Goal: Transaction & Acquisition: Obtain resource

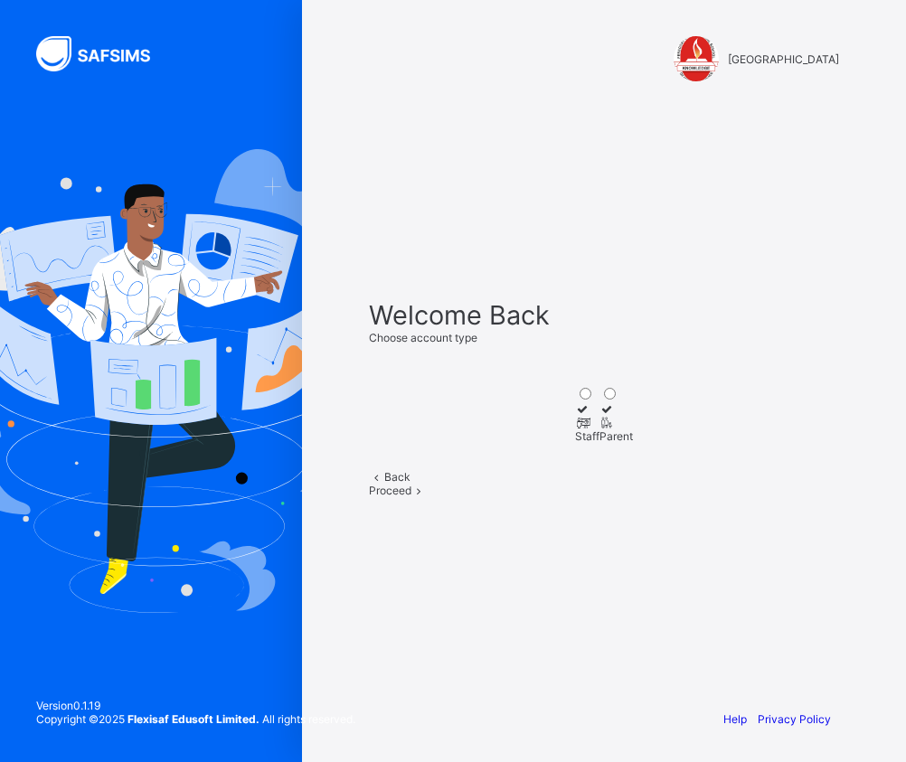
click at [575, 429] on div "Staff" at bounding box center [587, 436] width 24 height 14
click at [427, 497] on icon at bounding box center [418, 491] width 15 height 14
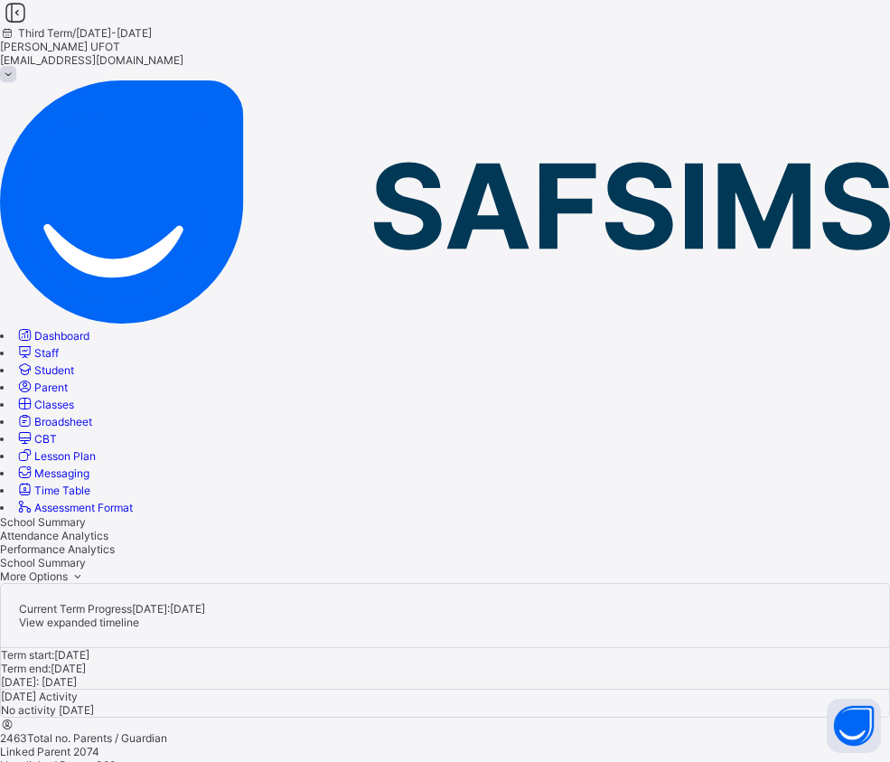
click at [92, 415] on span "Broadsheet" at bounding box center [63, 422] width 58 height 14
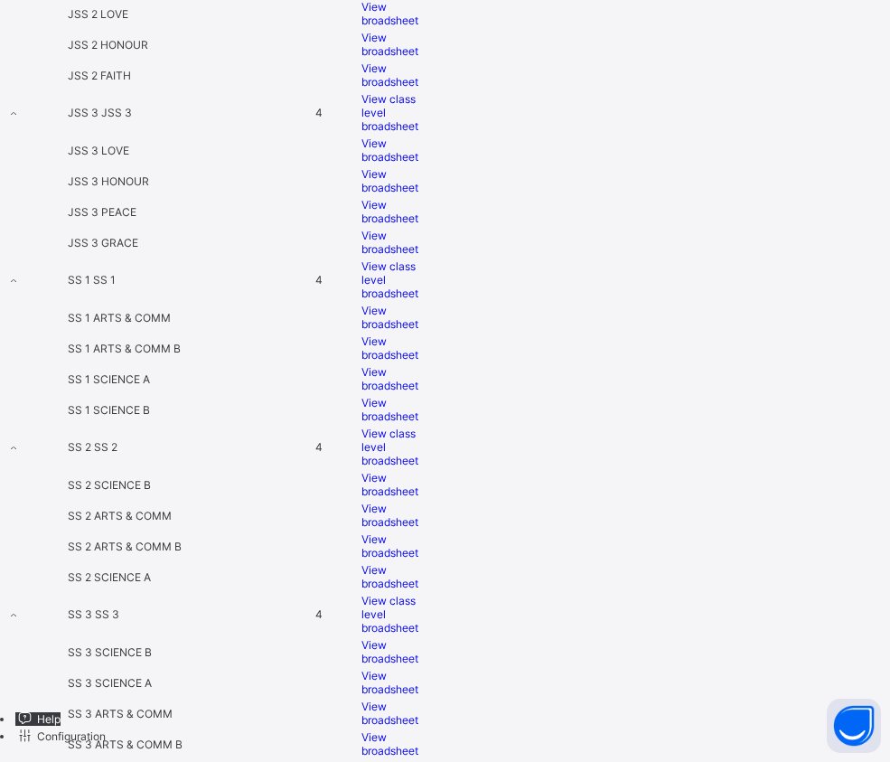
scroll to position [2467, 0]
click at [418, 471] on span "View broadsheet" at bounding box center [390, 484] width 57 height 27
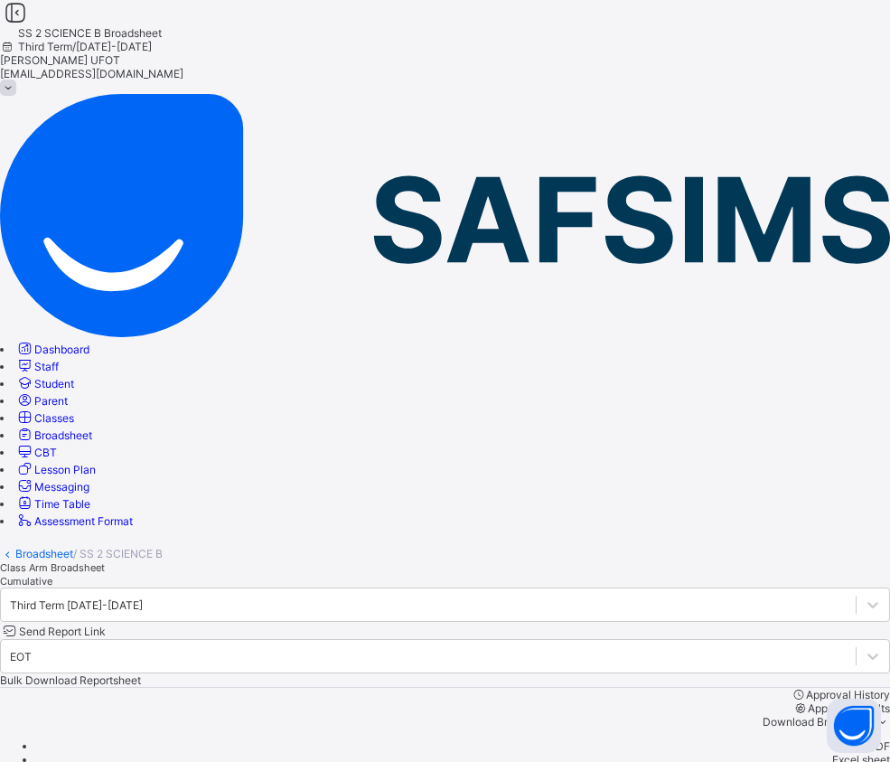
click at [52, 575] on span "Cumulative" at bounding box center [26, 581] width 52 height 13
click at [202, 673] on span "Bulk Download Cumulative Reportsheet" at bounding box center [101, 680] width 202 height 14
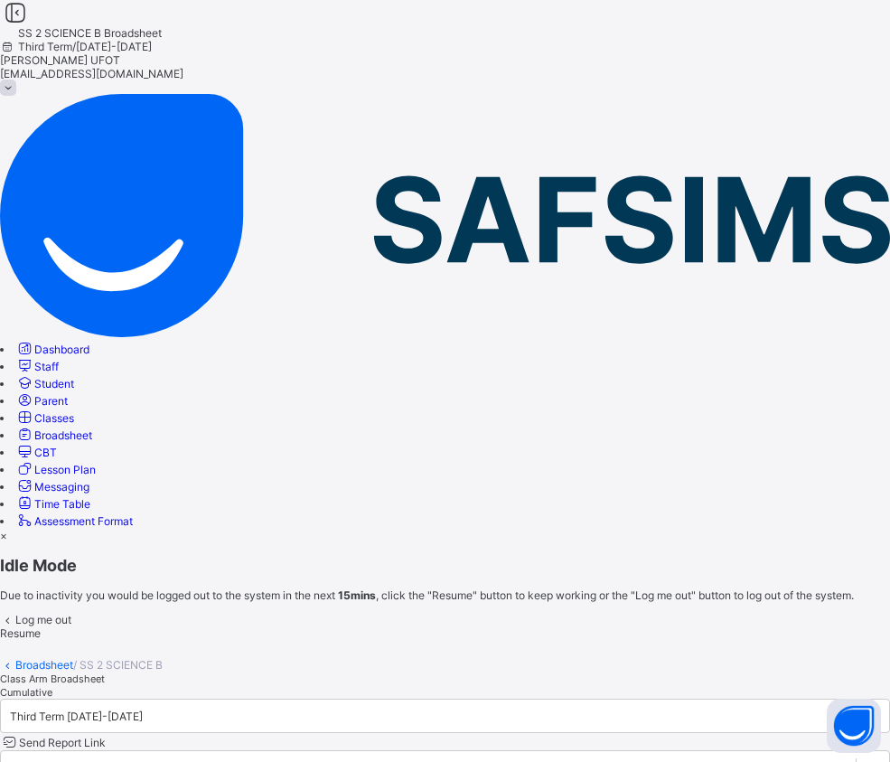
drag, startPoint x: 540, startPoint y: 469, endPoint x: 520, endPoint y: 439, distance: 36.4
click at [41, 626] on span "Resume" at bounding box center [20, 633] width 41 height 14
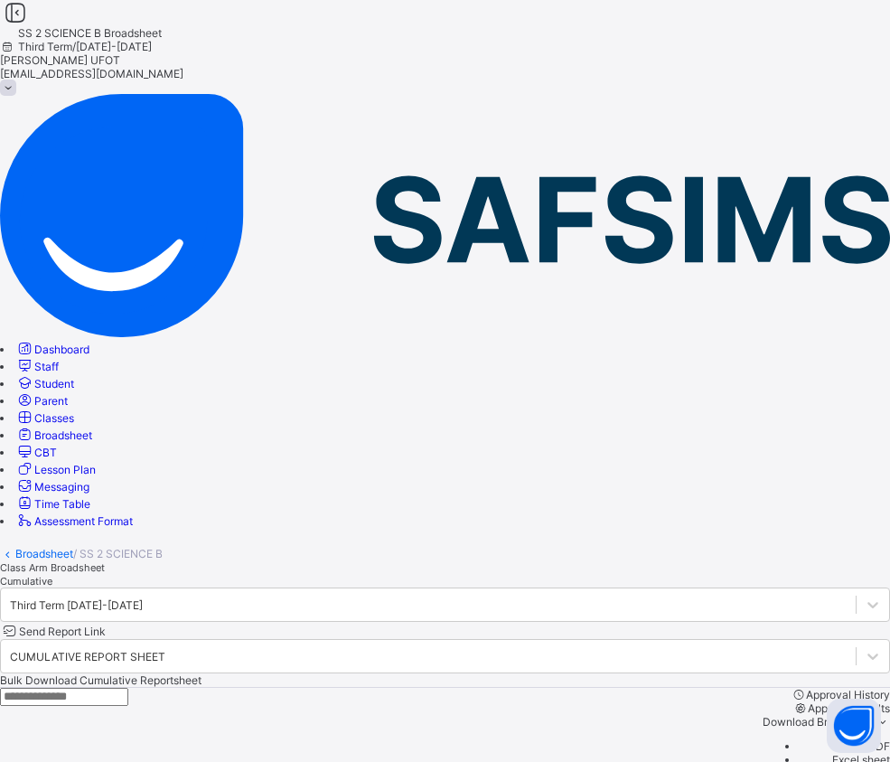
click at [202, 673] on span "Bulk Download Cumulative Reportsheet" at bounding box center [101, 680] width 202 height 14
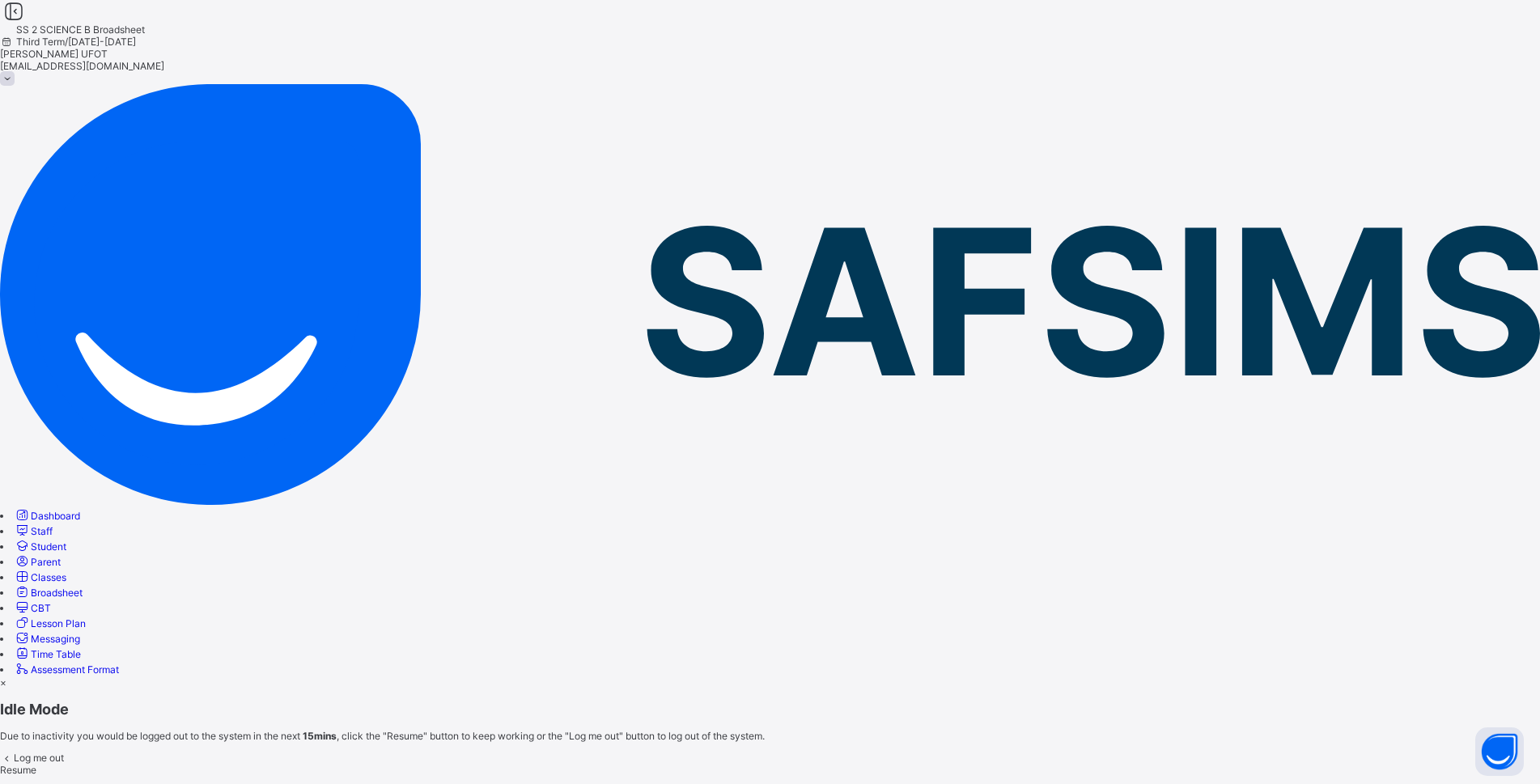
click at [37, 681] on span "Resume" at bounding box center [18, 770] width 37 height 13
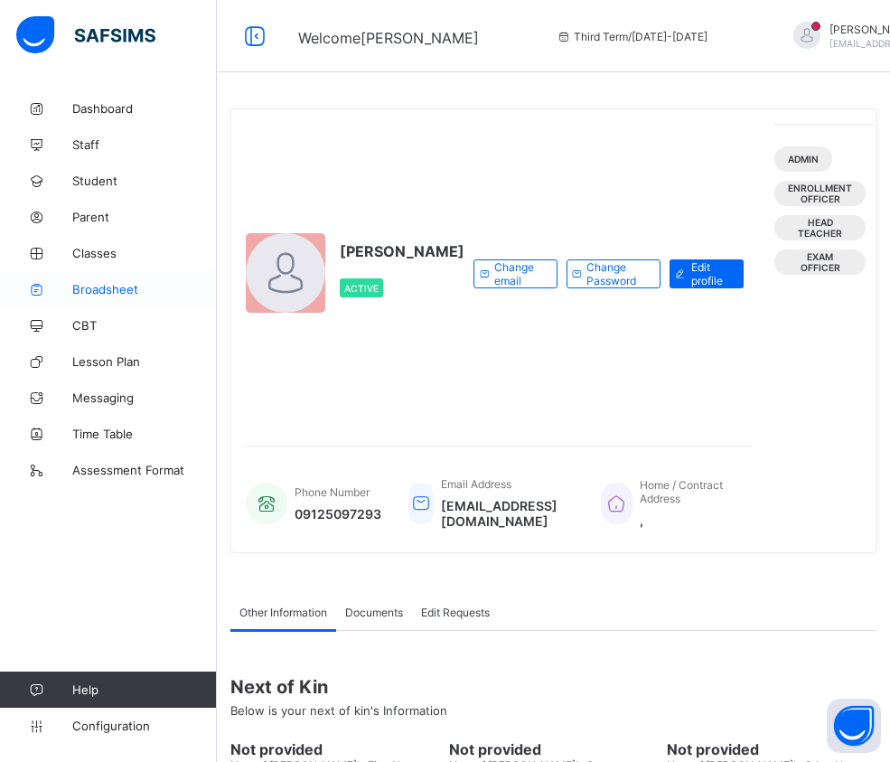
click at [133, 291] on span "Broadsheet" at bounding box center [144, 289] width 145 height 14
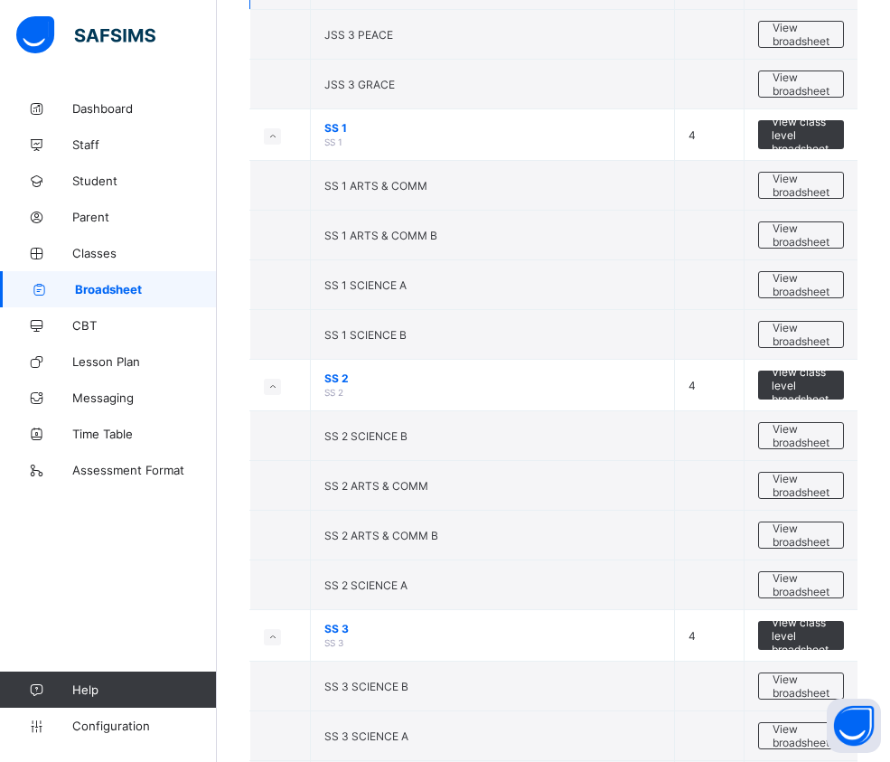
scroll to position [2467, 0]
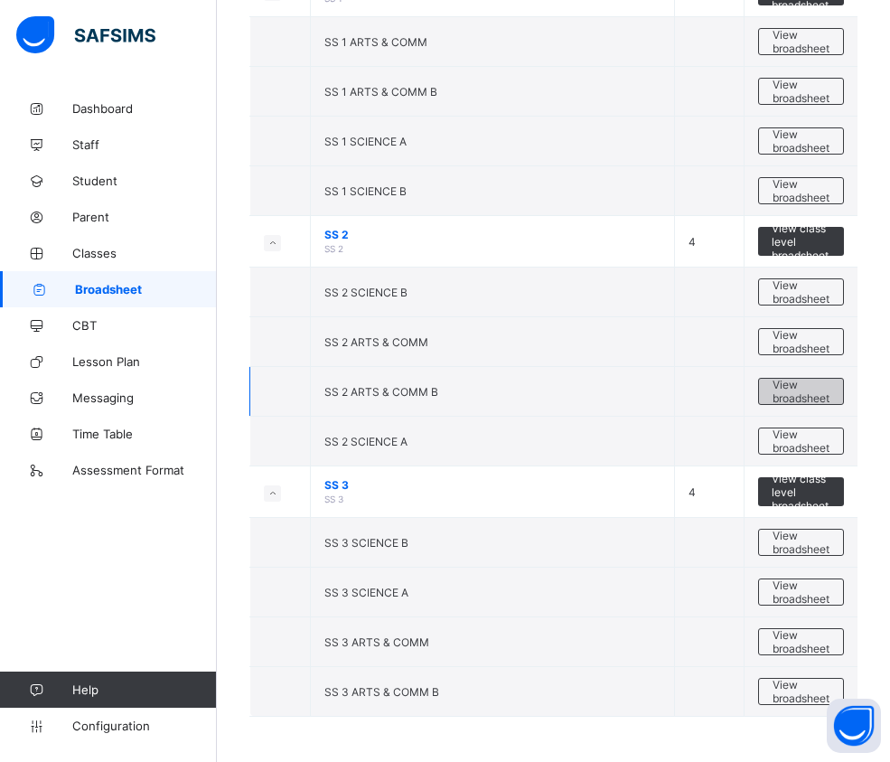
click at [820, 395] on span "View broadsheet" at bounding box center [801, 391] width 57 height 27
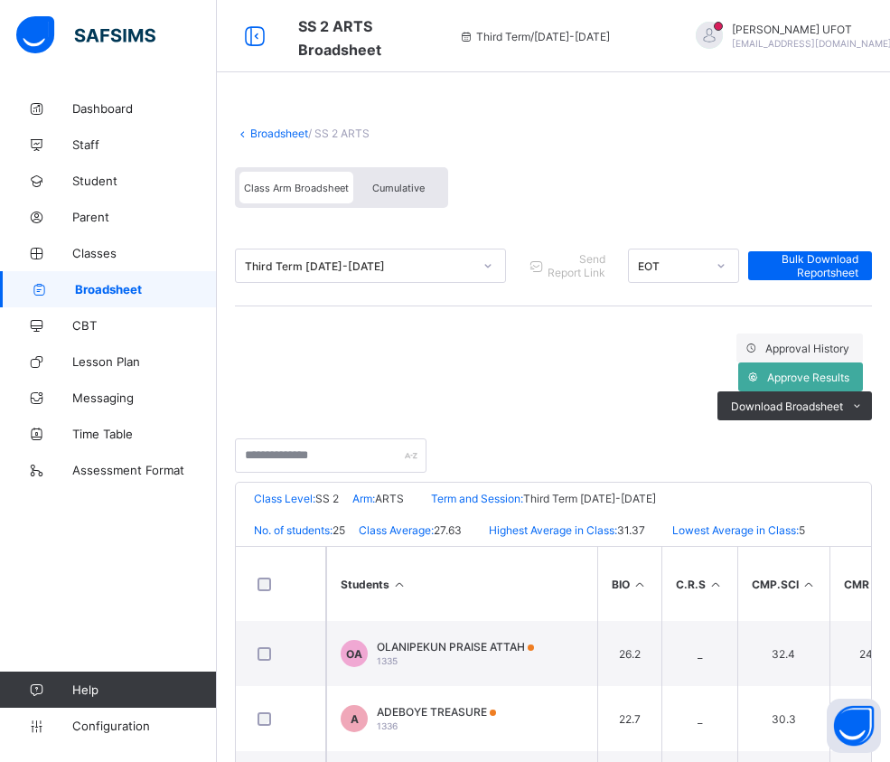
click at [394, 194] on div "Cumulative" at bounding box center [398, 188] width 90 height 32
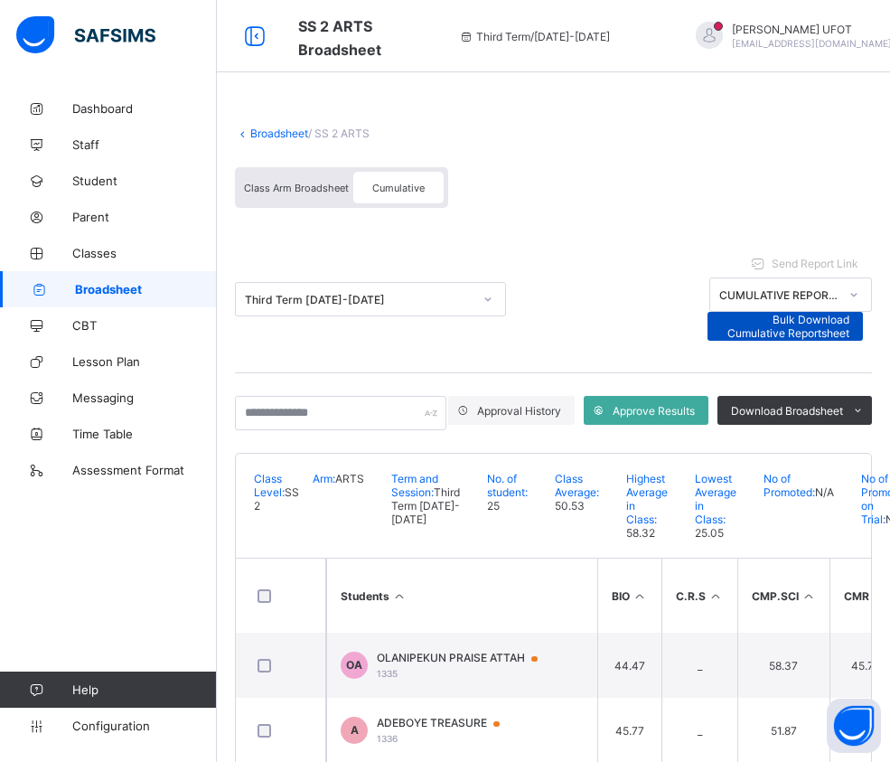
click at [850, 313] on span "Bulk Download Cumulative Reportsheet" at bounding box center [785, 326] width 129 height 27
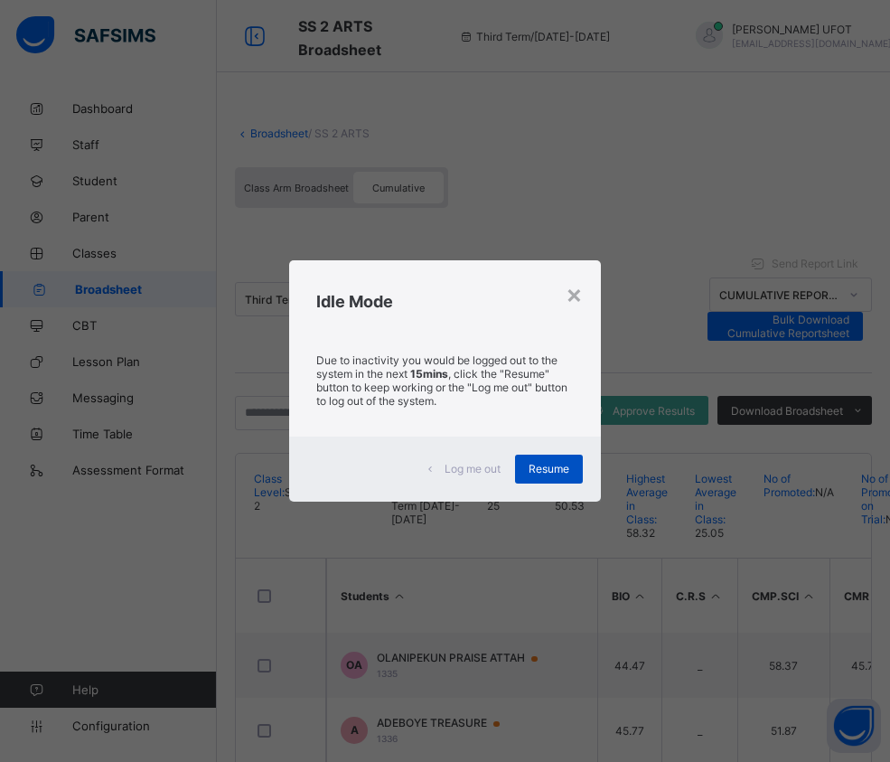
click at [563, 472] on span "Resume" at bounding box center [549, 469] width 41 height 14
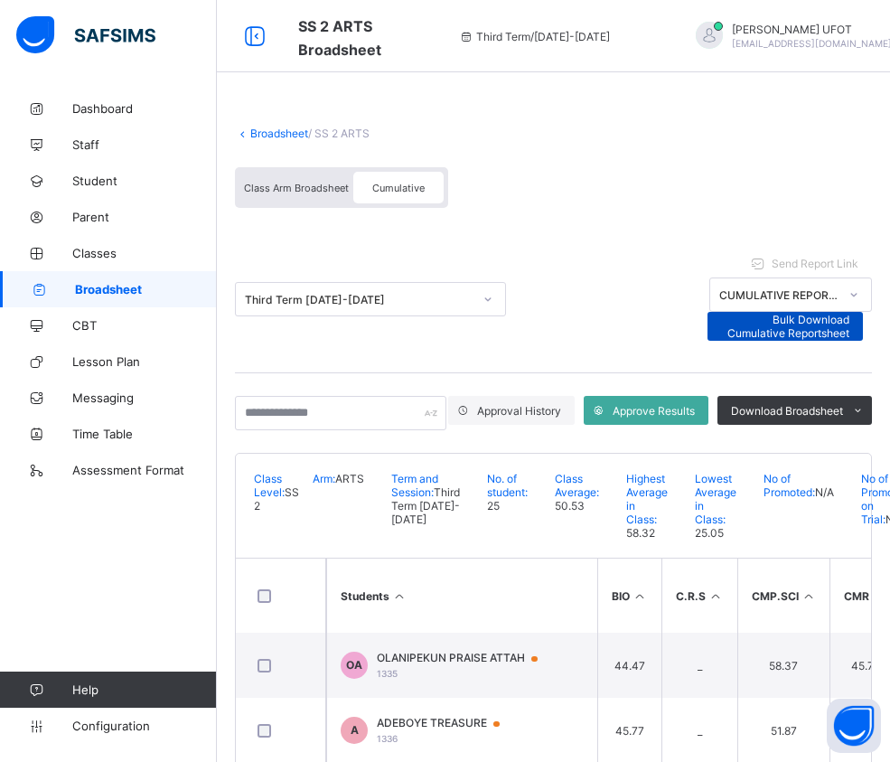
click at [850, 313] on span "Bulk Download Cumulative Reportsheet" at bounding box center [785, 326] width 129 height 27
click at [289, 100] on div "Broadsheet / SS 2 ARTS Class Arm Broadsheet Cumulative Third Term 2024-2025 Sen…" at bounding box center [553, 568] width 673 height 956
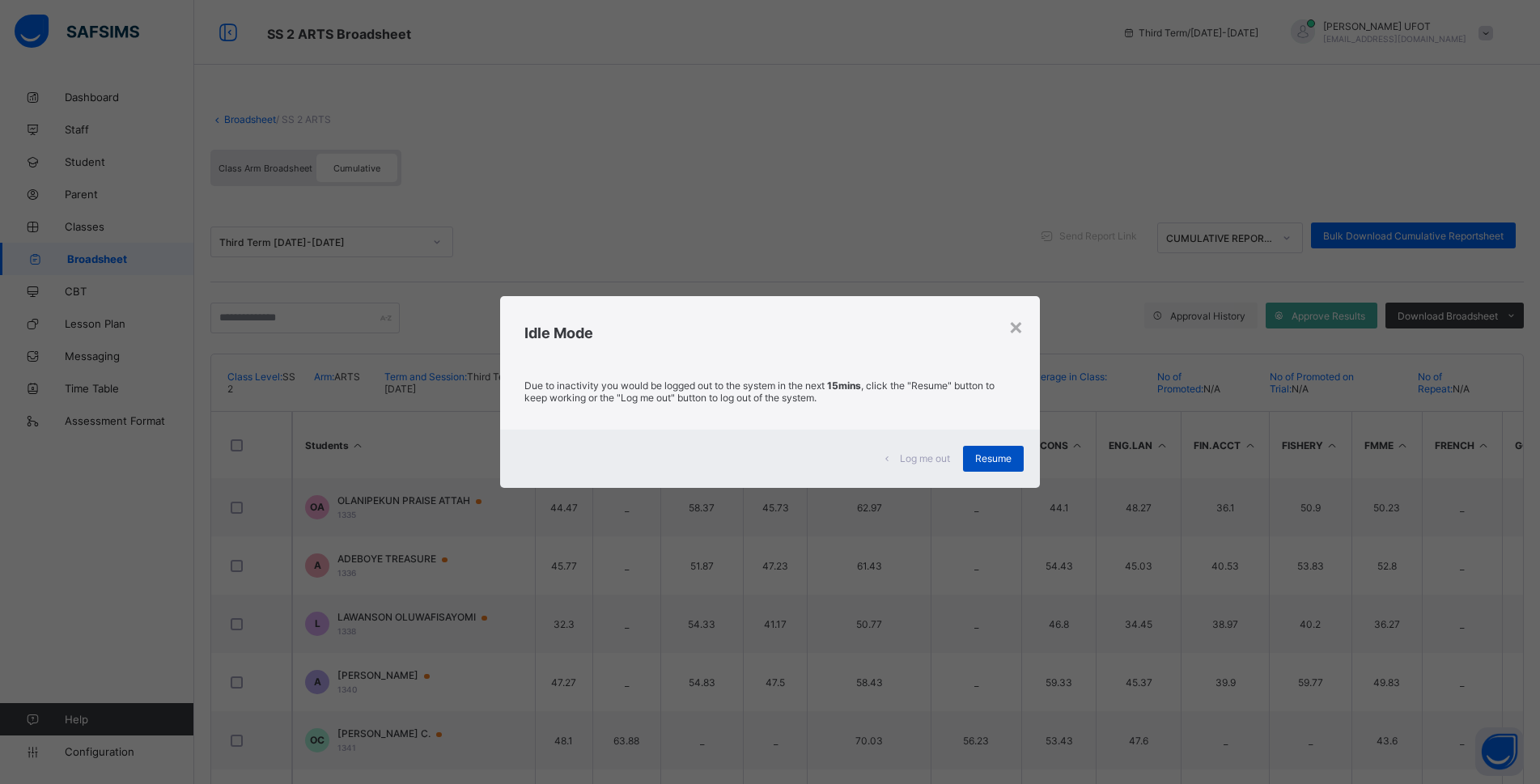
click at [810, 459] on span "Resume" at bounding box center [993, 458] width 37 height 13
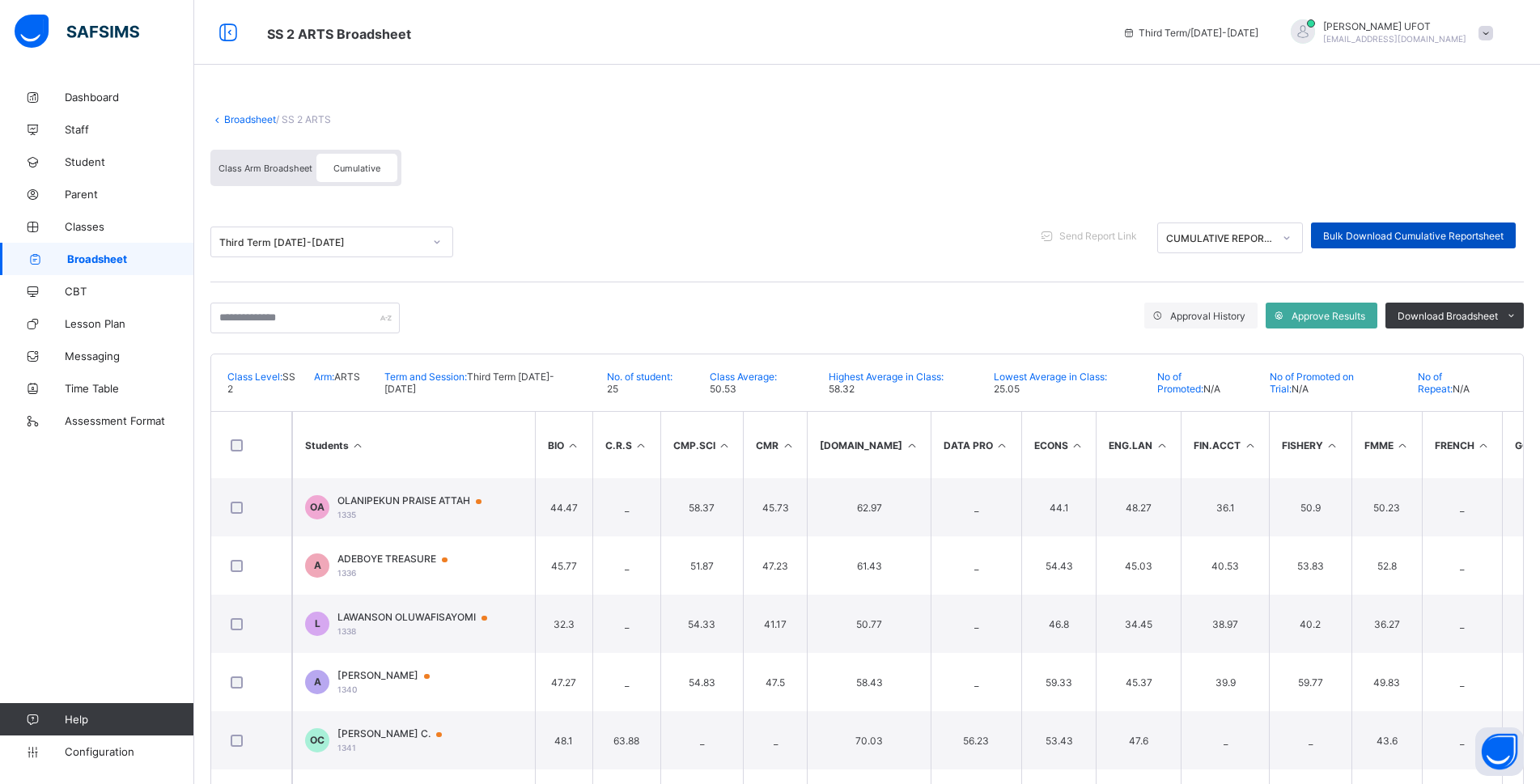
click at [810, 232] on span "Bulk Download Cumulative Reportsheet" at bounding box center [1414, 236] width 181 height 13
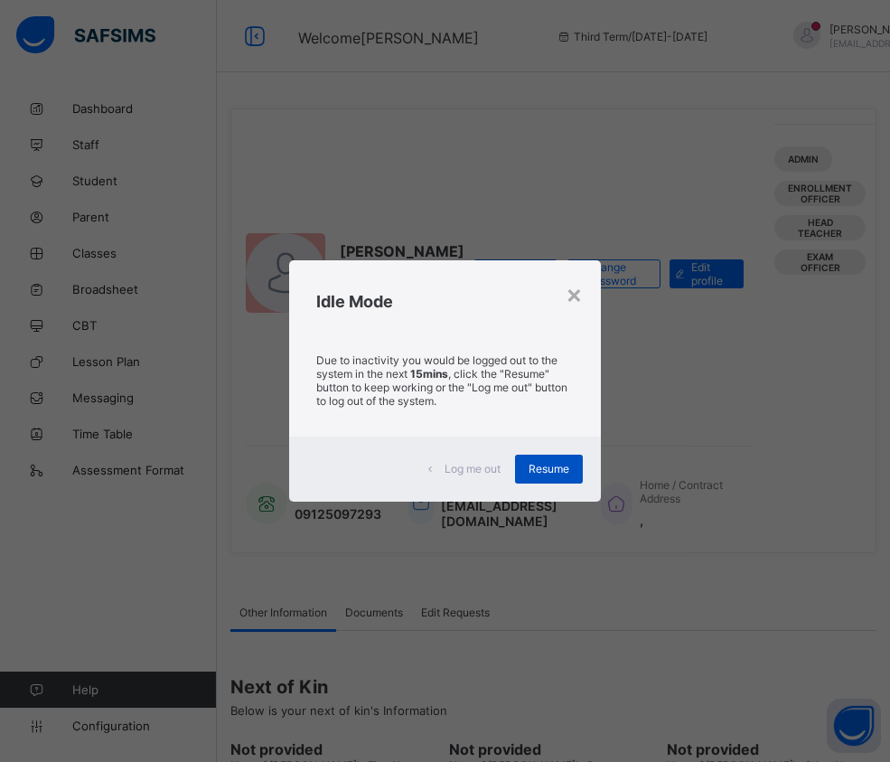
click at [573, 464] on div "Resume" at bounding box center [549, 469] width 68 height 29
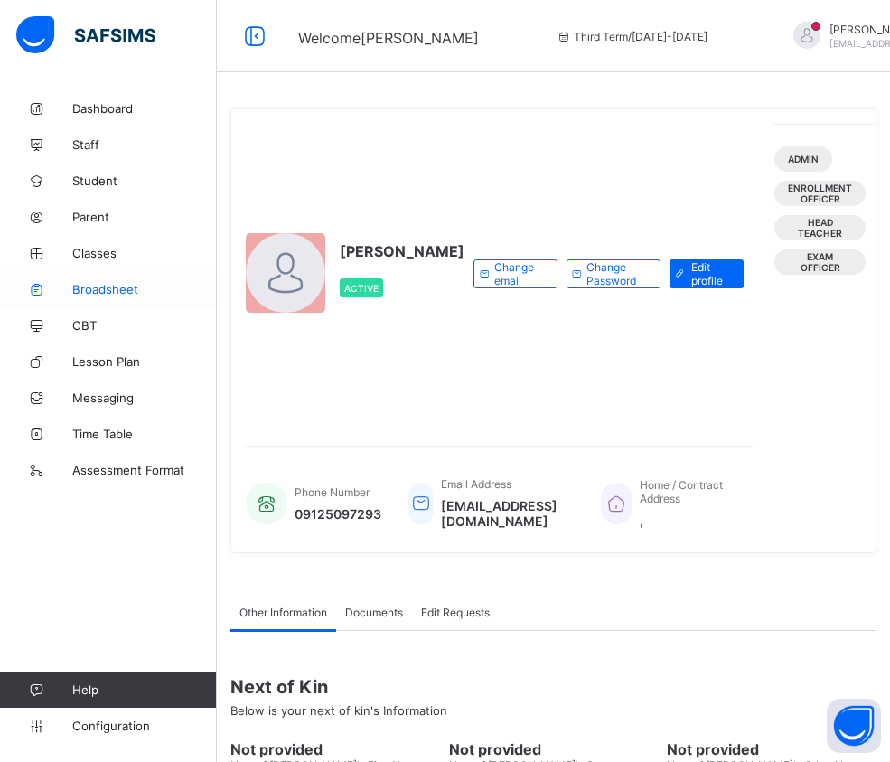
click at [79, 281] on link "Broadsheet" at bounding box center [108, 289] width 217 height 36
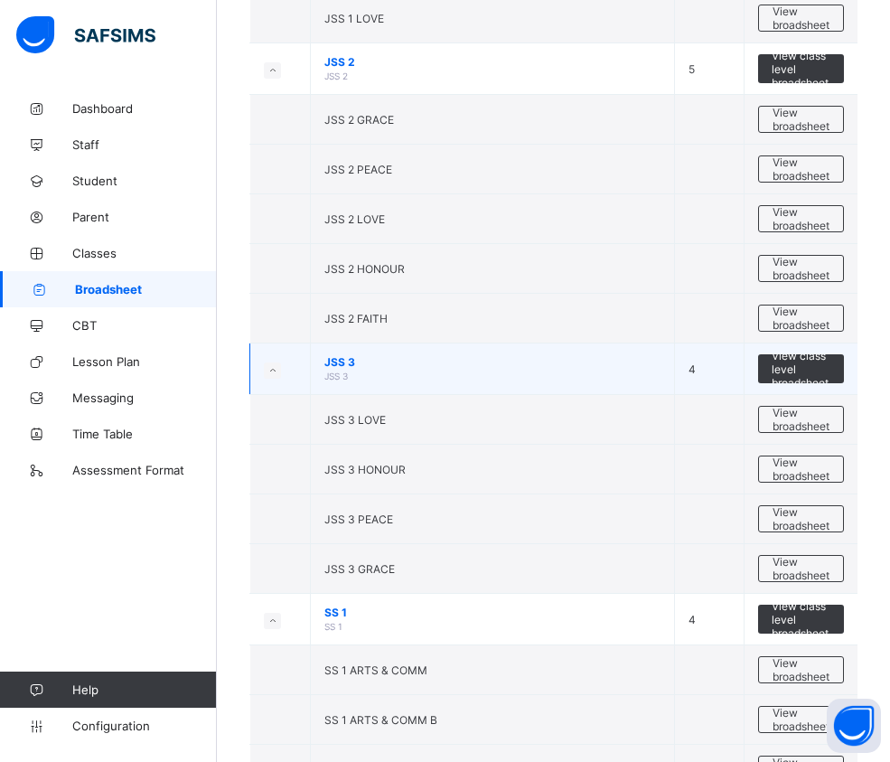
scroll to position [1925, 0]
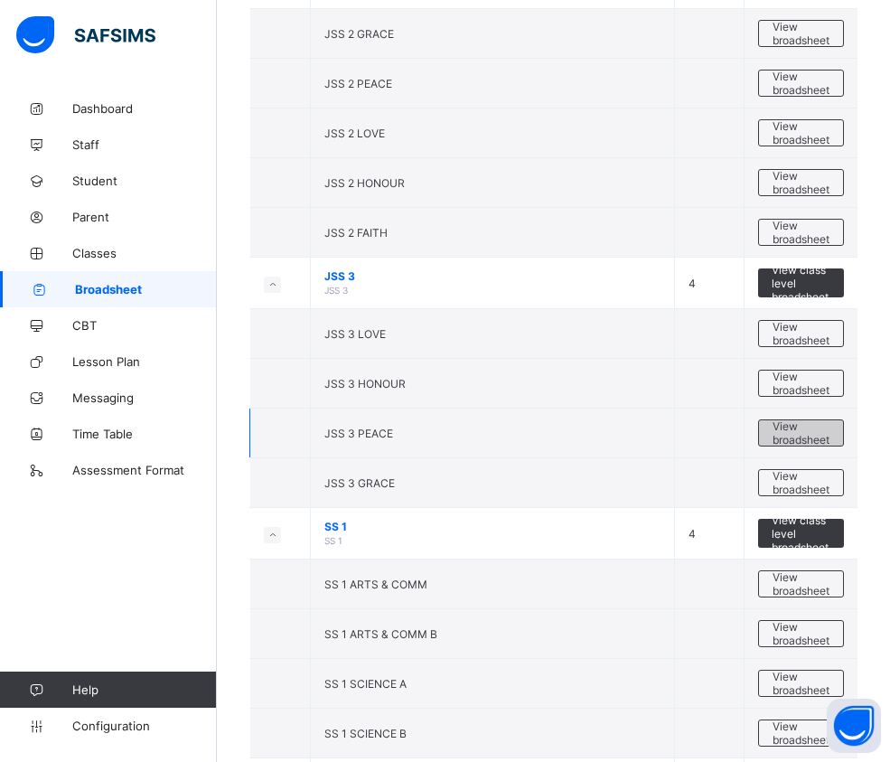
click at [824, 432] on span "View broadsheet" at bounding box center [801, 432] width 57 height 27
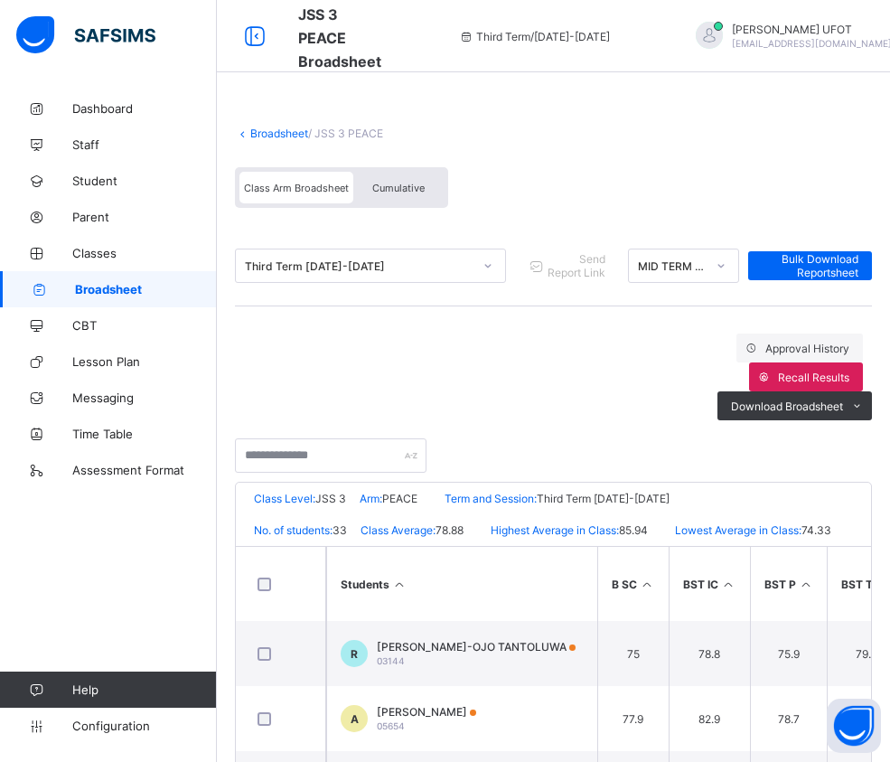
click at [416, 547] on th "Students" at bounding box center [461, 584] width 271 height 74
click at [859, 269] on span "Bulk Download Reportsheet" at bounding box center [810, 265] width 97 height 27
click at [852, 430] on li "PDF" at bounding box center [835, 444] width 72 height 28
click at [280, 132] on link "Broadsheet" at bounding box center [279, 134] width 58 height 14
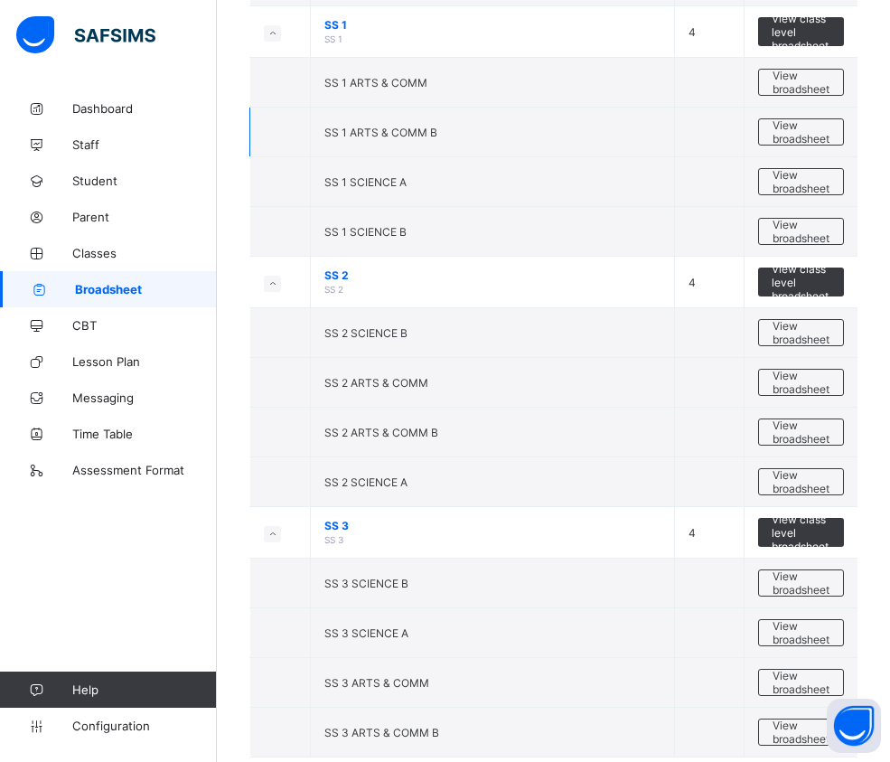
scroll to position [2467, 0]
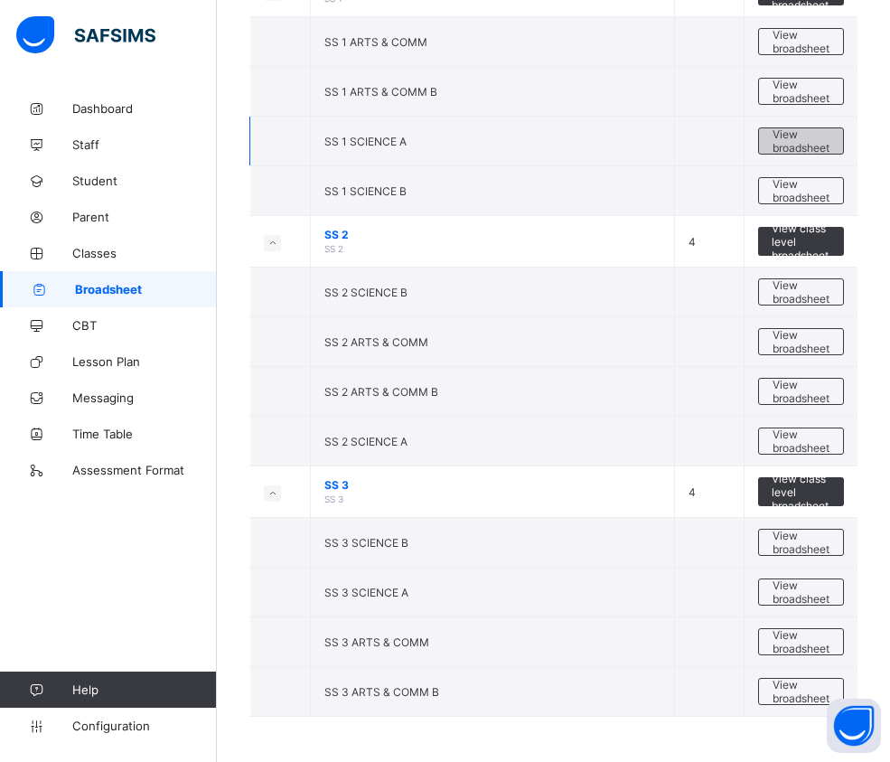
click at [814, 142] on span "View broadsheet" at bounding box center [801, 140] width 57 height 27
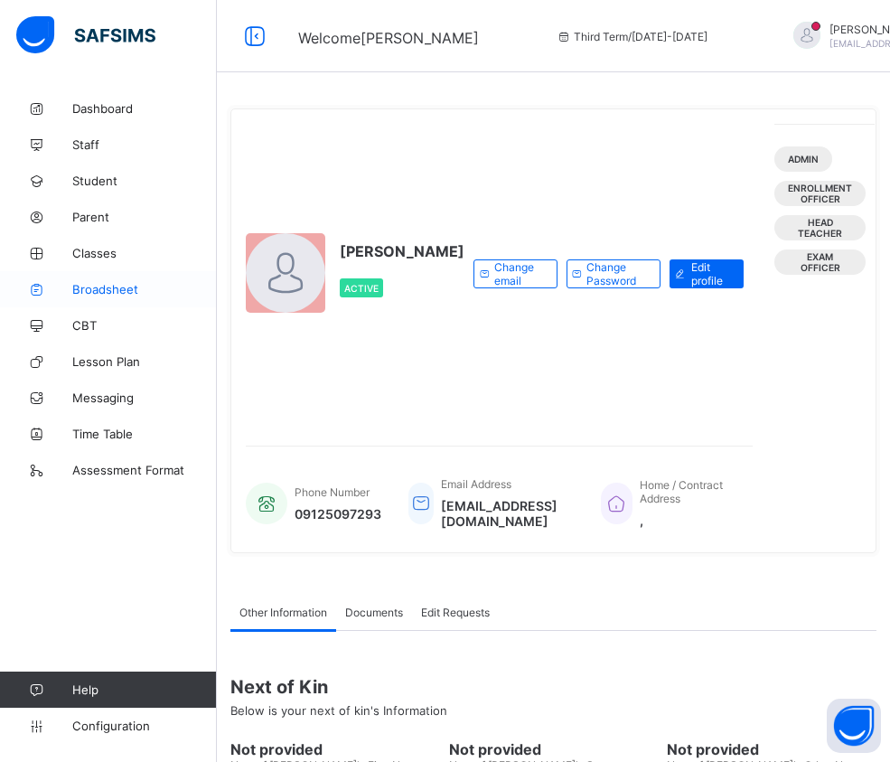
click at [108, 293] on span "Broadsheet" at bounding box center [144, 289] width 145 height 14
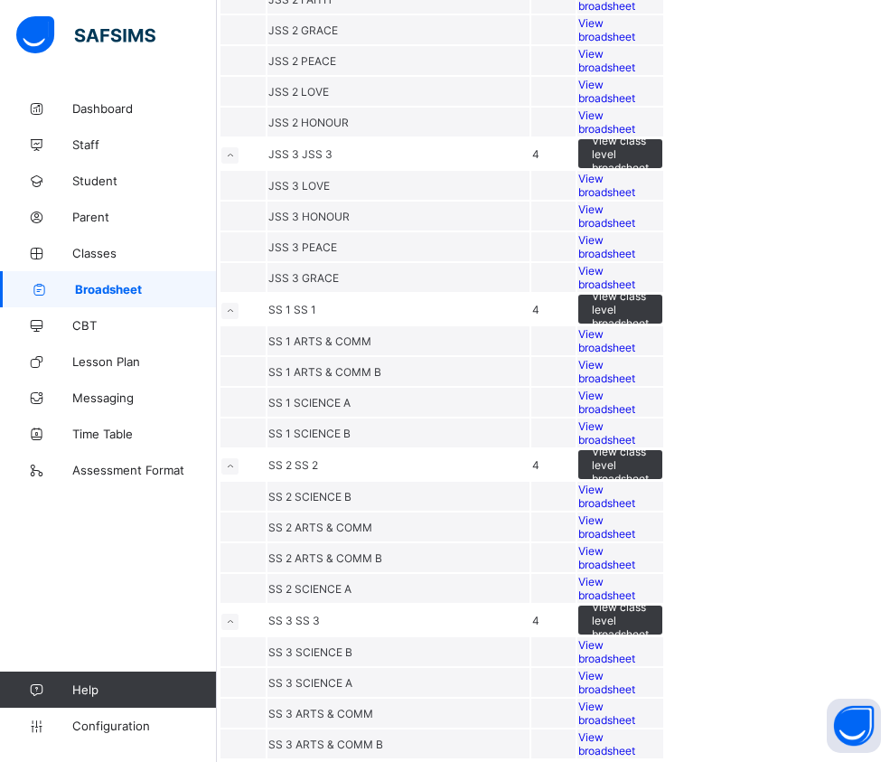
scroll to position [2169, 0]
click at [635, 202] on span "View broadsheet" at bounding box center [606, 215] width 57 height 27
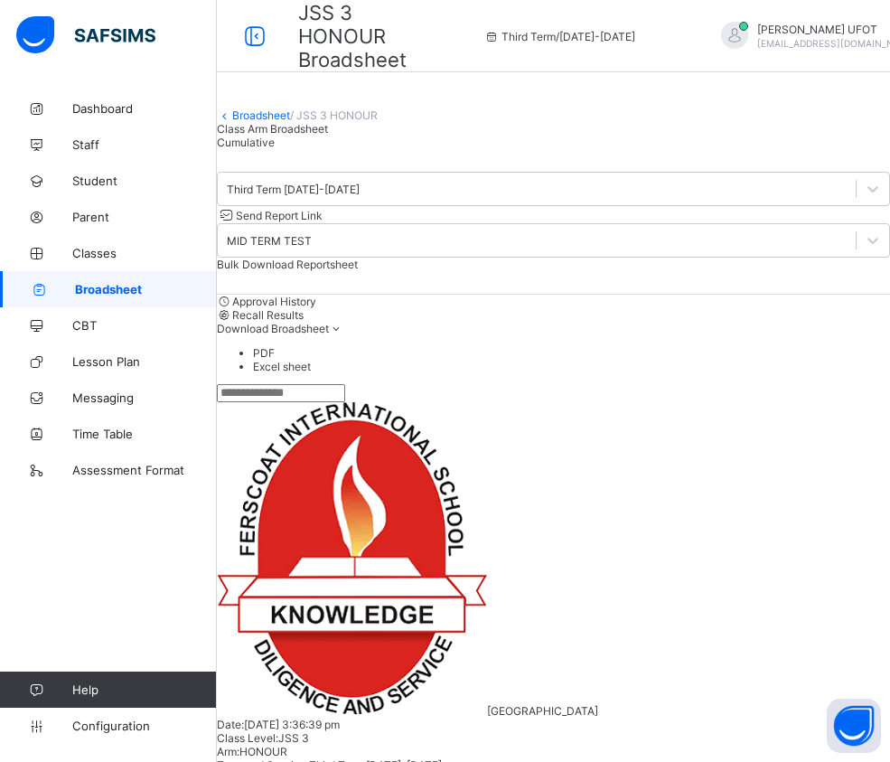
click at [329, 335] on span "Download Broadsheet" at bounding box center [273, 329] width 112 height 14
click at [864, 360] on li "PDF" at bounding box center [571, 353] width 637 height 14
click at [271, 122] on link "Broadsheet" at bounding box center [261, 115] width 58 height 14
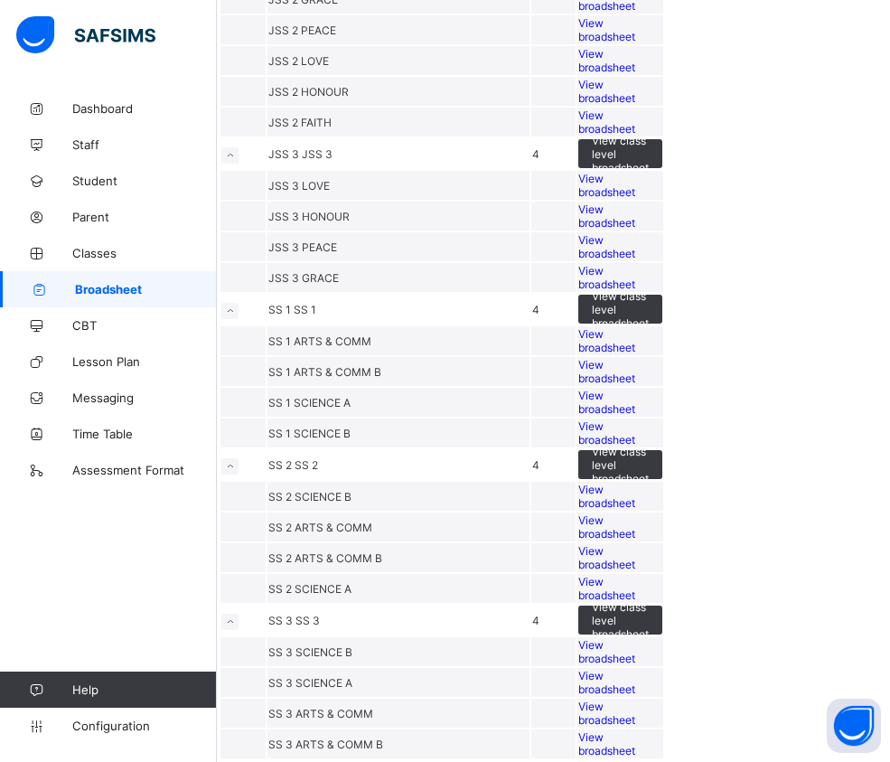
scroll to position [2467, 0]
click at [635, 419] on span "View broadsheet" at bounding box center [606, 432] width 57 height 27
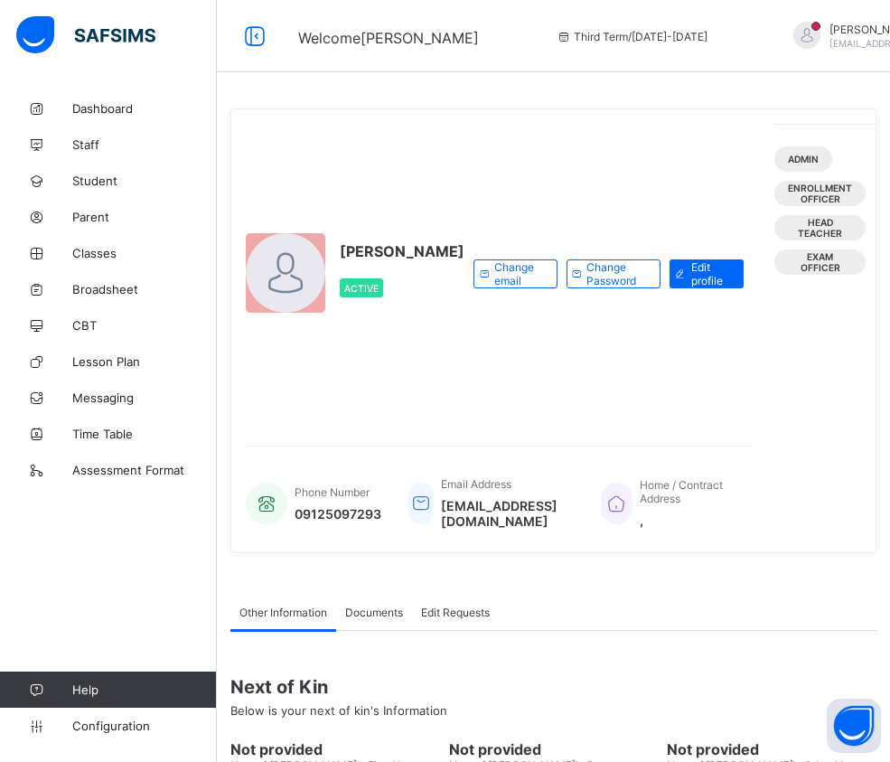
scroll to position [184, 0]
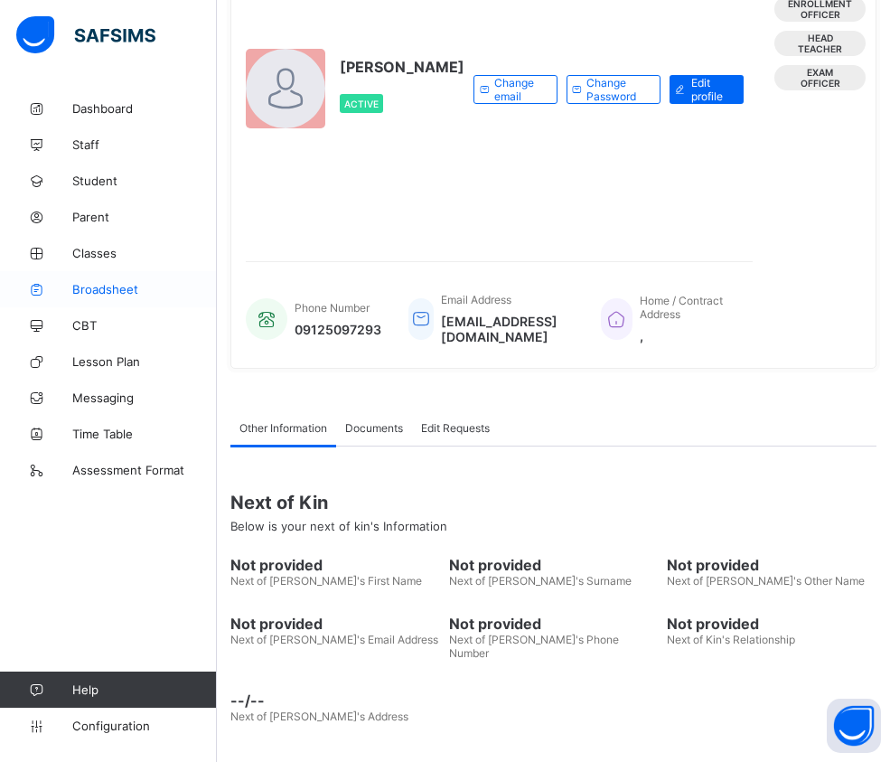
click at [108, 294] on span "Broadsheet" at bounding box center [144, 289] width 145 height 14
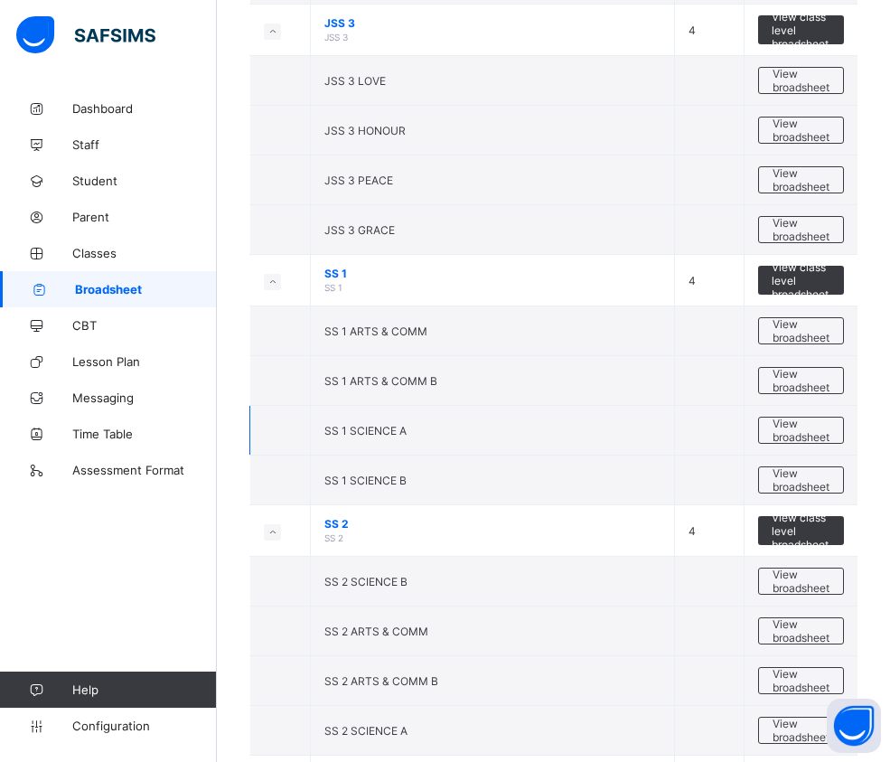
scroll to position [2169, 0]
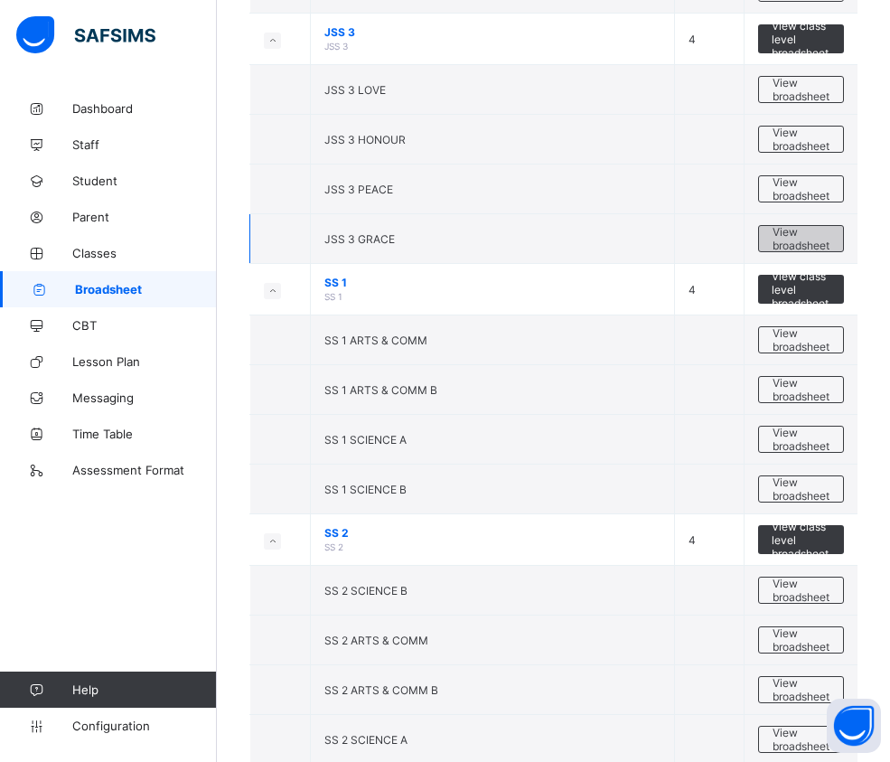
click at [818, 237] on span "View broadsheet" at bounding box center [801, 238] width 57 height 27
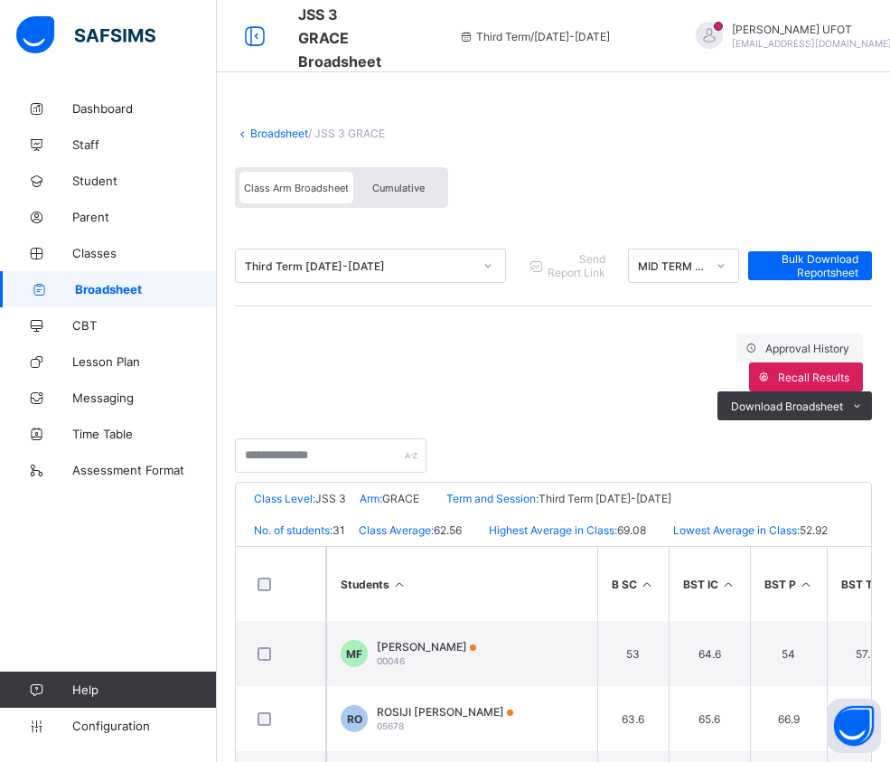
click at [406, 547] on th "Students" at bounding box center [461, 584] width 271 height 74
click at [781, 391] on div "Download Broadsheet" at bounding box center [795, 405] width 155 height 29
click at [844, 430] on li "PDF" at bounding box center [835, 444] width 72 height 28
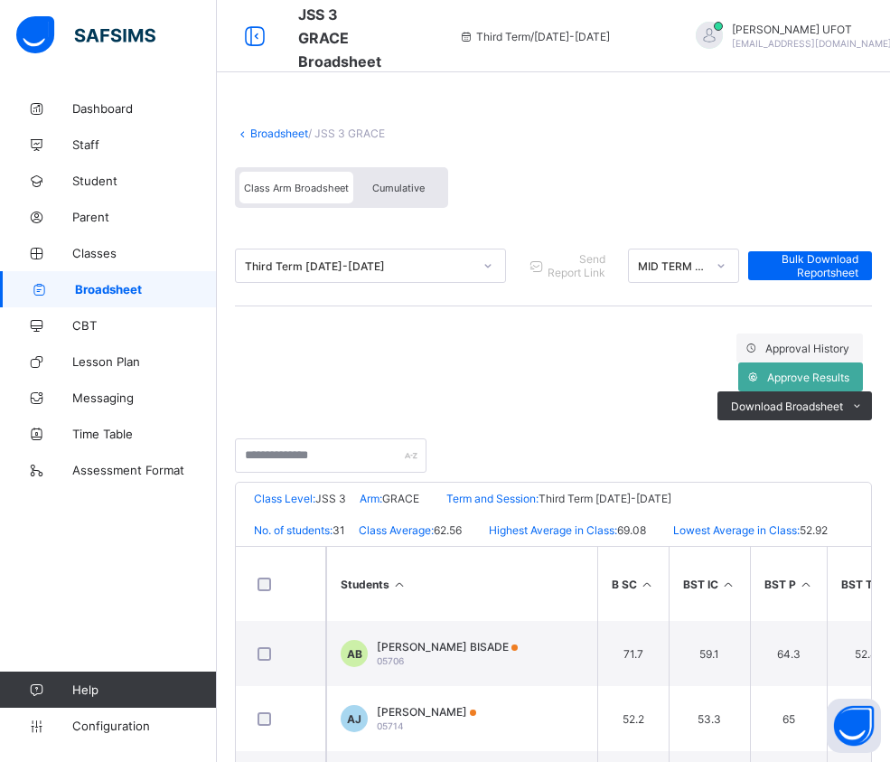
click at [284, 132] on link "Broadsheet" at bounding box center [279, 134] width 58 height 14
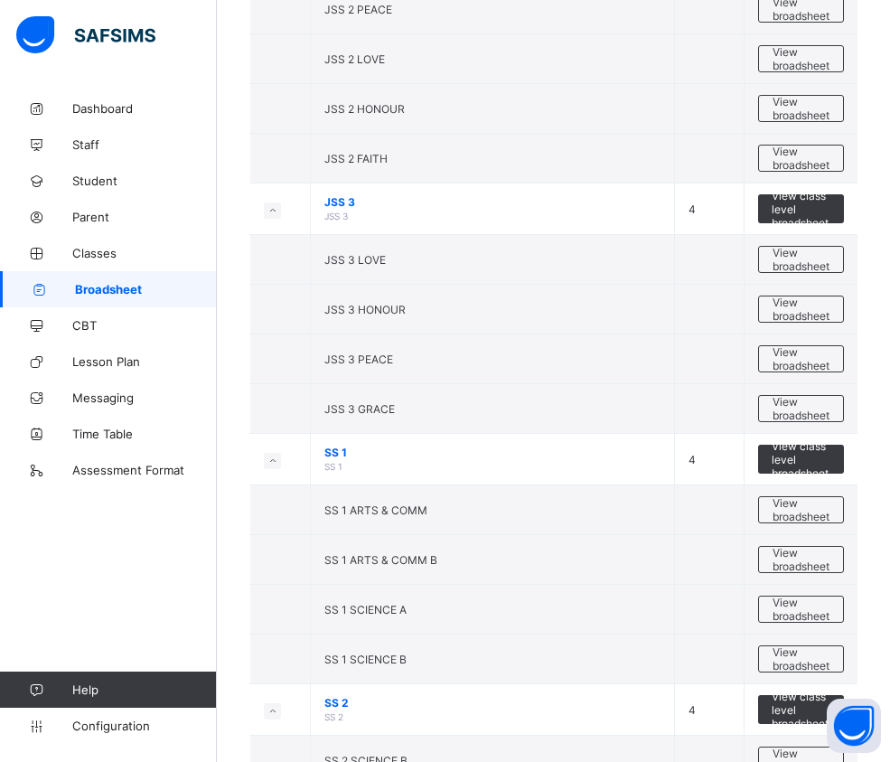
scroll to position [2169, 0]
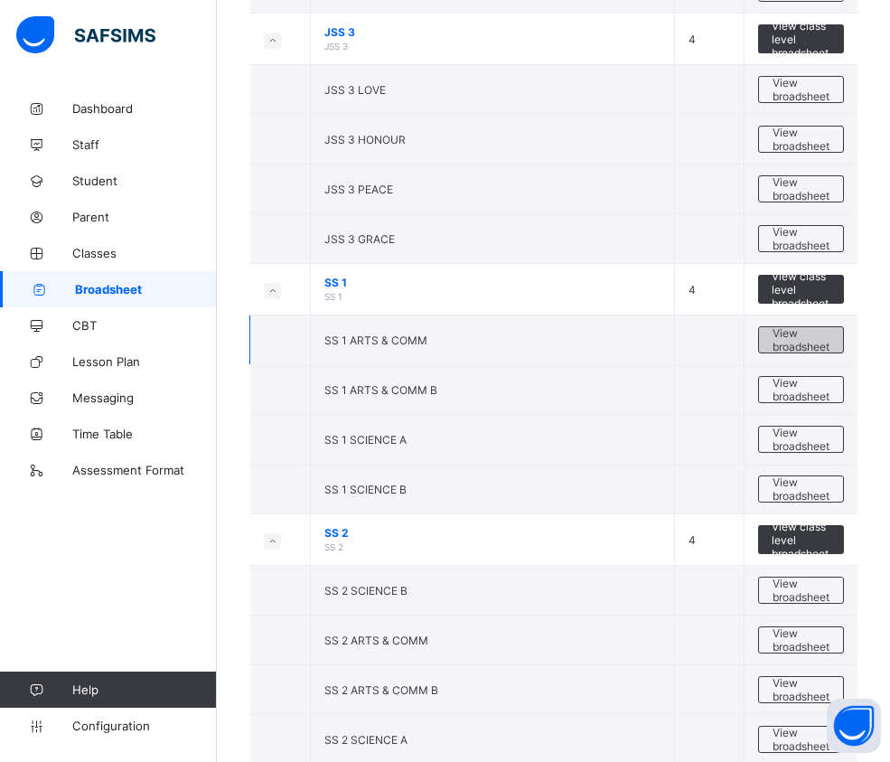
click at [798, 334] on span "View broadsheet" at bounding box center [801, 339] width 57 height 27
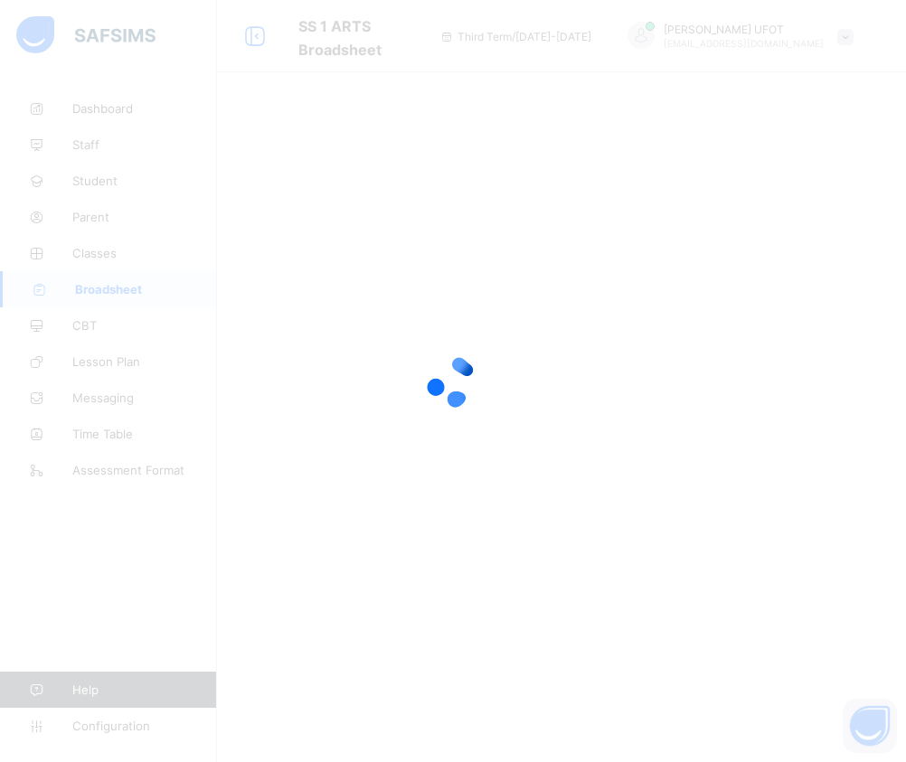
click at [251, 137] on div at bounding box center [453, 381] width 906 height 762
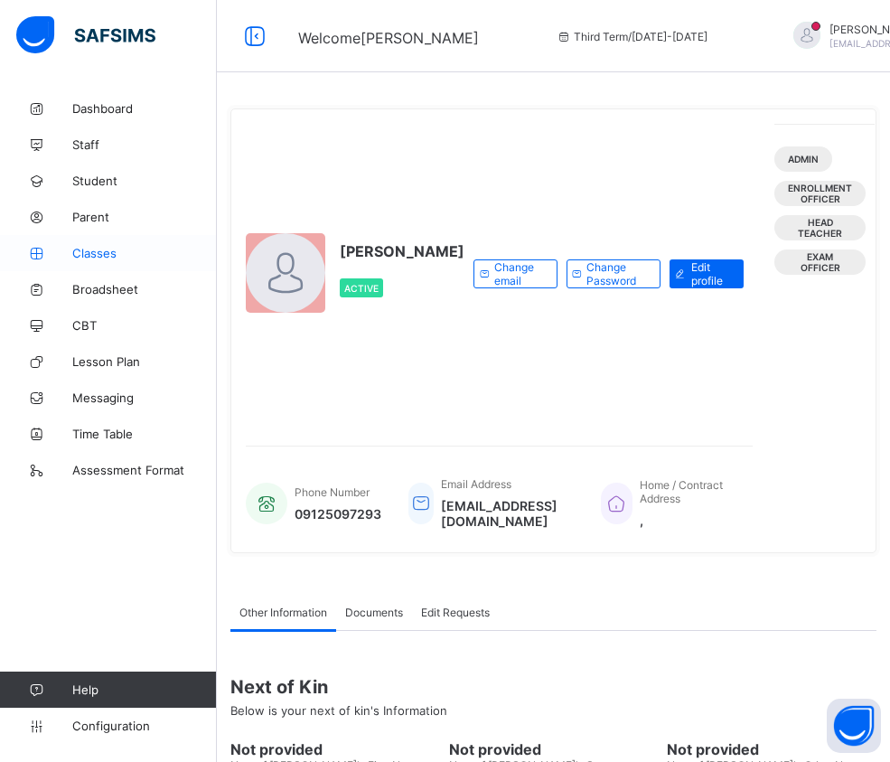
click at [108, 249] on span "Classes" at bounding box center [144, 253] width 145 height 14
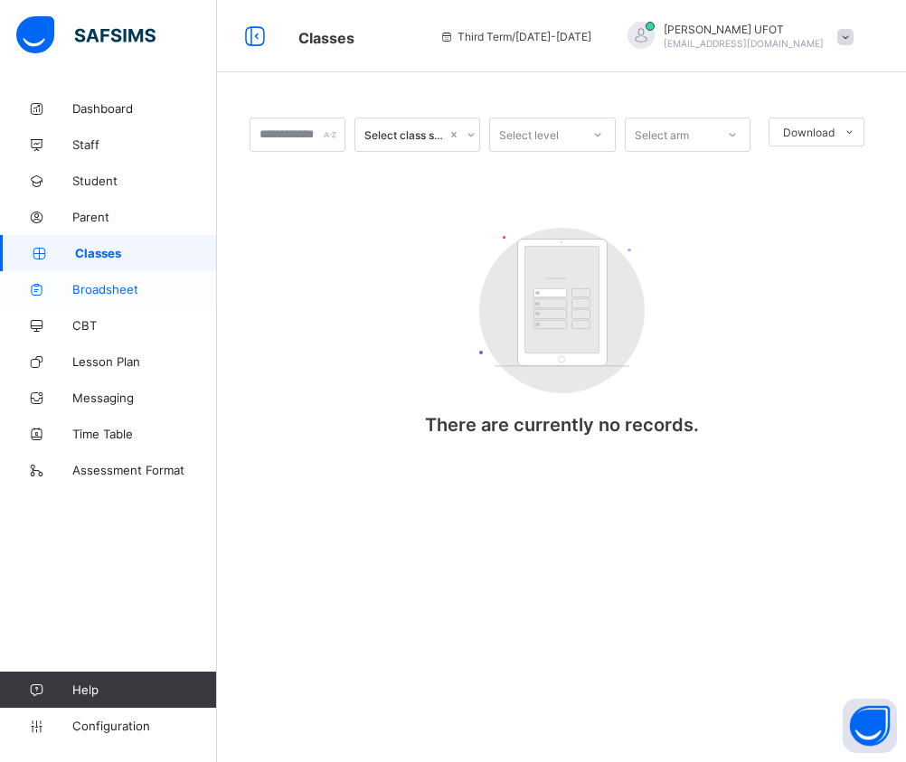
click at [121, 277] on link "Broadsheet" at bounding box center [108, 289] width 217 height 36
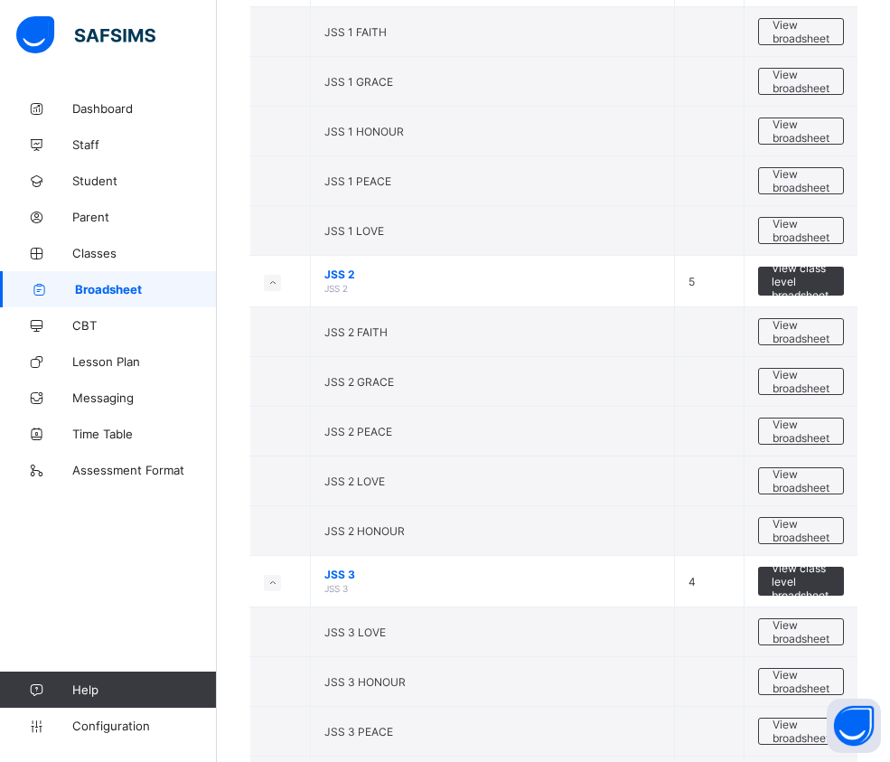
scroll to position [1717, 0]
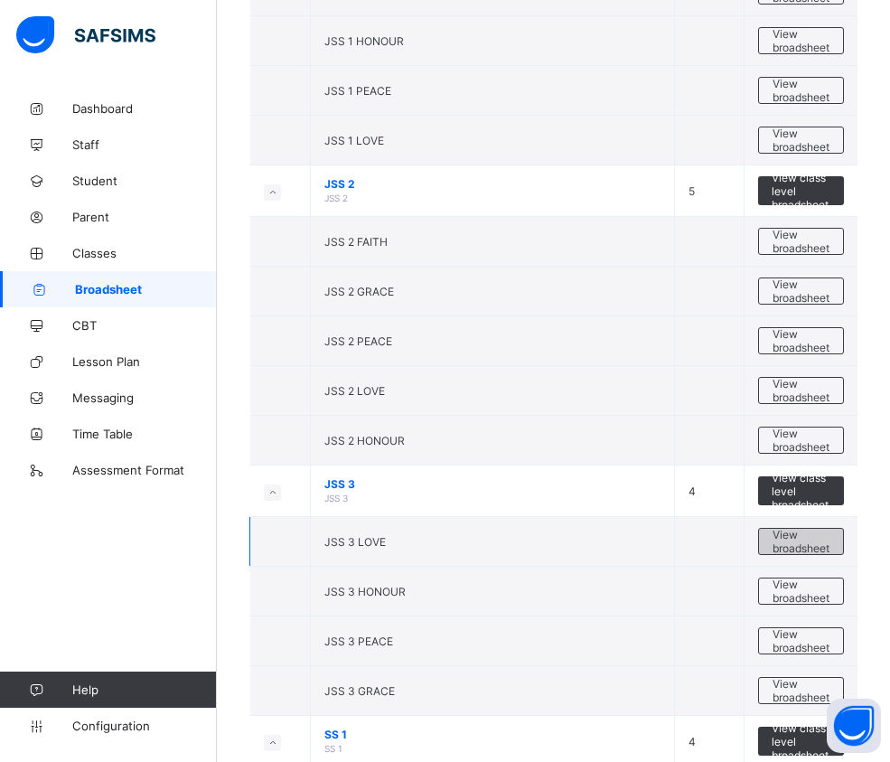
click at [830, 535] on span "View broadsheet" at bounding box center [801, 541] width 57 height 27
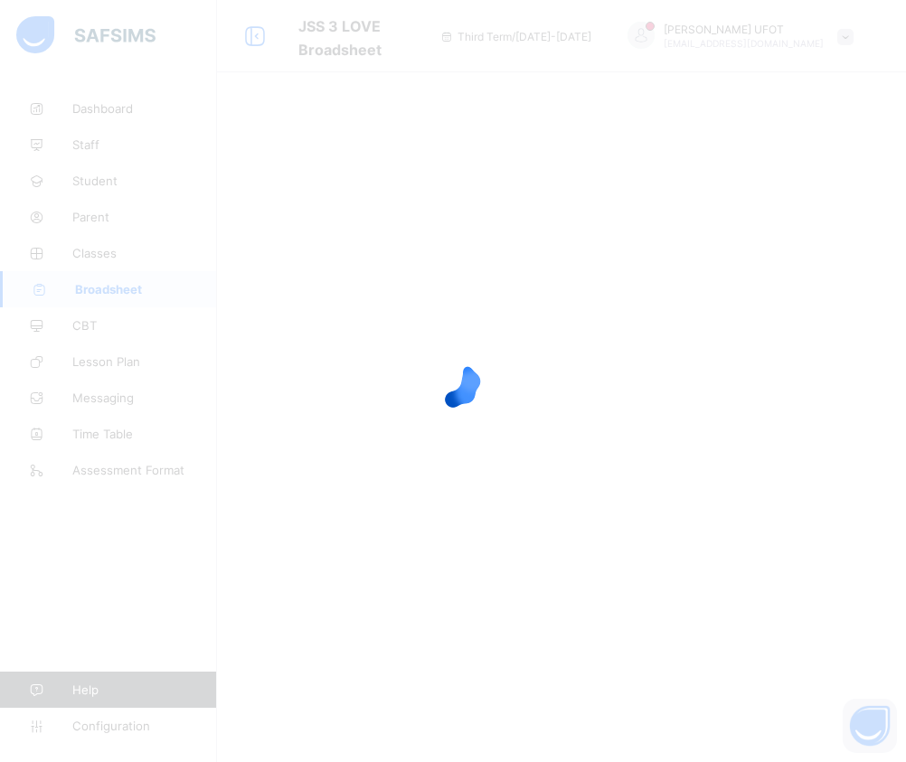
click at [117, 213] on div at bounding box center [453, 381] width 906 height 762
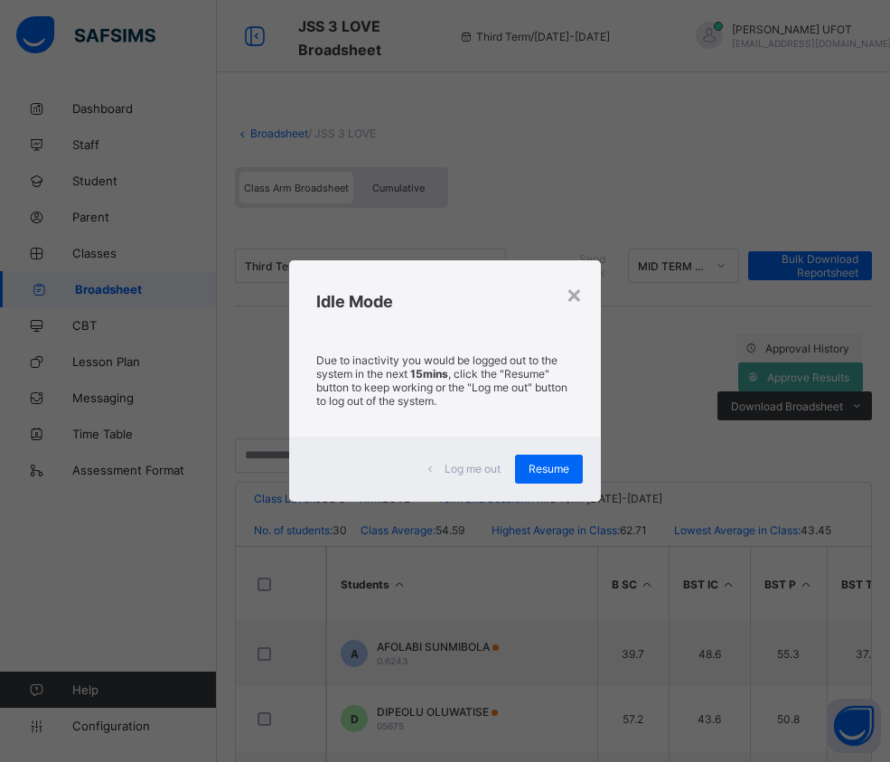
click at [291, 184] on div "× Idle Mode Due to inactivity you would be logged out to the system in the next…" at bounding box center [445, 381] width 890 height 762
click at [550, 474] on span "Resume" at bounding box center [549, 469] width 41 height 14
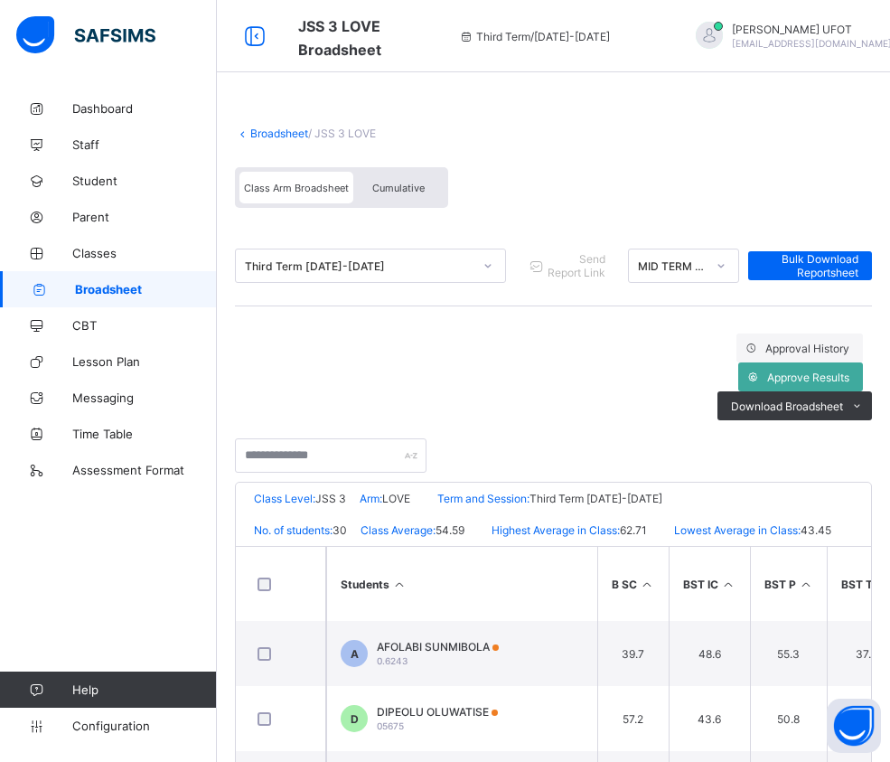
click at [399, 547] on th "Students" at bounding box center [461, 584] width 271 height 74
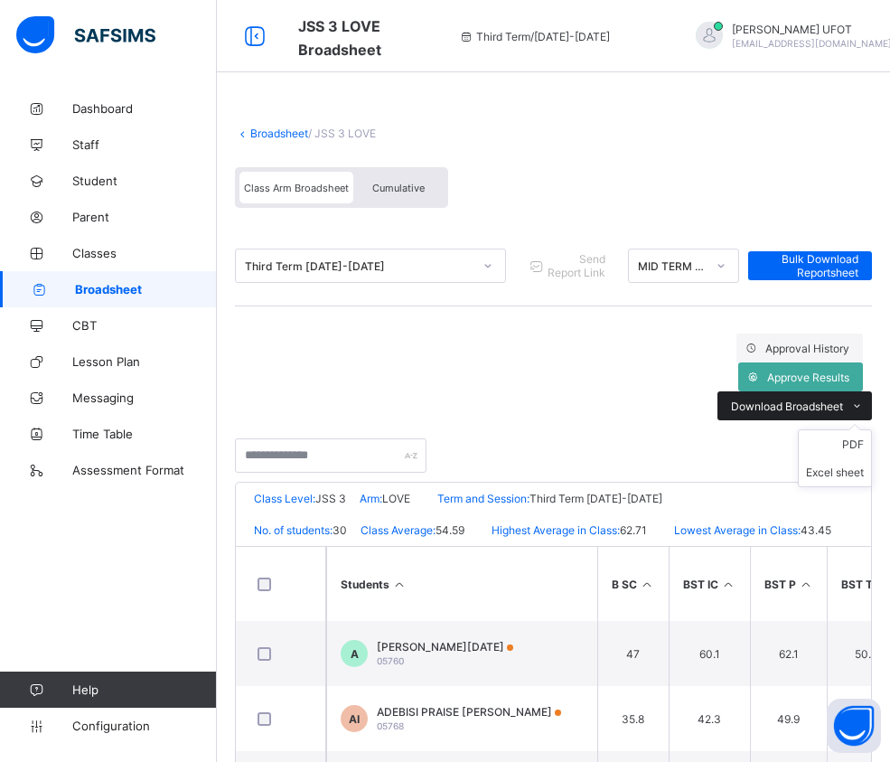
click at [837, 399] on span "Download Broadsheet" at bounding box center [787, 406] width 112 height 14
click at [836, 430] on li "PDF" at bounding box center [835, 444] width 72 height 28
click at [861, 430] on li "PDF" at bounding box center [835, 444] width 72 height 28
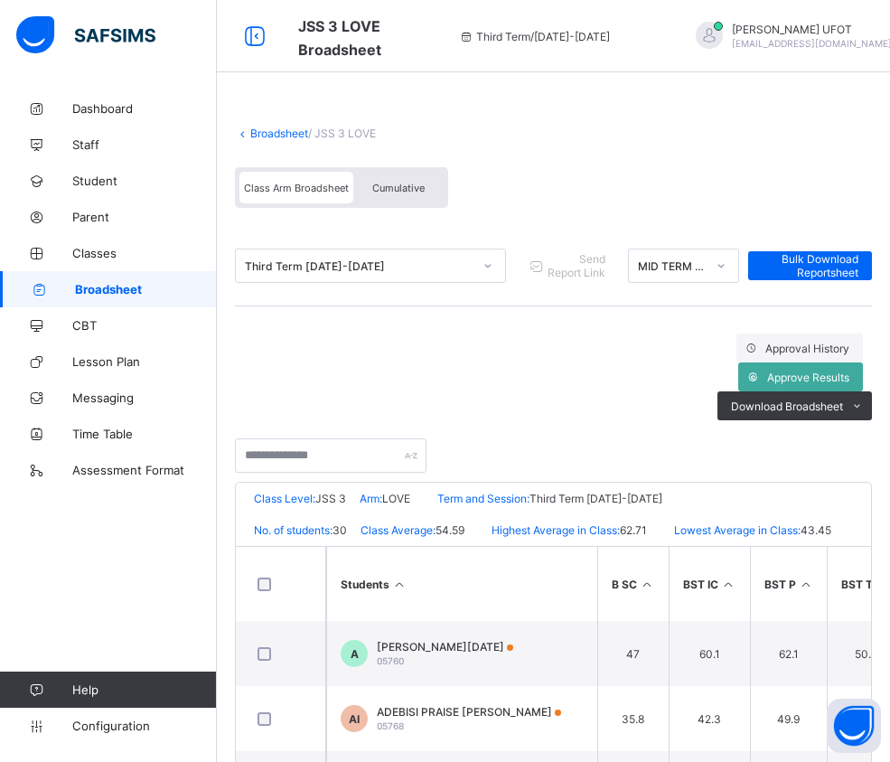
click at [271, 127] on link "Broadsheet" at bounding box center [279, 134] width 58 height 14
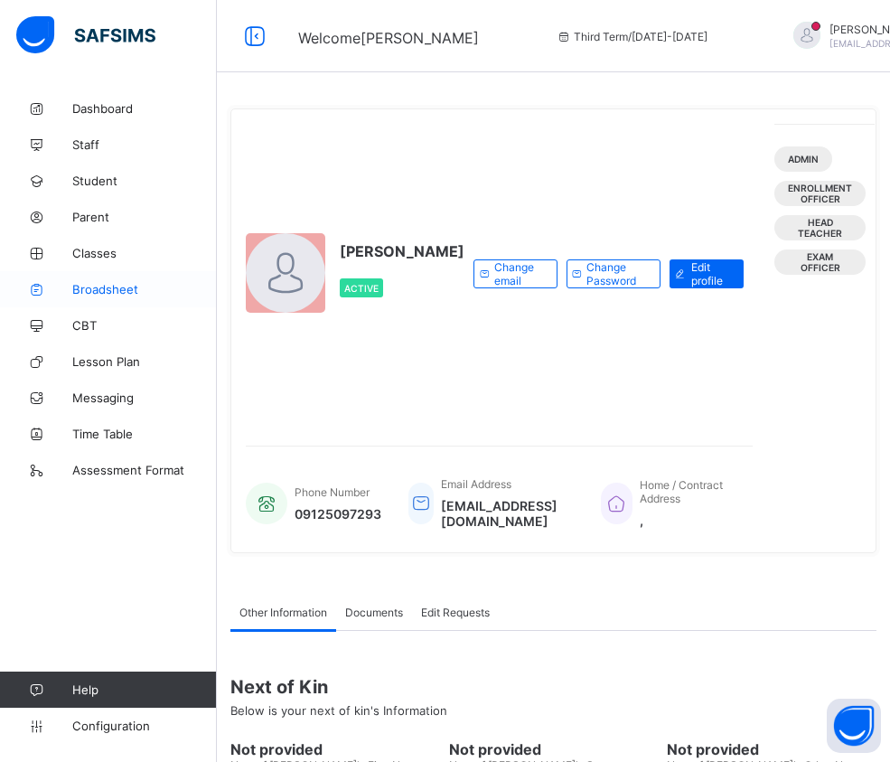
click at [155, 287] on span "Broadsheet" at bounding box center [144, 289] width 145 height 14
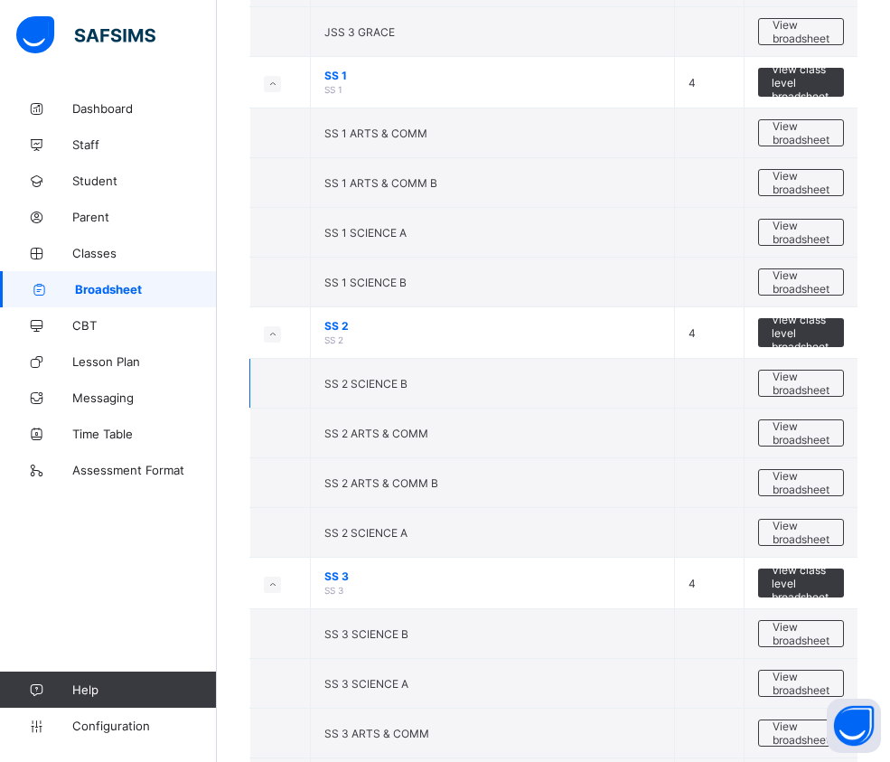
scroll to position [2467, 0]
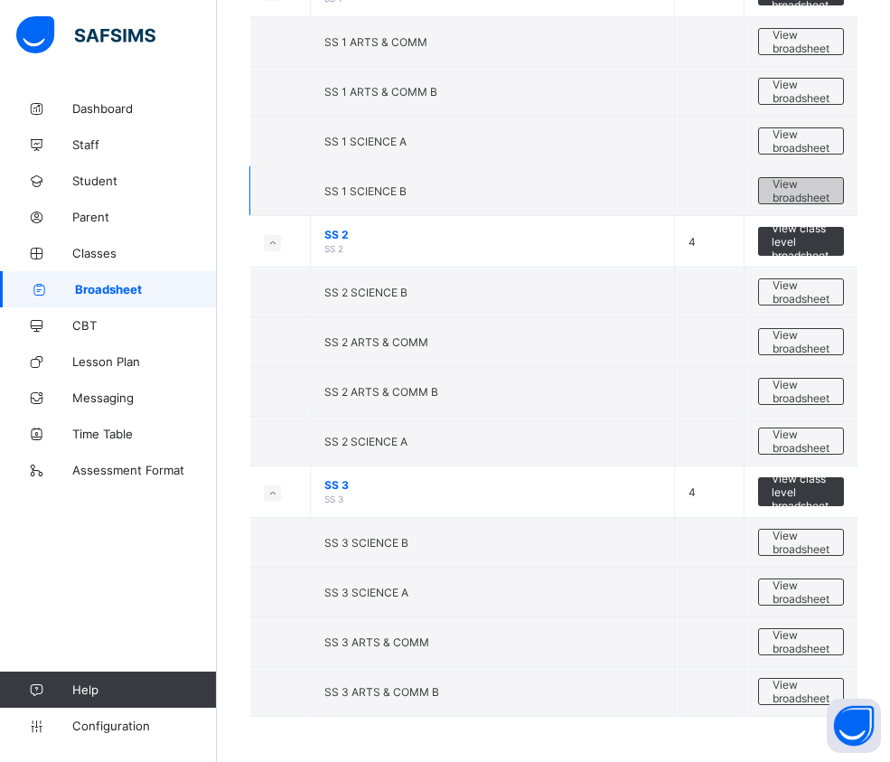
click at [809, 184] on span "View broadsheet" at bounding box center [801, 190] width 57 height 27
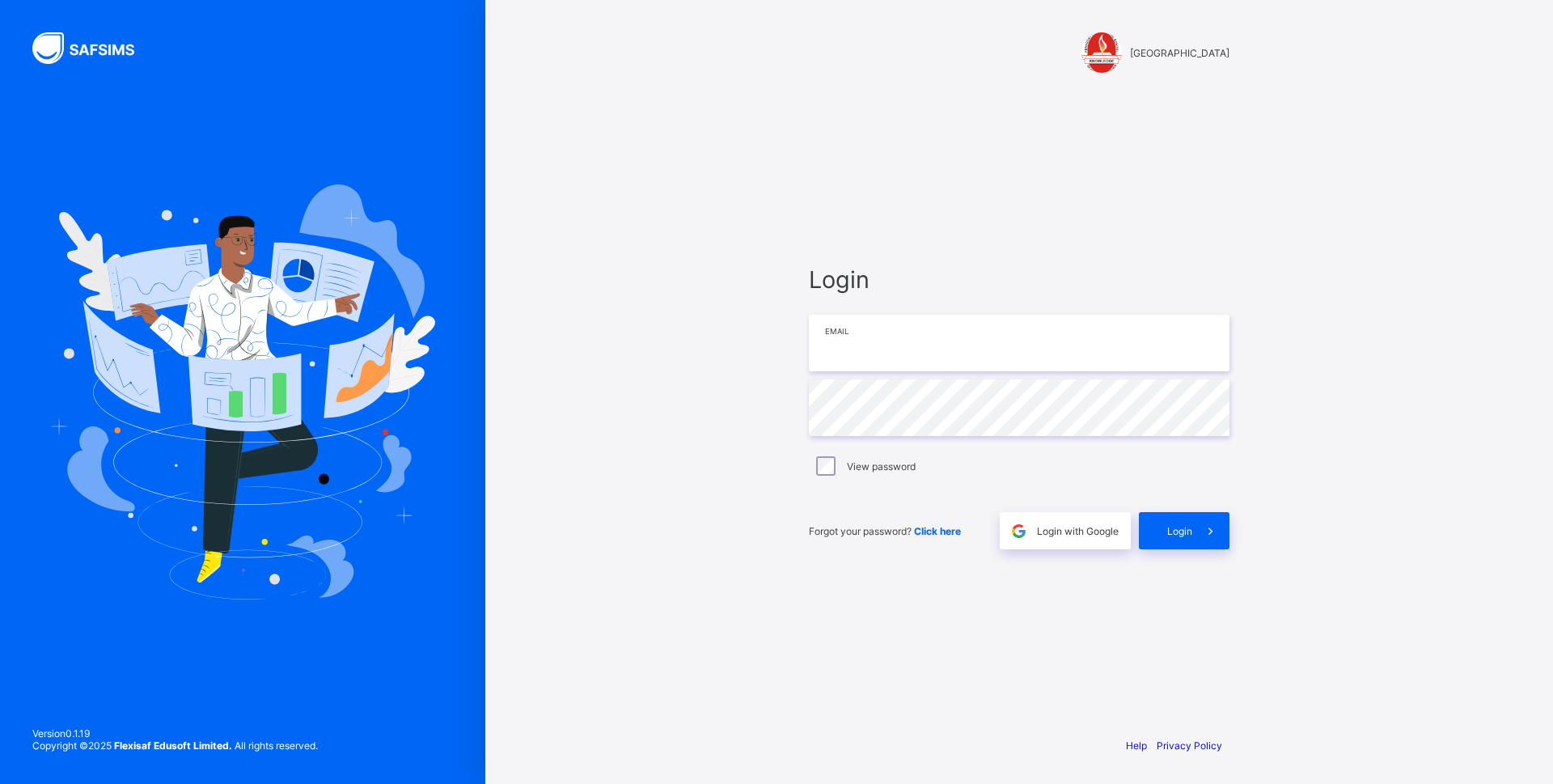
click at [924, 331] on input "email" at bounding box center [1020, 343] width 421 height 56
type input "**********"
click at [821, 477] on div "View password" at bounding box center [1020, 466] width 421 height 34
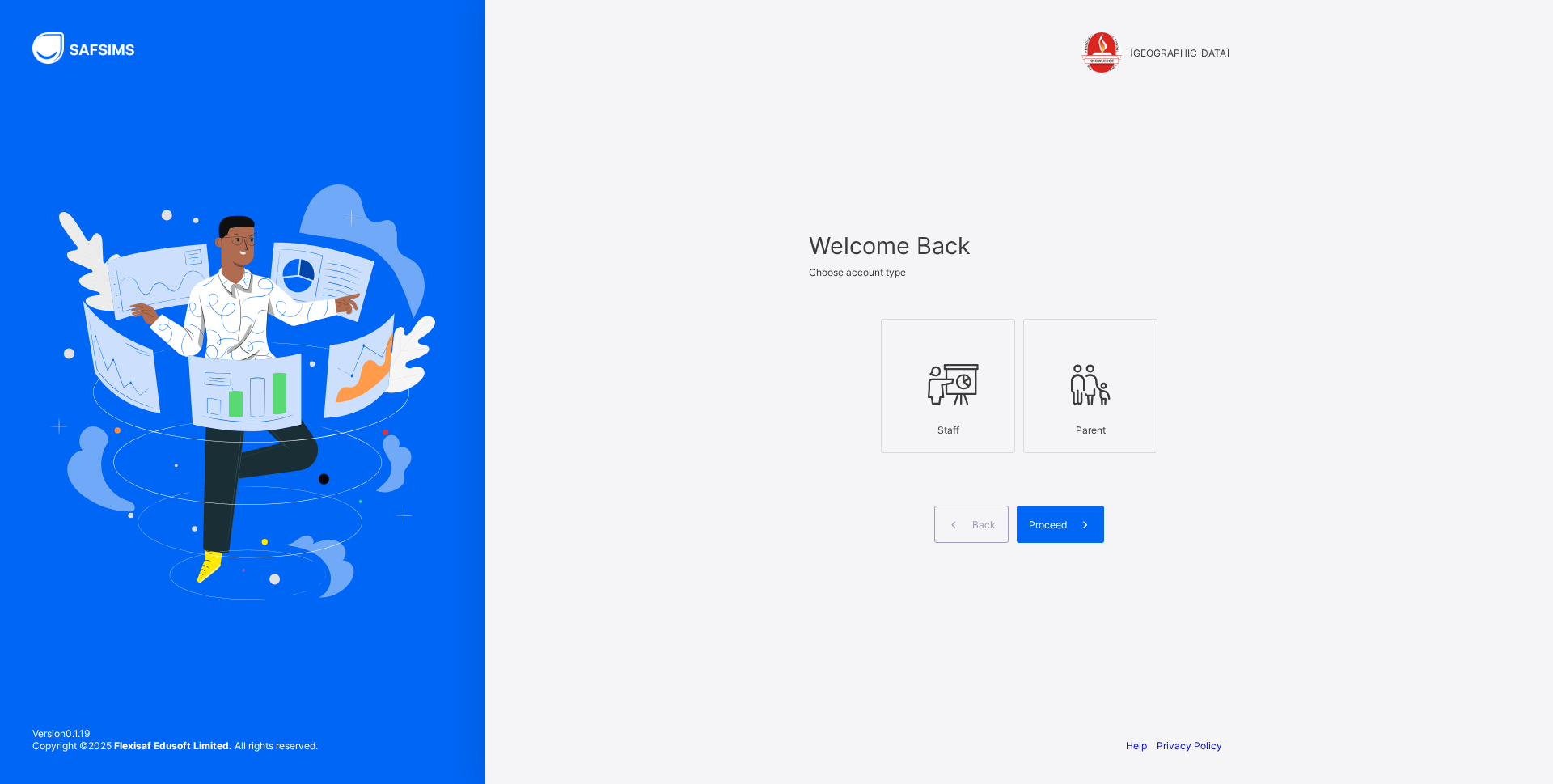
click at [954, 380] on icon at bounding box center [948, 384] width 56 height 48
click at [1059, 505] on span at bounding box center [1020, 493] width 421 height 24
click at [1061, 527] on span "Proceed" at bounding box center [1048, 524] width 38 height 13
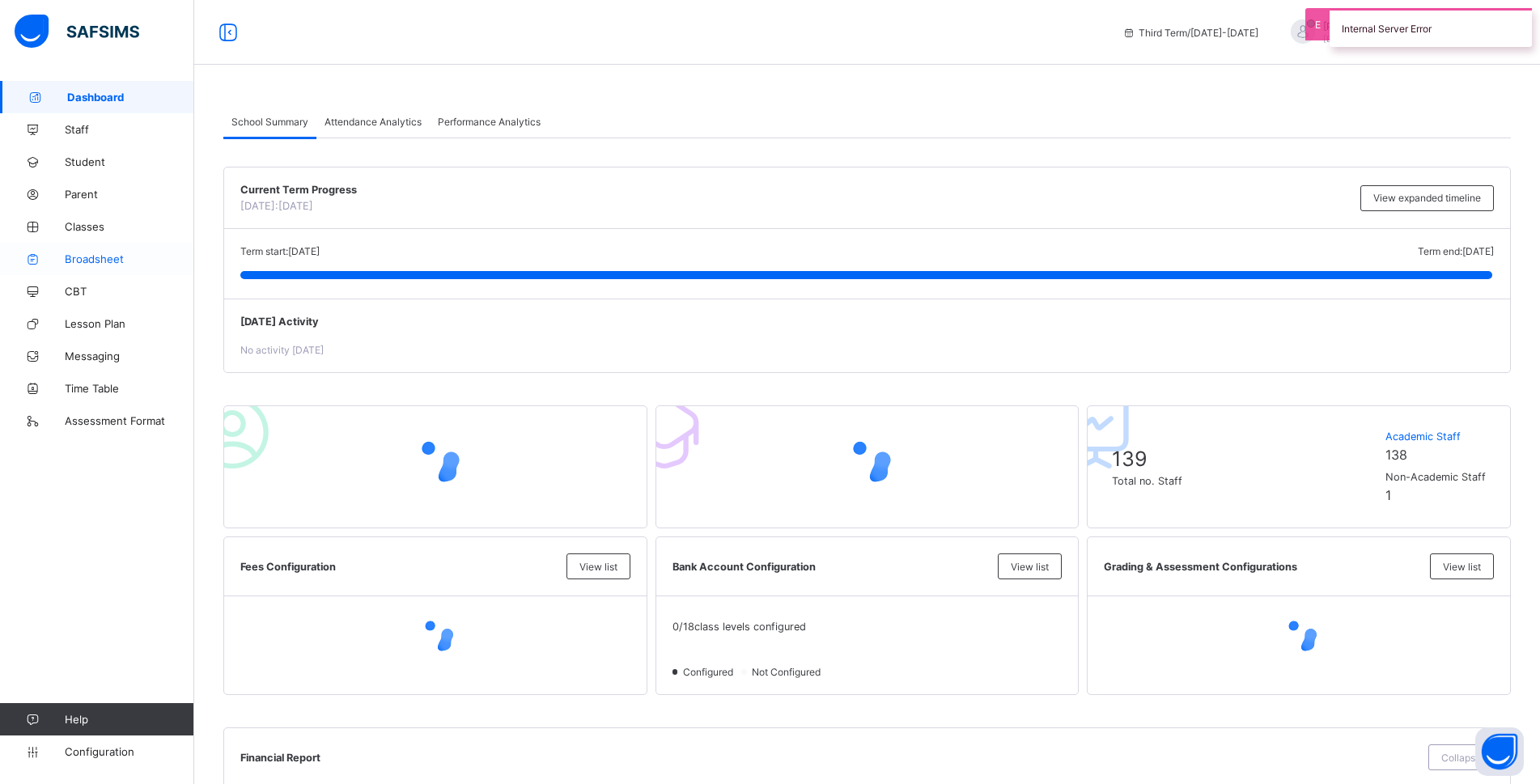
click at [122, 256] on span "Broadsheet" at bounding box center [129, 259] width 130 height 13
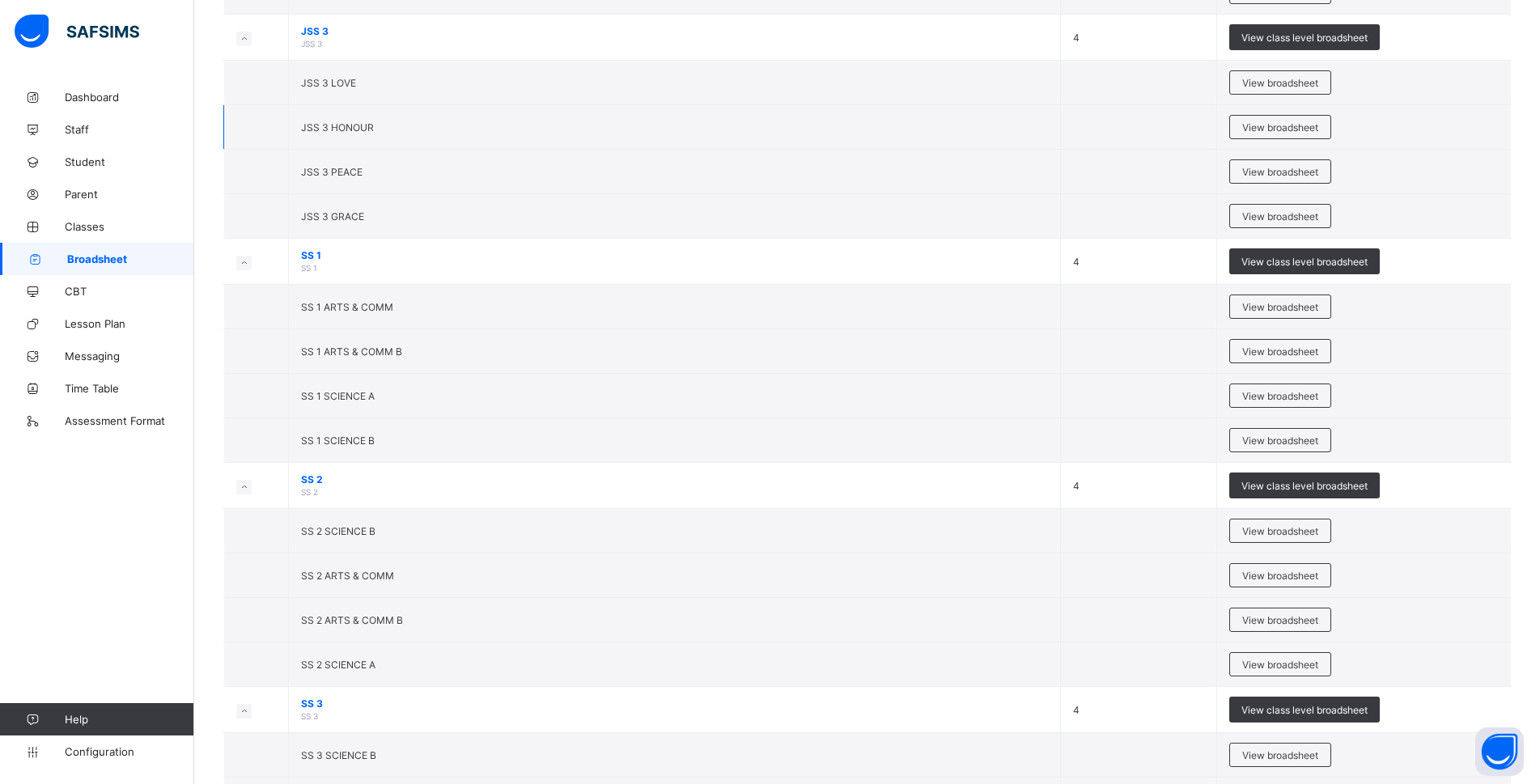
scroll to position [2094, 0]
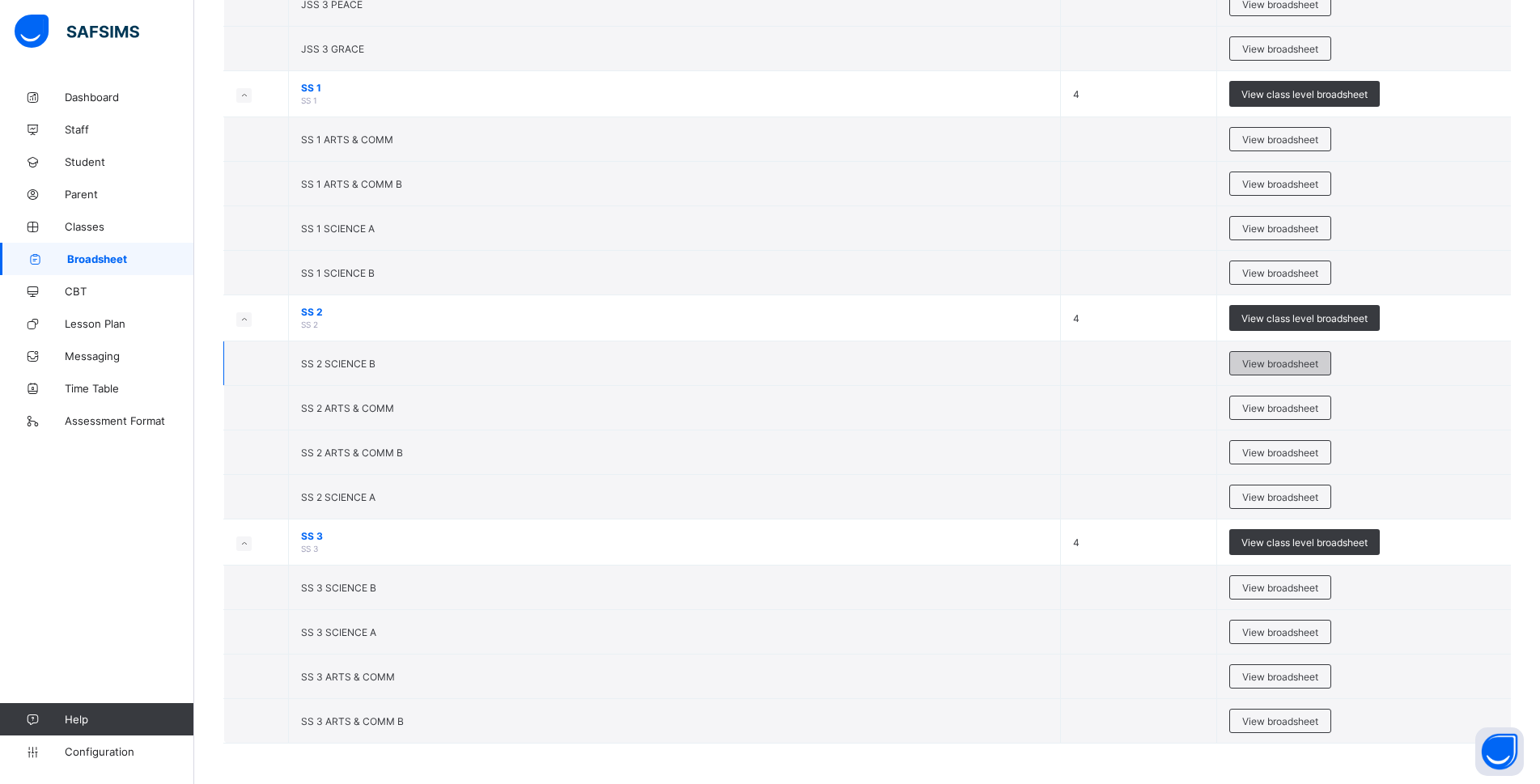
click at [1316, 358] on span "View broadsheet" at bounding box center [1279, 363] width 76 height 13
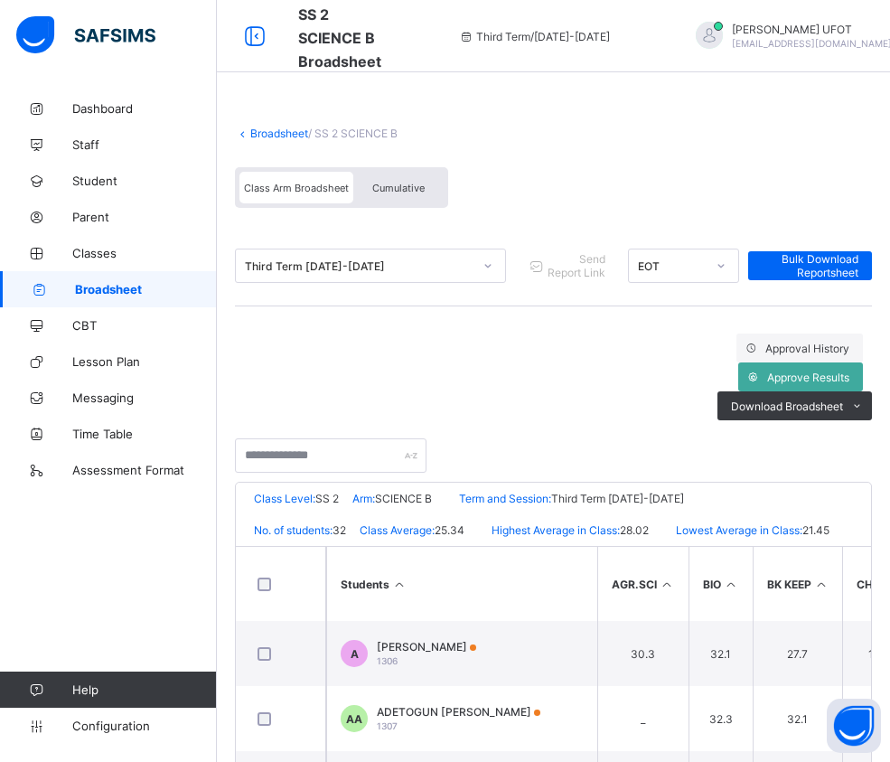
click at [394, 187] on span "Cumulative" at bounding box center [398, 188] width 52 height 13
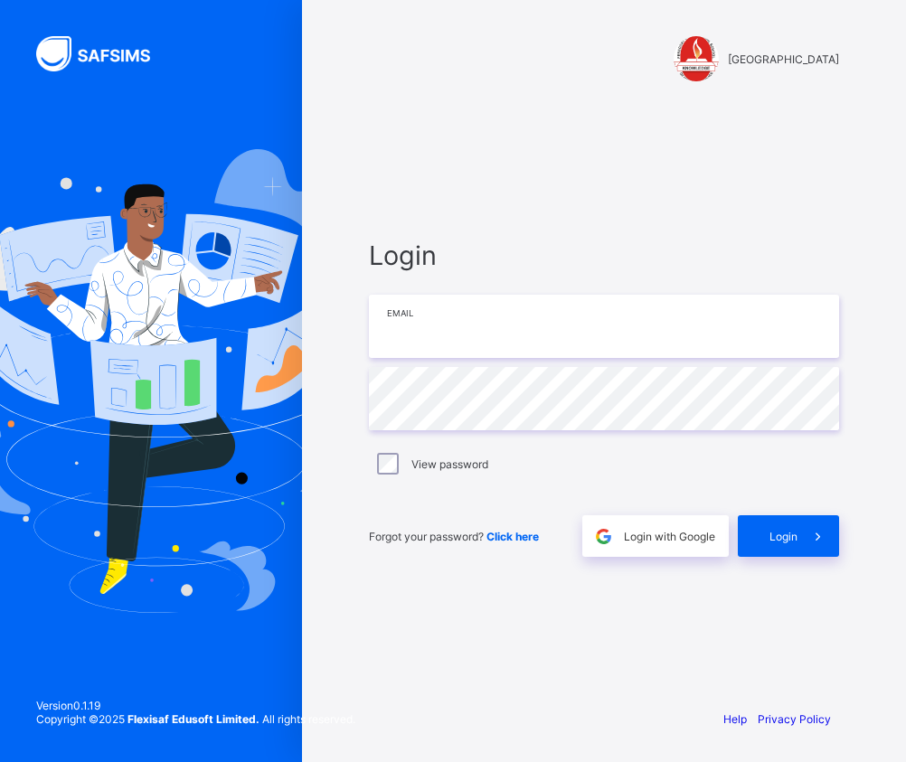
drag, startPoint x: 476, startPoint y: 337, endPoint x: 474, endPoint y: 357, distance: 20.1
click at [474, 339] on input "email" at bounding box center [604, 326] width 470 height 63
type input "**********"
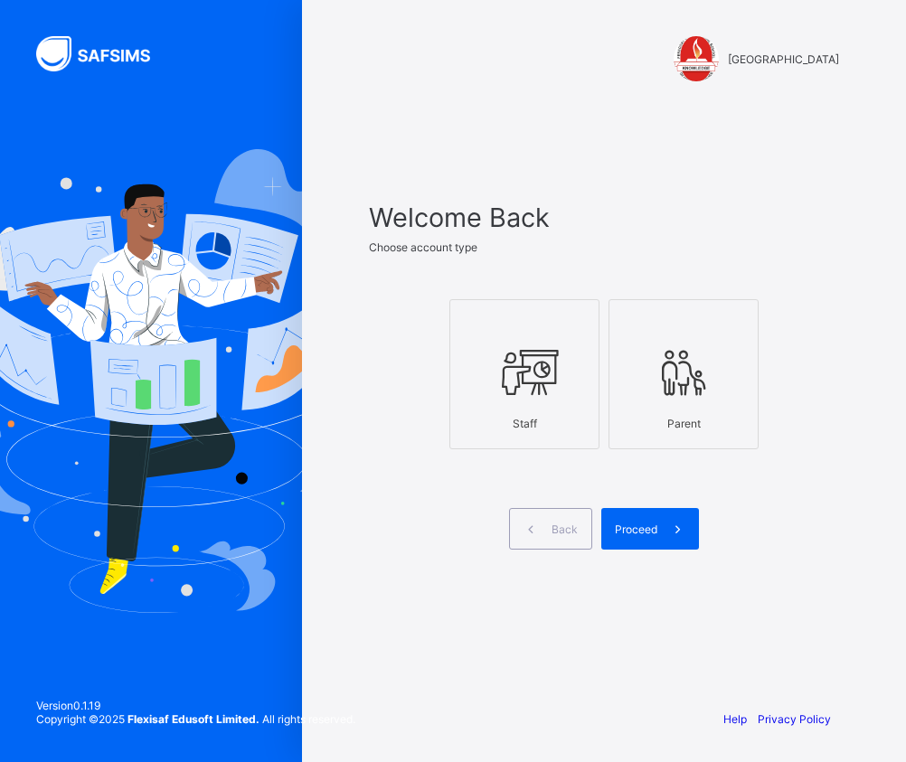
click at [521, 388] on icon at bounding box center [524, 372] width 63 height 54
click at [655, 530] on span "Proceed" at bounding box center [636, 529] width 42 height 14
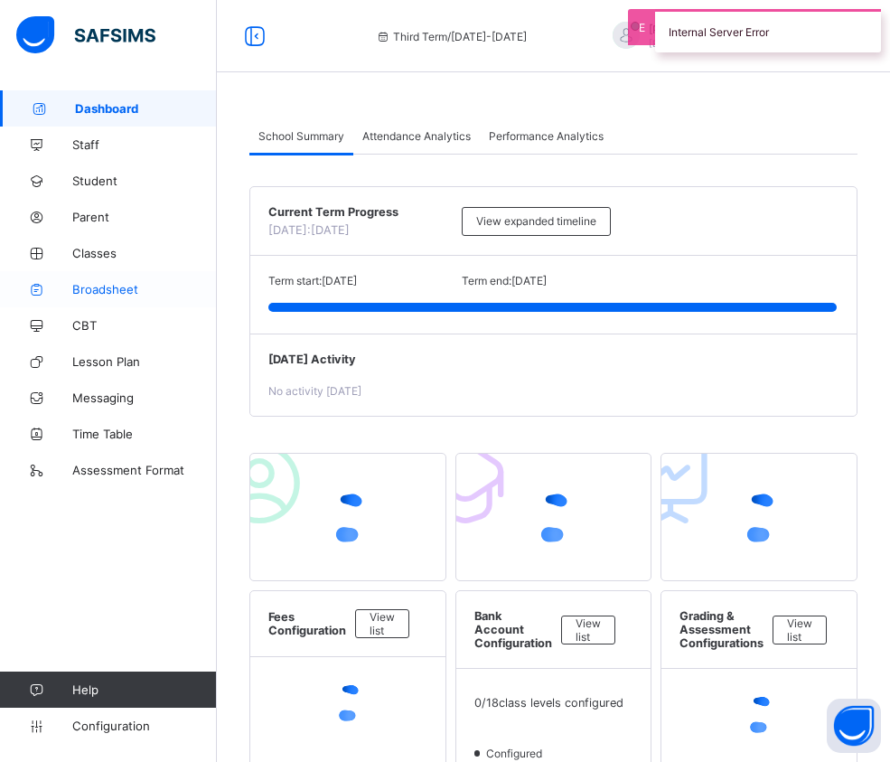
click at [127, 287] on span "Broadsheet" at bounding box center [144, 289] width 145 height 14
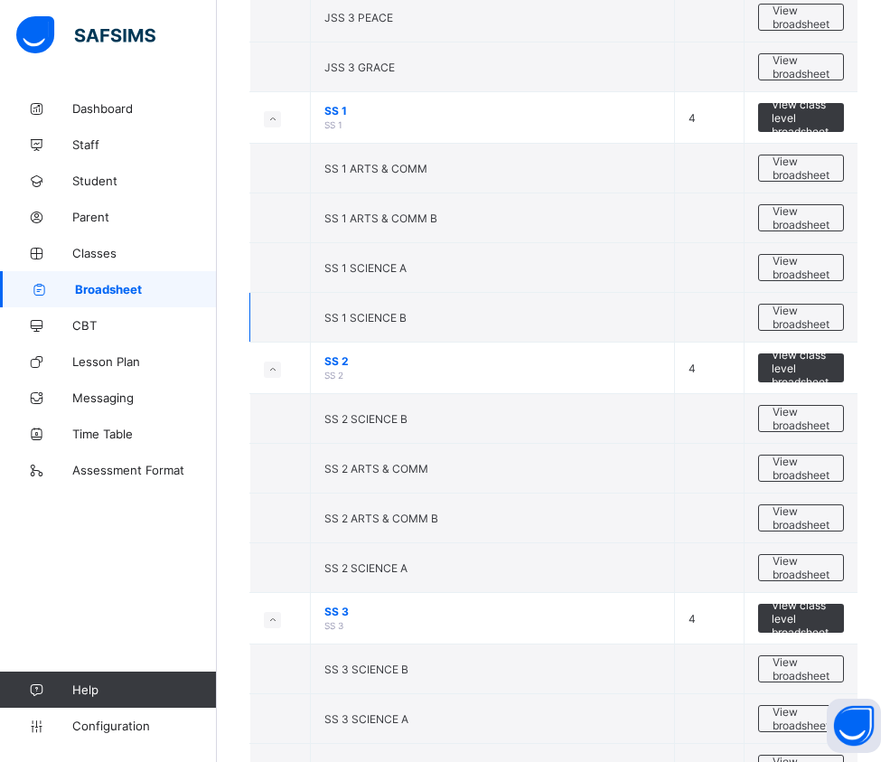
scroll to position [2350, 0]
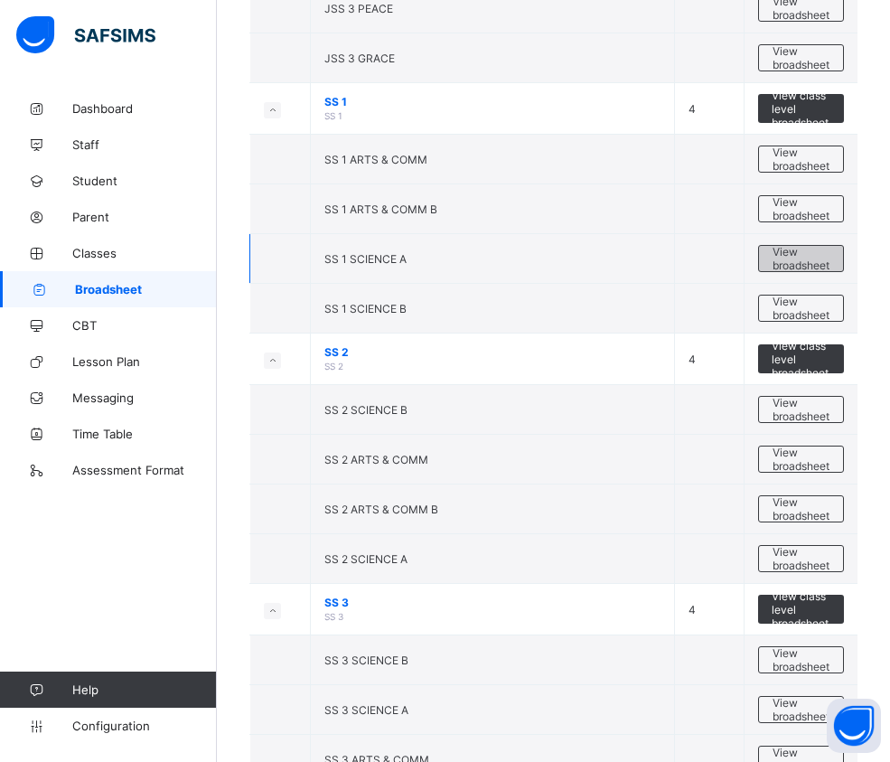
click at [828, 261] on span "View broadsheet" at bounding box center [801, 258] width 57 height 27
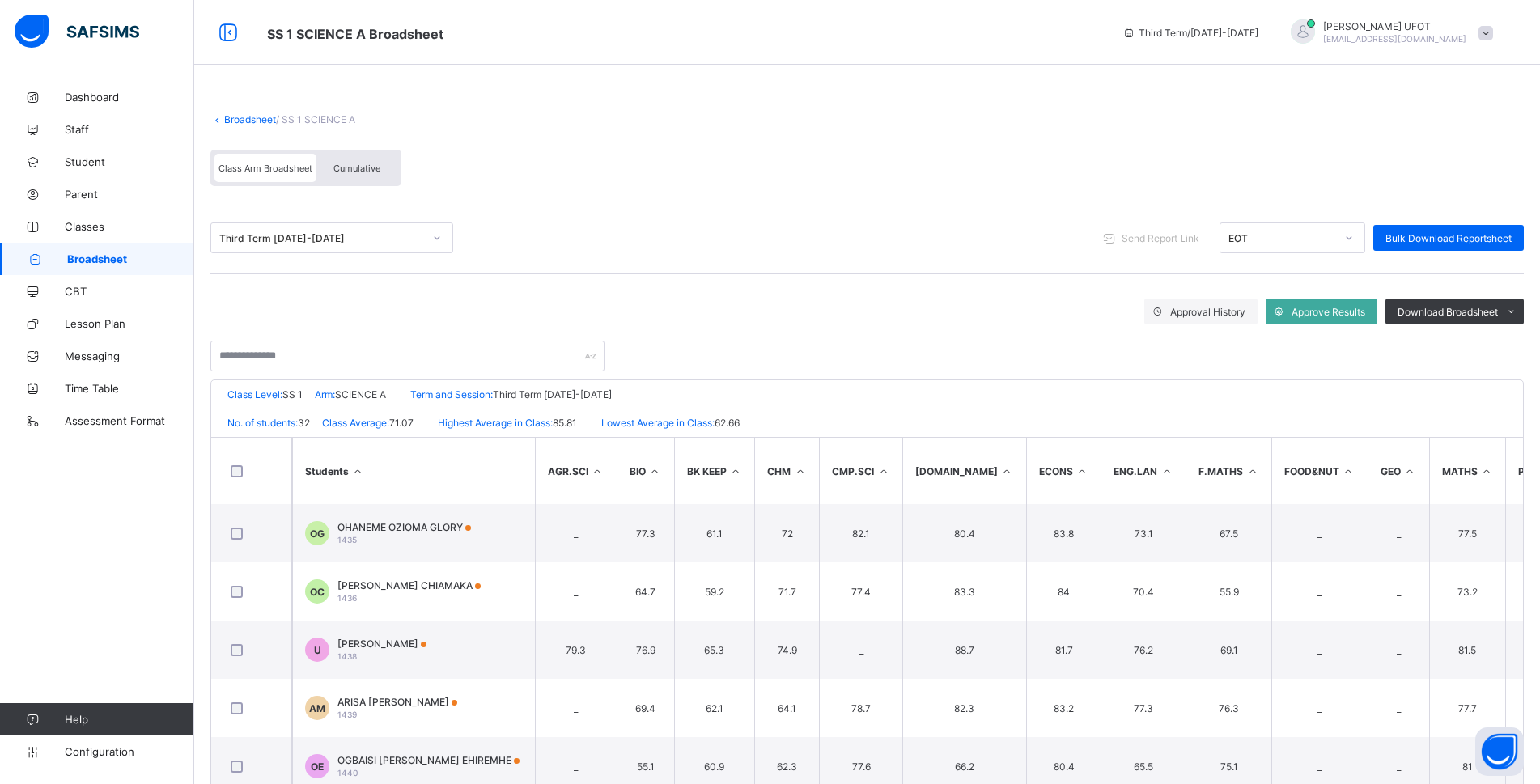
click at [356, 467] on icon at bounding box center [357, 472] width 13 height 13
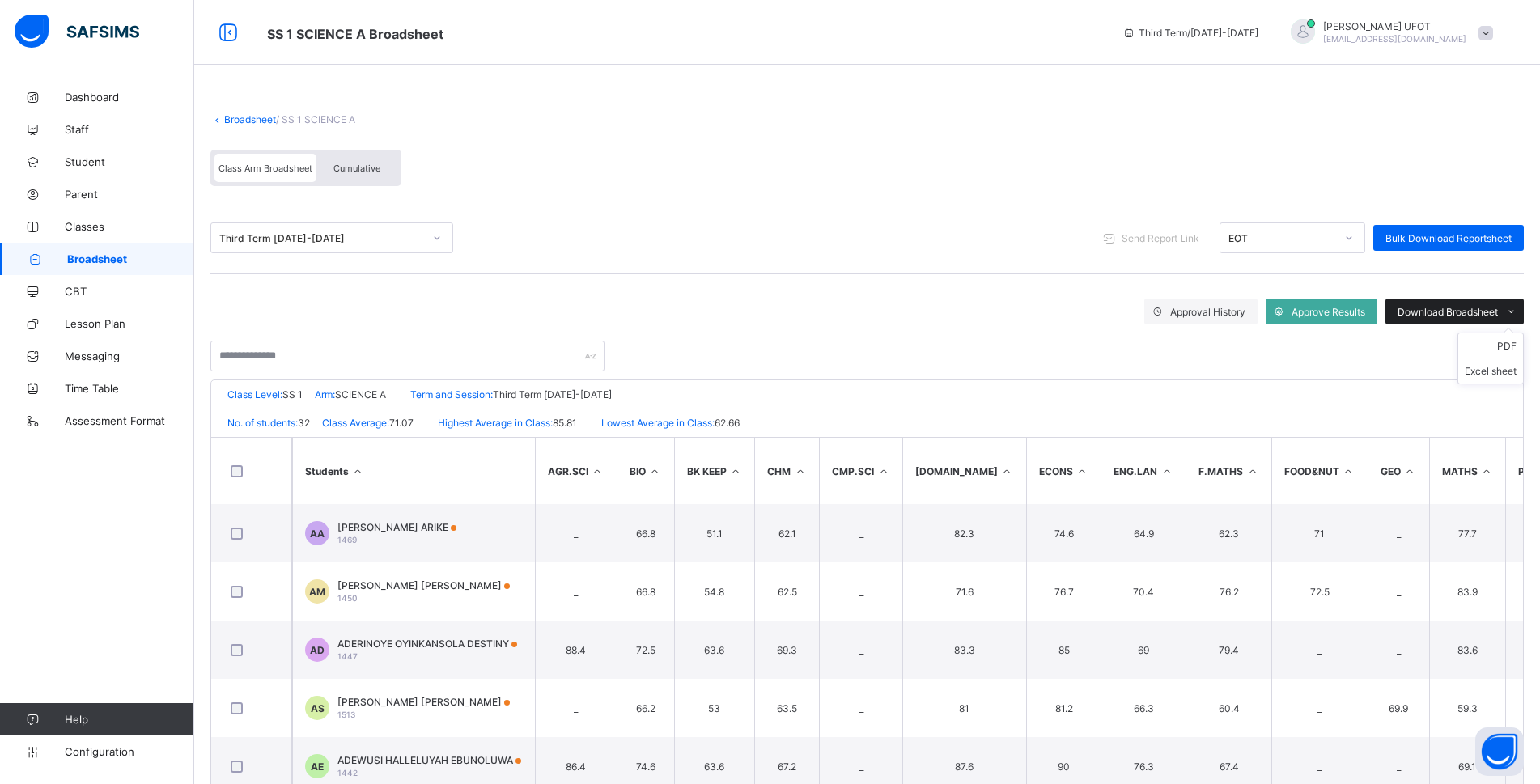
click at [1472, 302] on div "Download Broadsheet" at bounding box center [1454, 311] width 139 height 26
click at [1501, 342] on li "PDF" at bounding box center [1491, 345] width 64 height 25
click at [101, 263] on span "Broadsheet" at bounding box center [131, 259] width 127 height 13
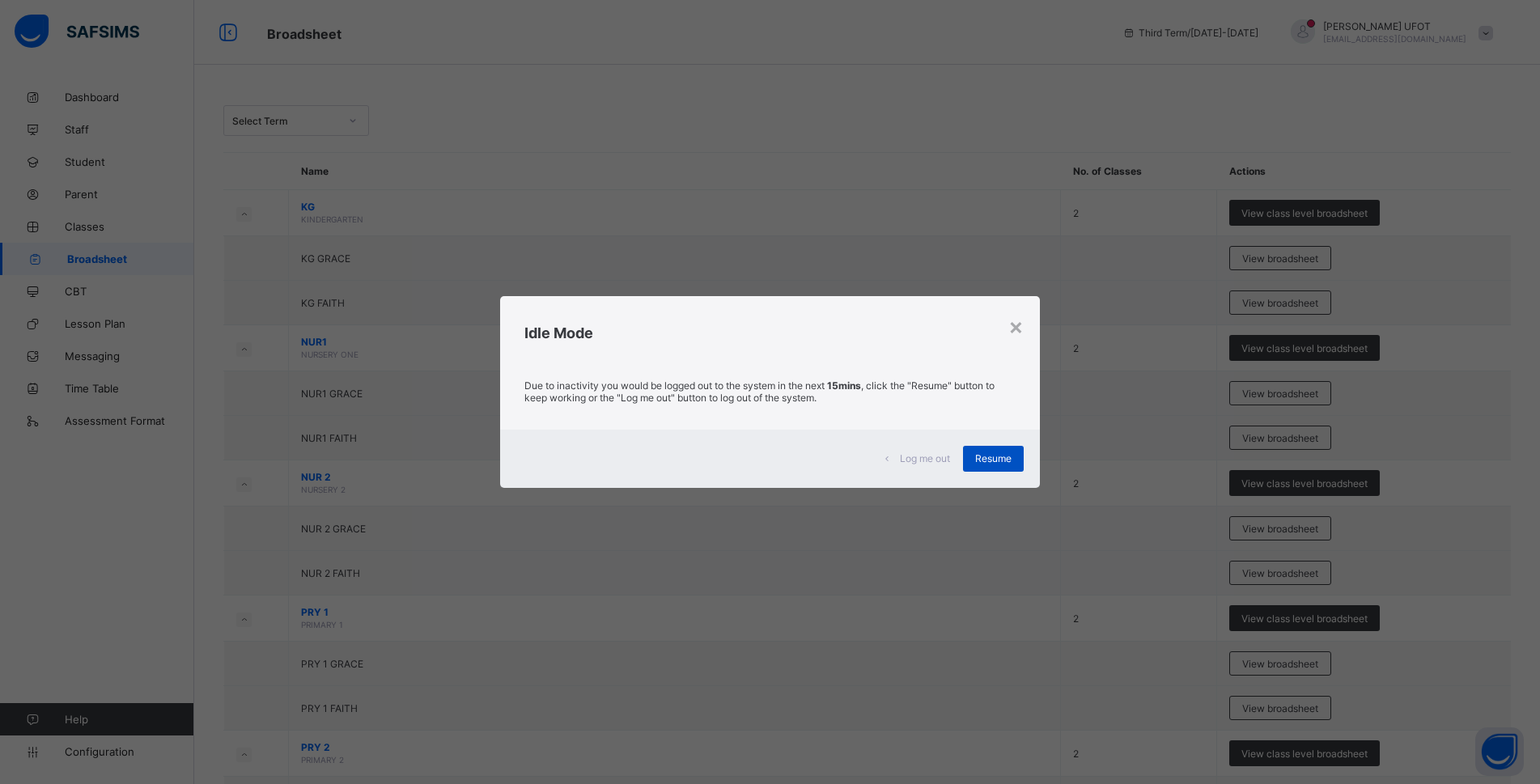
click at [1014, 451] on div "Resume" at bounding box center [994, 458] width 61 height 26
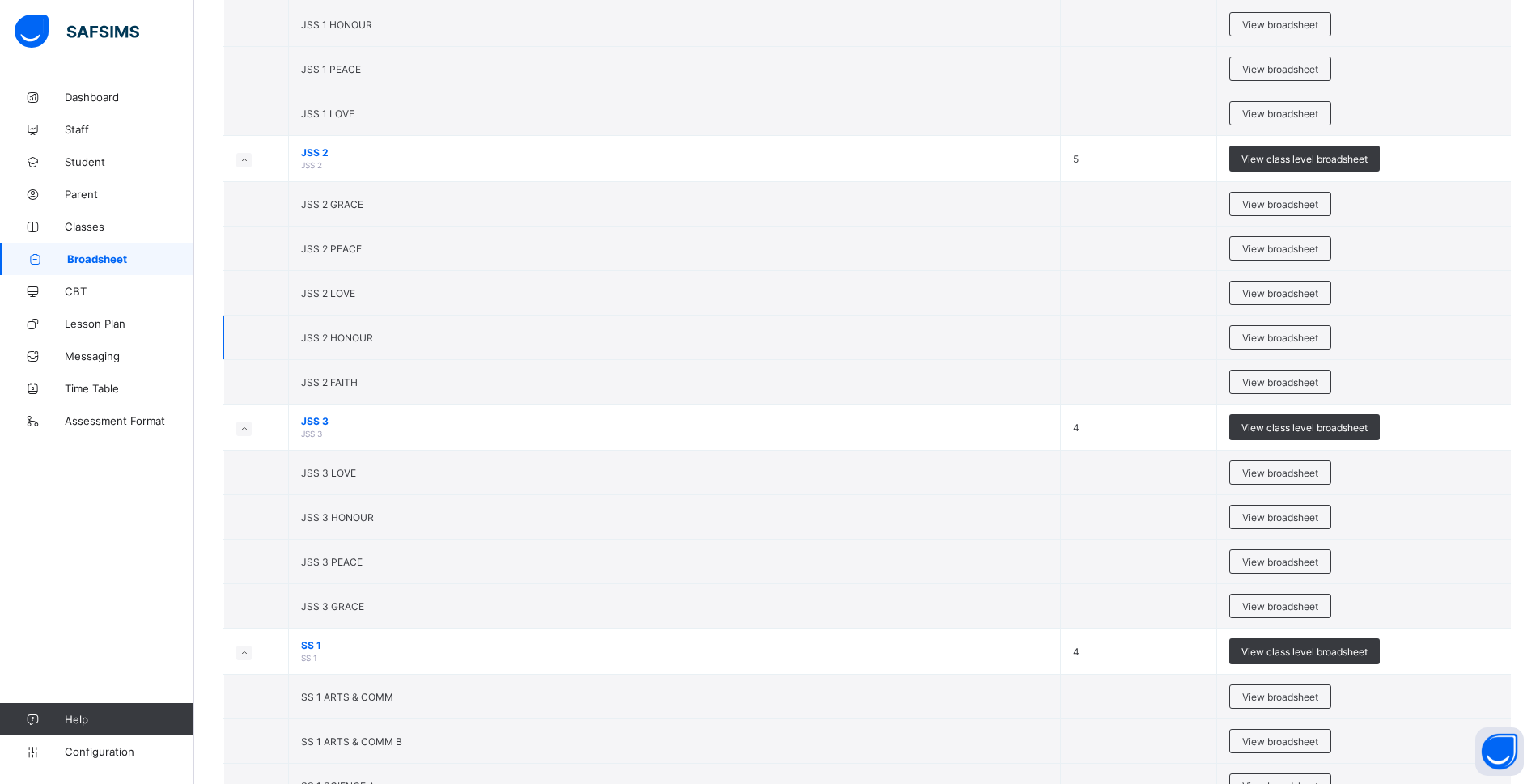
scroll to position [2094, 0]
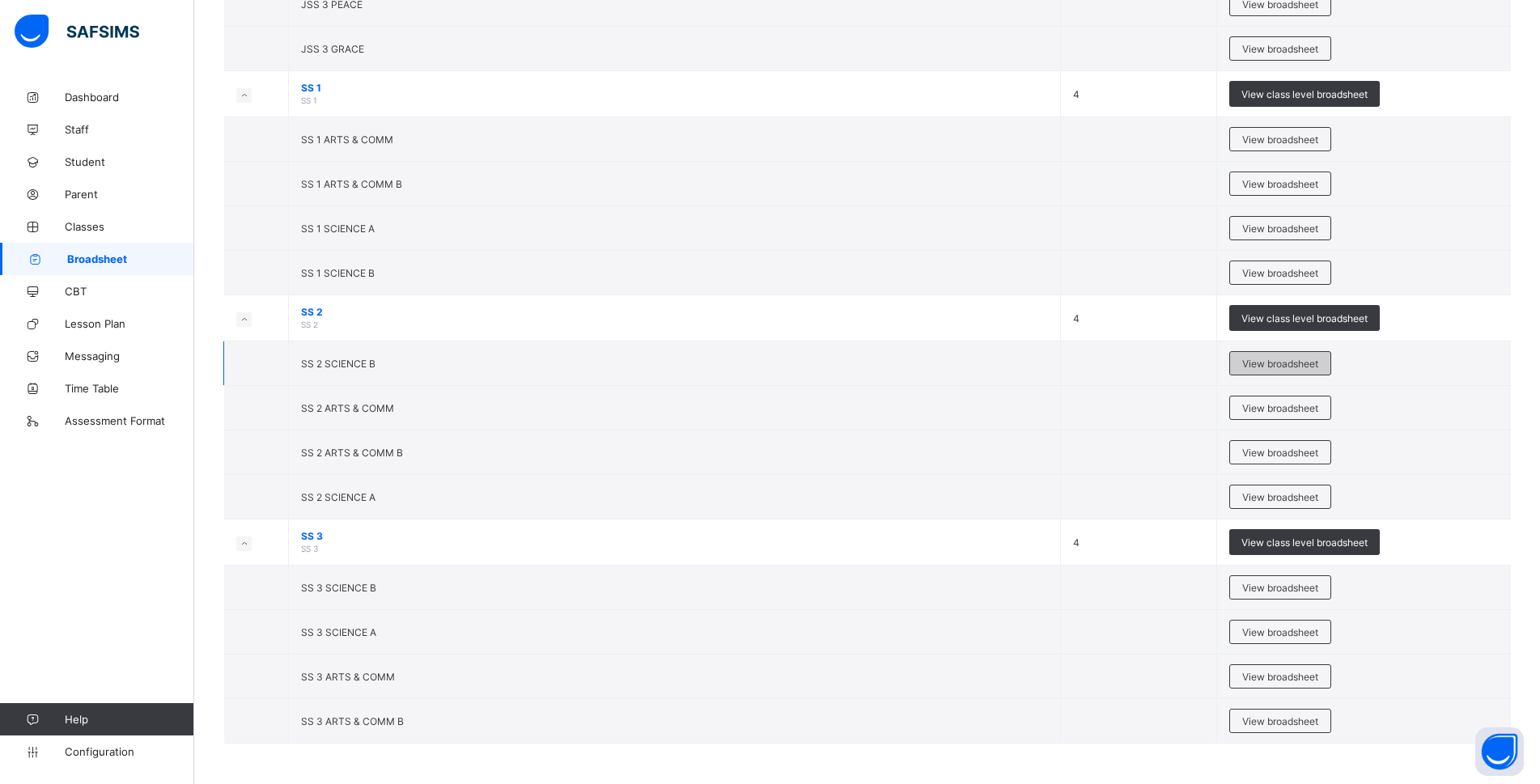
click at [1262, 365] on span "View broadsheet" at bounding box center [1279, 363] width 76 height 13
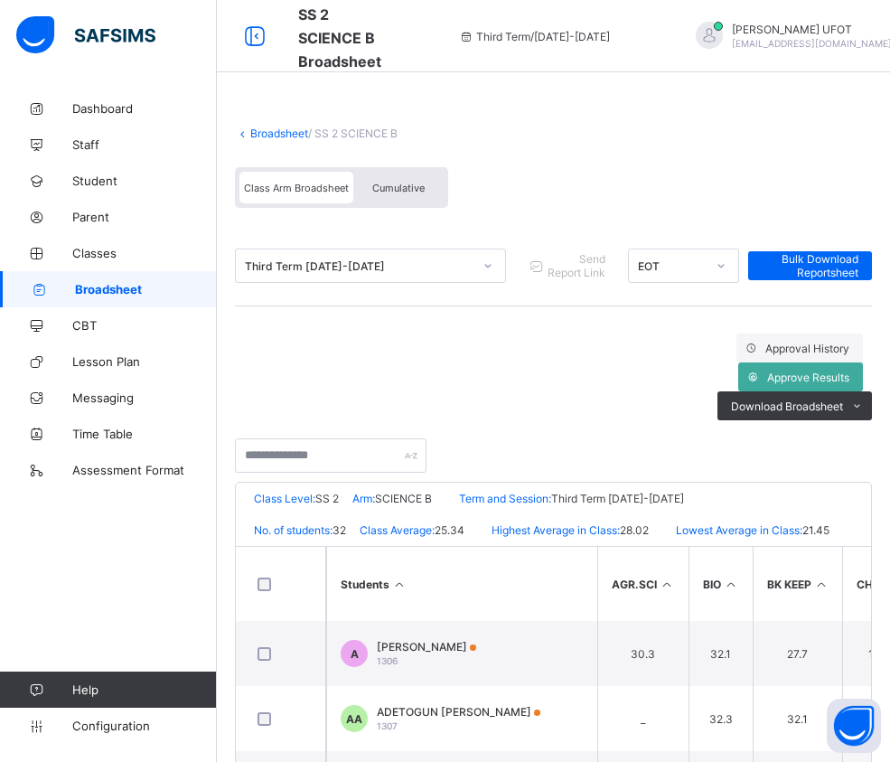
click at [398, 197] on div "Cumulative" at bounding box center [398, 188] width 90 height 32
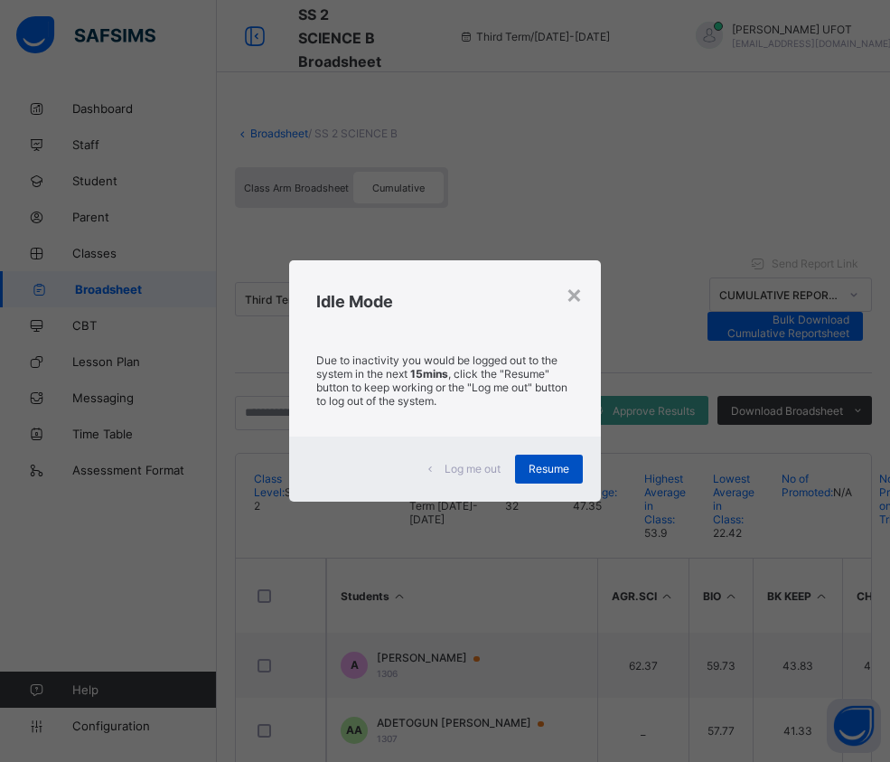
click at [545, 457] on div "Resume" at bounding box center [549, 469] width 68 height 29
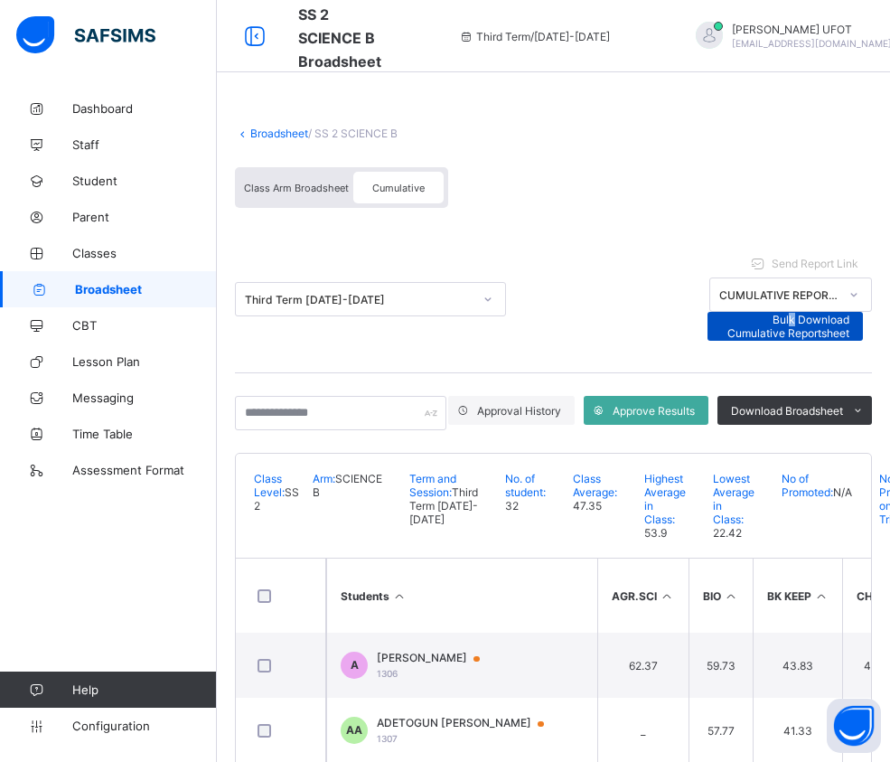
click at [850, 313] on span "Bulk Download Cumulative Reportsheet" at bounding box center [785, 326] width 129 height 27
click at [847, 312] on div "Bulk Download Cumulative Reportsheet" at bounding box center [786, 326] width 156 height 29
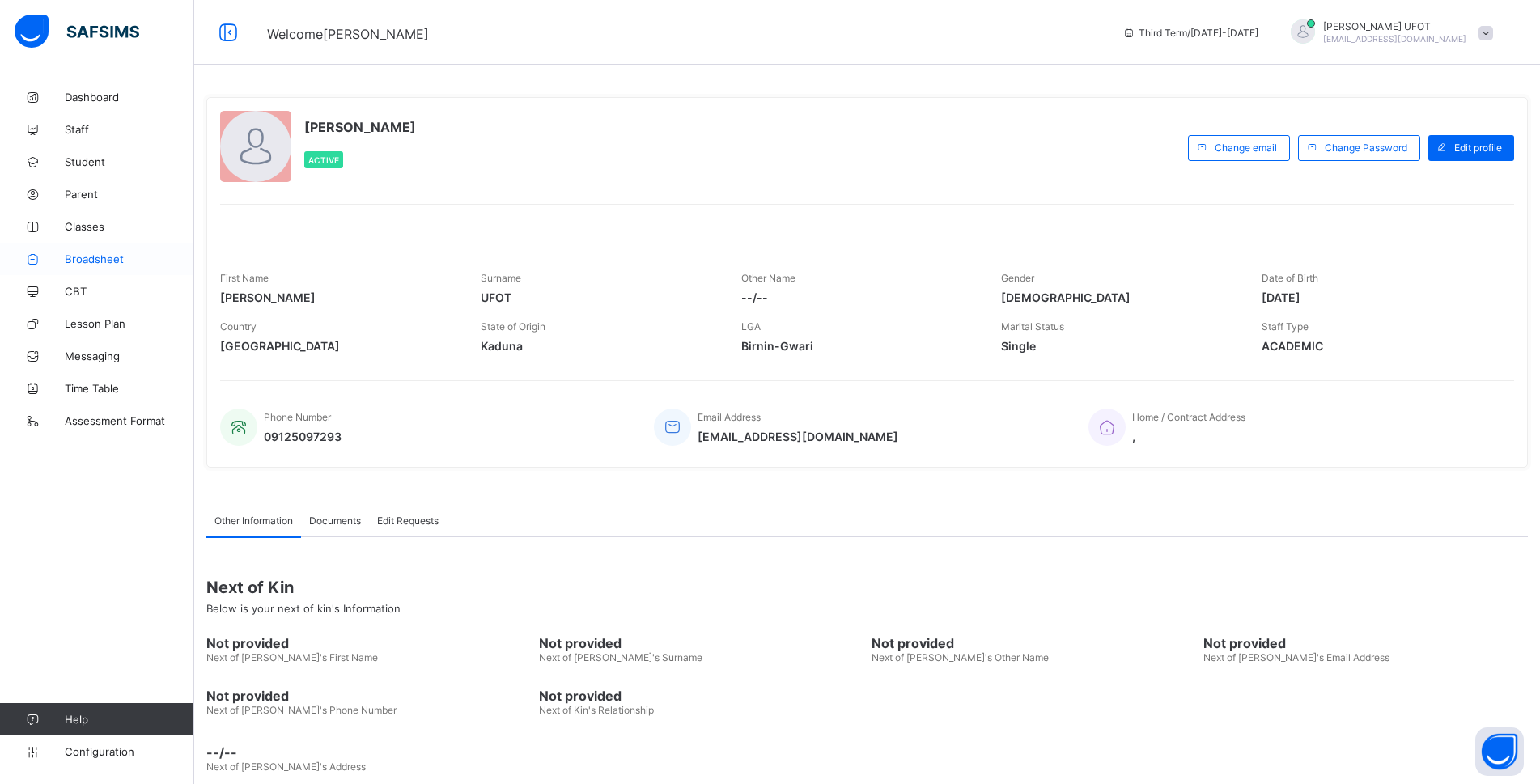
click at [67, 265] on link "Broadsheet" at bounding box center [97, 259] width 194 height 32
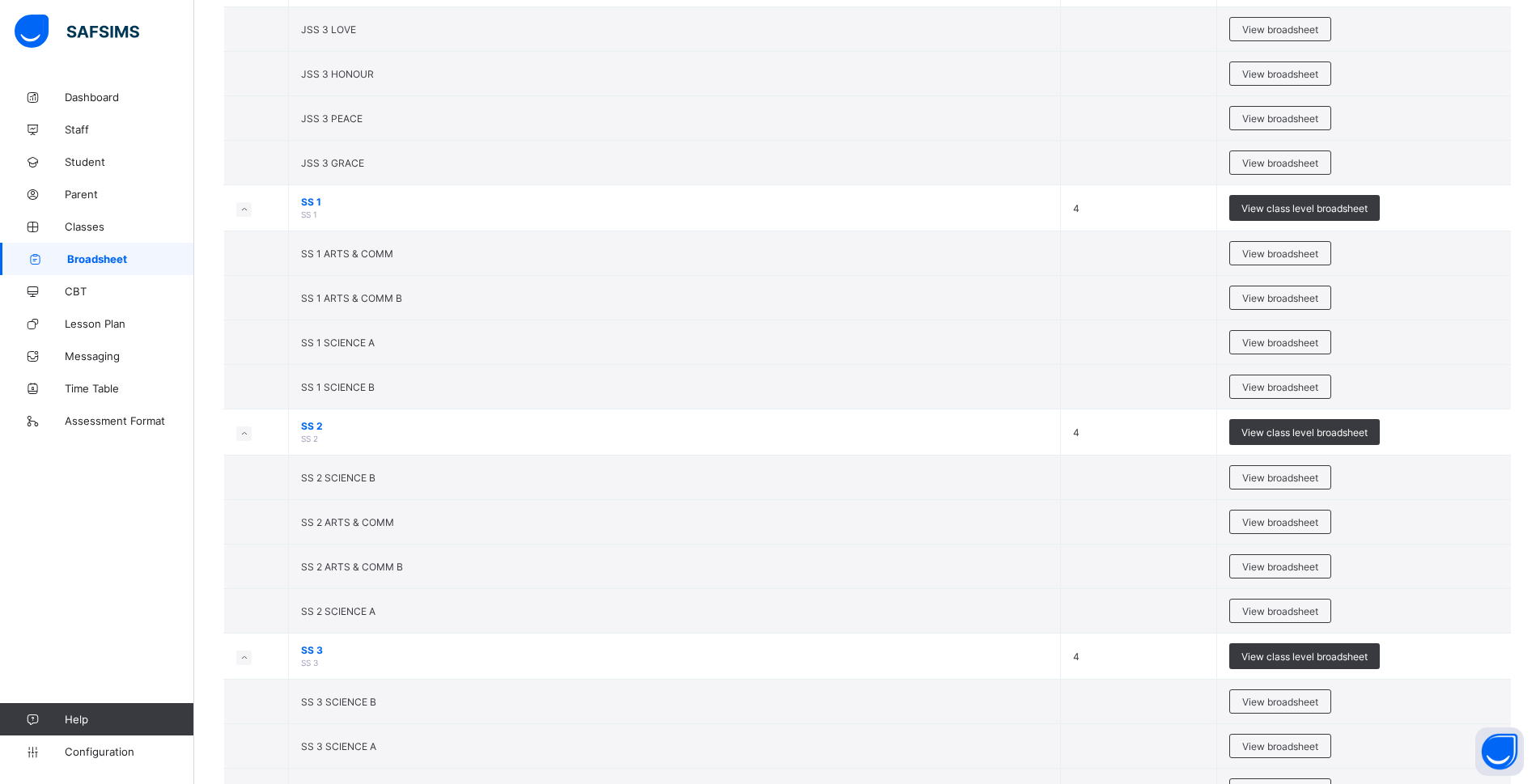
scroll to position [2094, 0]
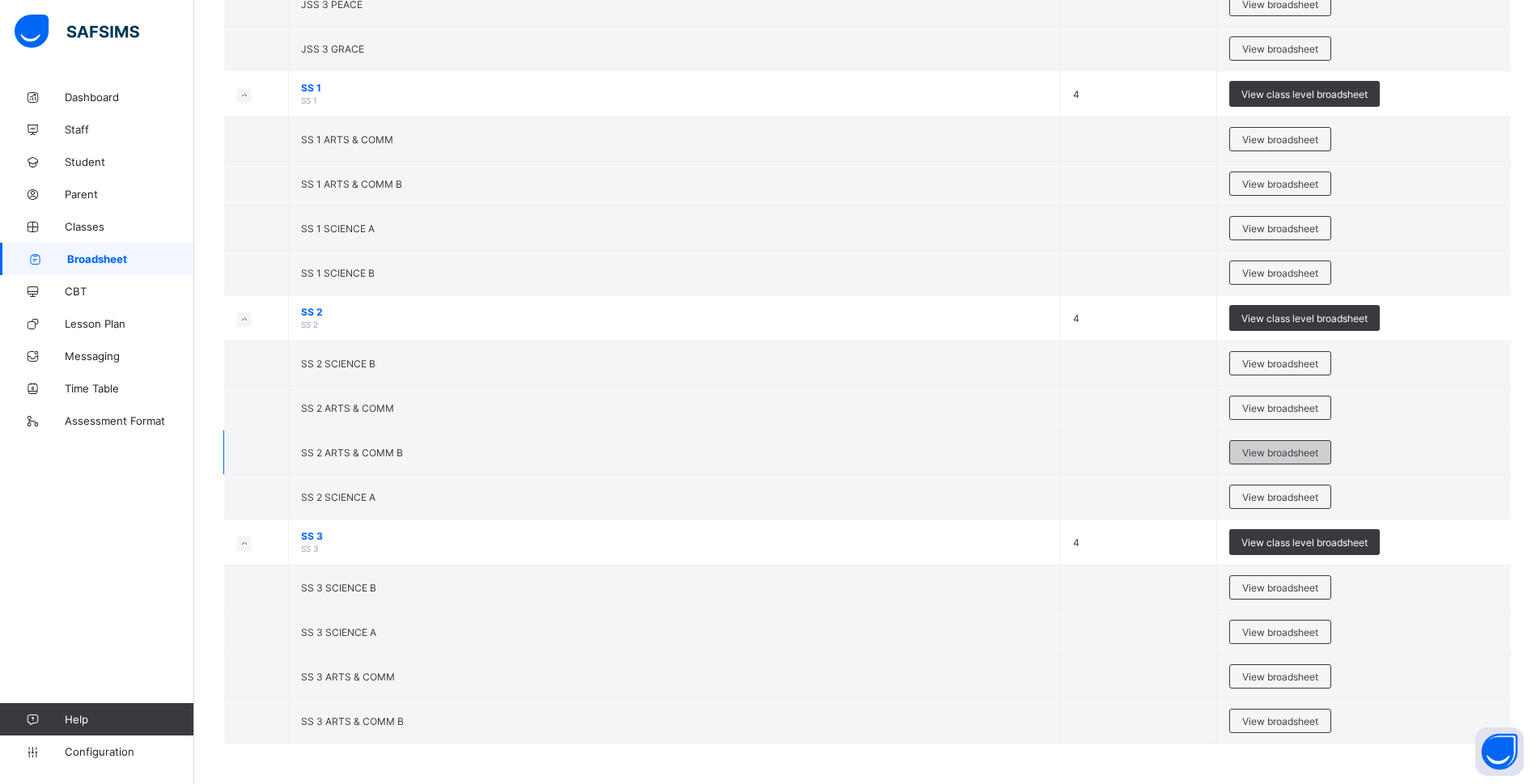
click at [1299, 447] on span "View broadsheet" at bounding box center [1279, 453] width 76 height 13
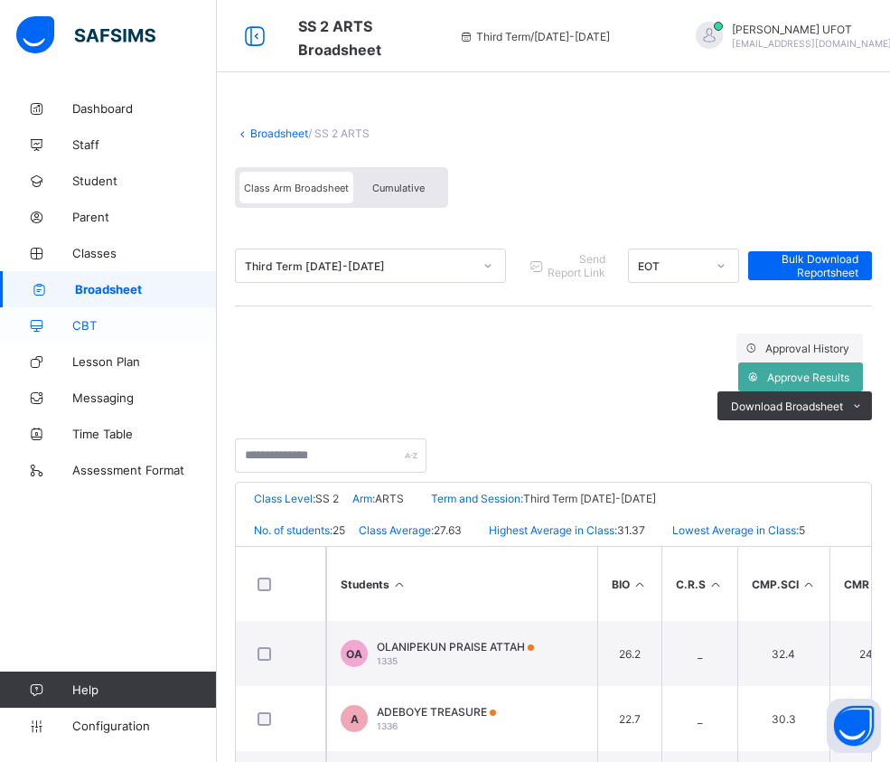
drag, startPoint x: 401, startPoint y: 188, endPoint x: 41, endPoint y: 318, distance: 383.4
click at [401, 189] on span "Cumulative" at bounding box center [398, 188] width 52 height 13
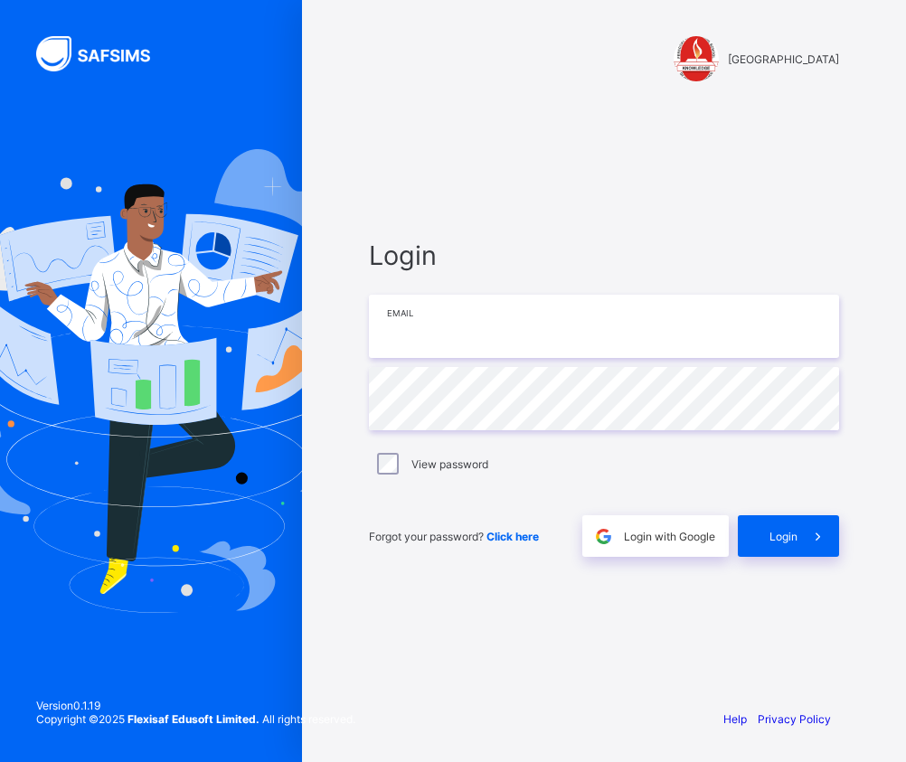
drag, startPoint x: 458, startPoint y: 342, endPoint x: 385, endPoint y: 275, distance: 99.2
click at [455, 339] on input "email" at bounding box center [604, 326] width 470 height 63
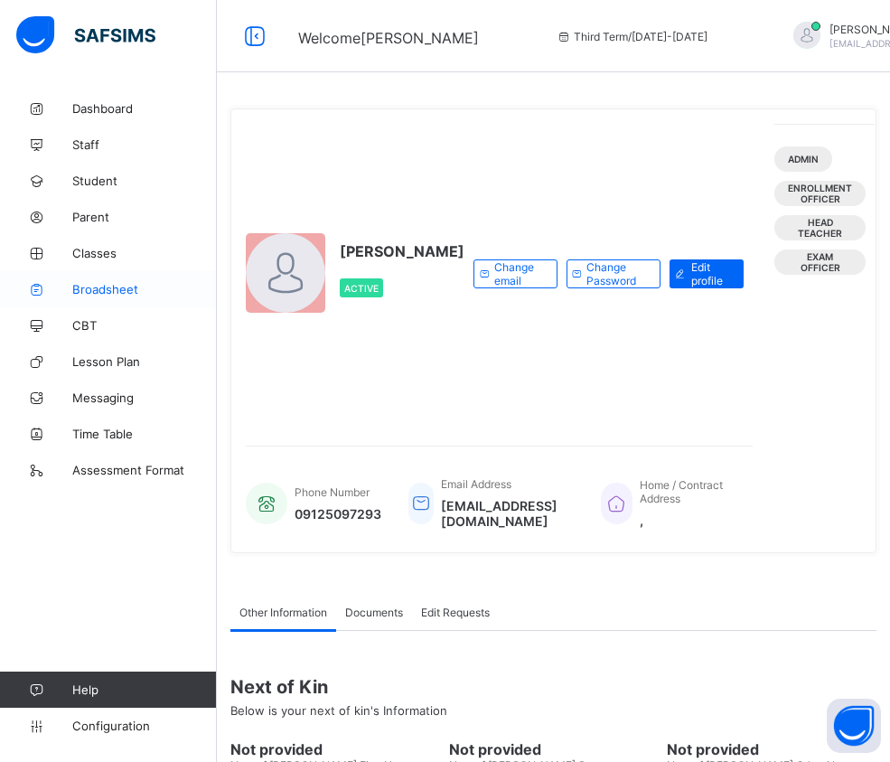
click at [110, 283] on span "Broadsheet" at bounding box center [144, 289] width 145 height 14
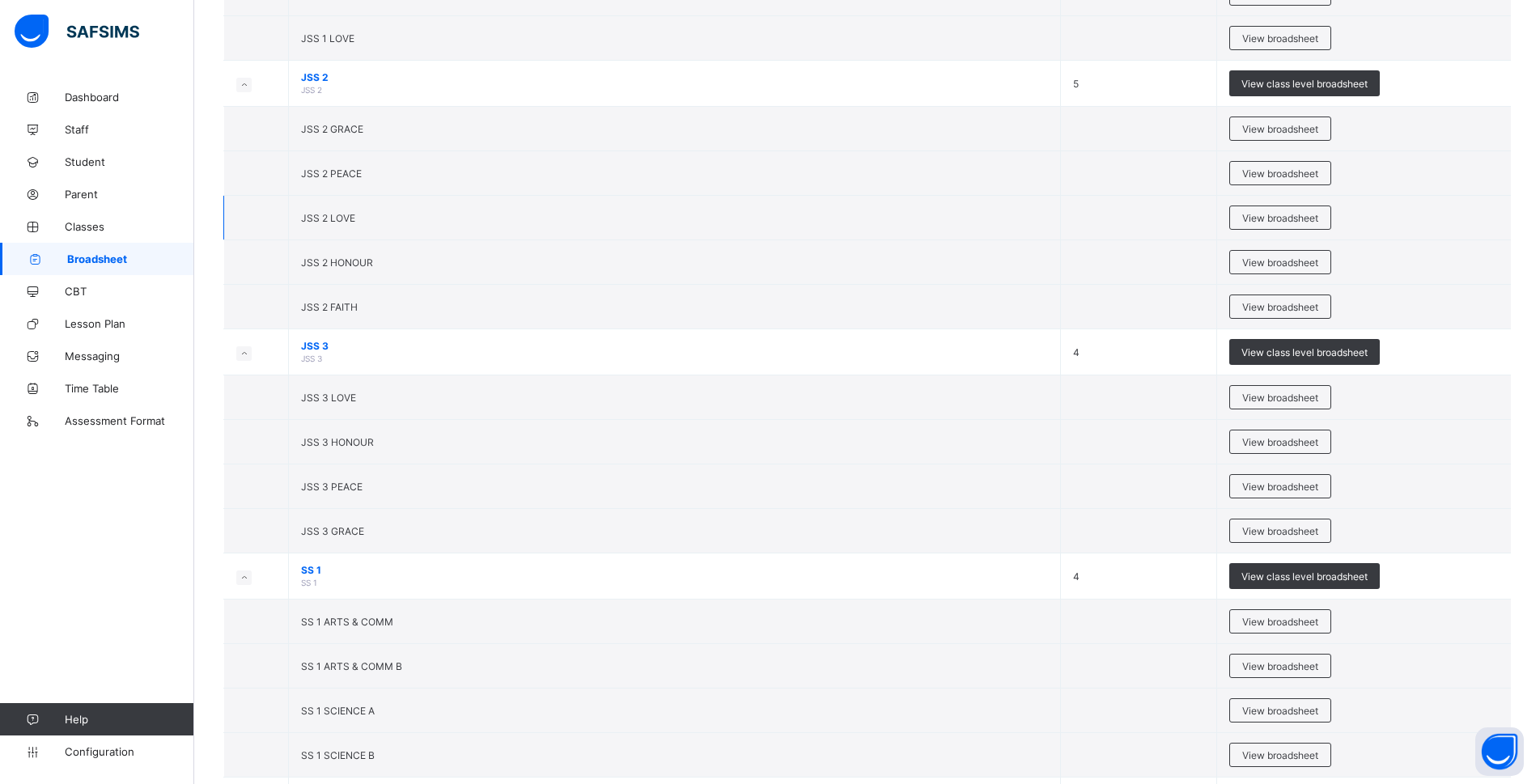
scroll to position [1779, 0]
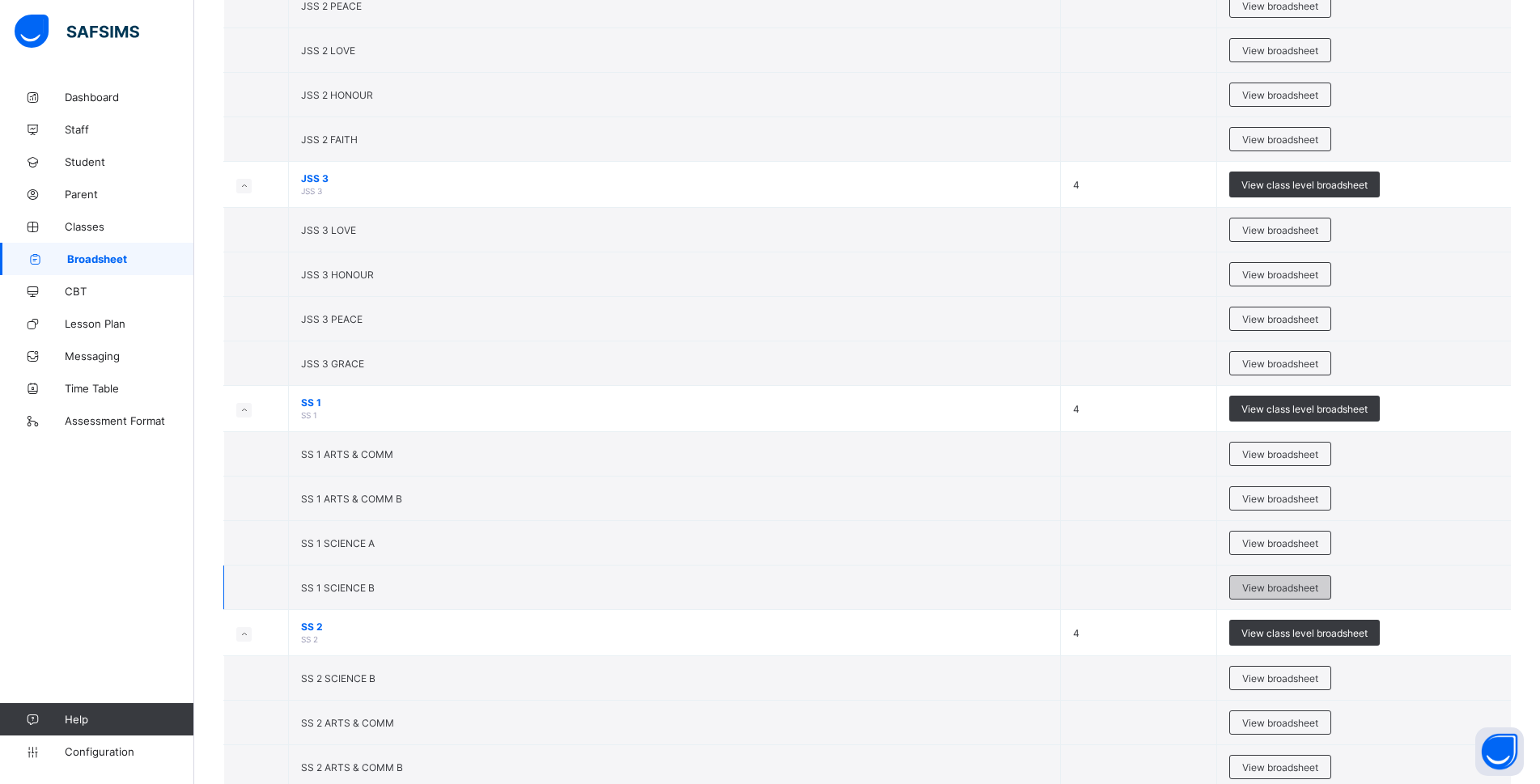
click at [796, 586] on span "View broadsheet" at bounding box center [1279, 588] width 76 height 13
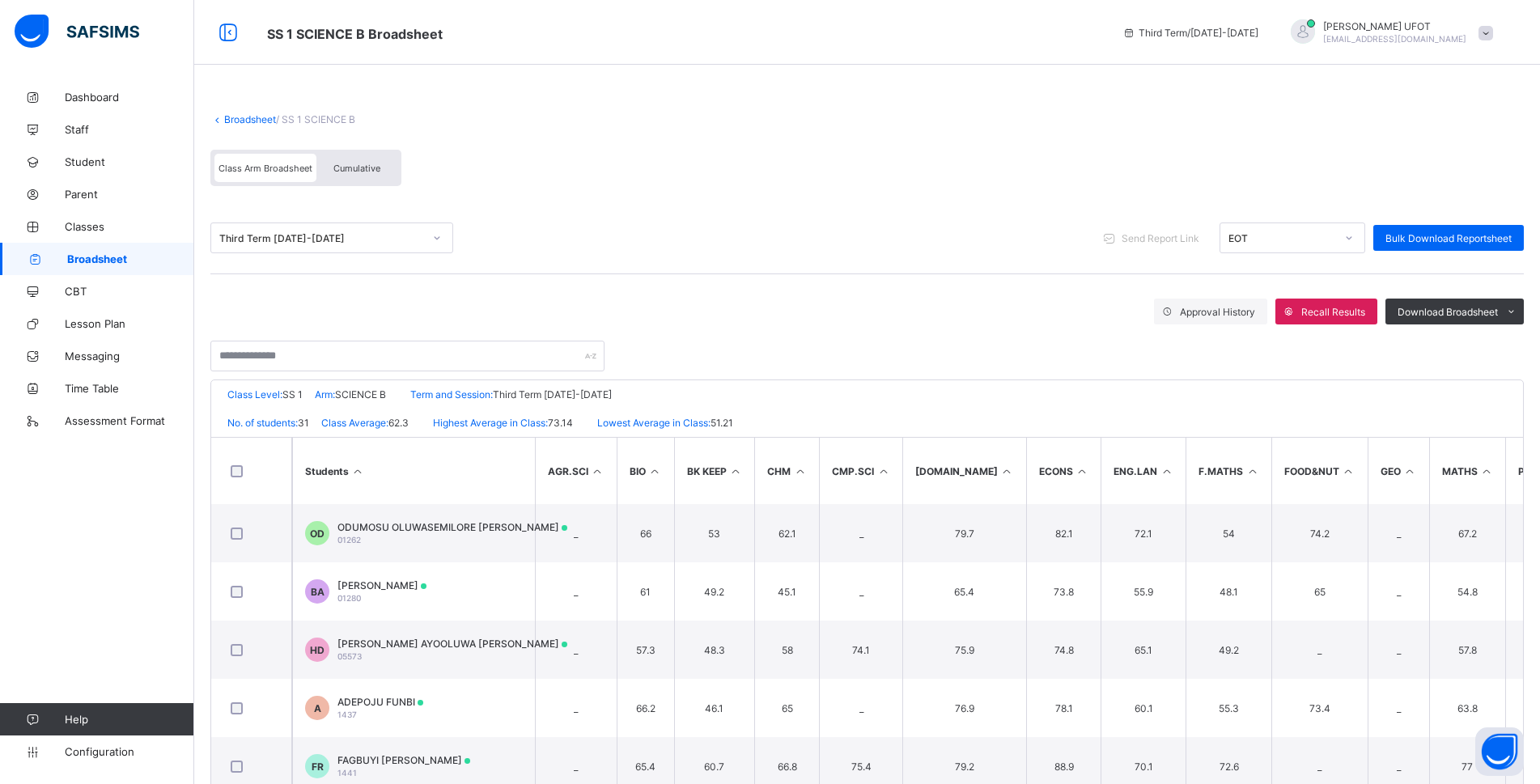
click at [345, 464] on th "Students" at bounding box center [413, 471] width 243 height 66
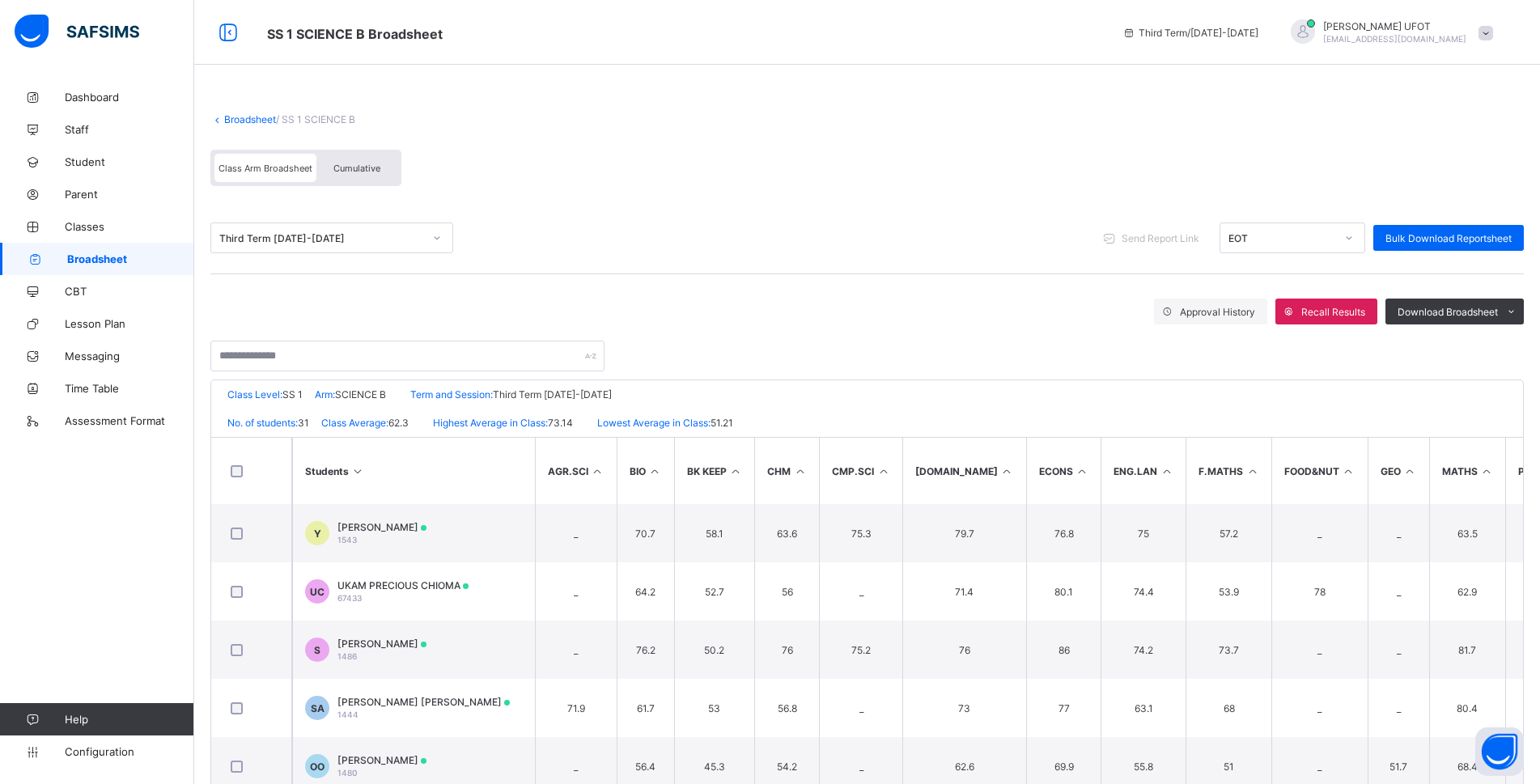
click at [359, 466] on icon at bounding box center [357, 472] width 13 height 13
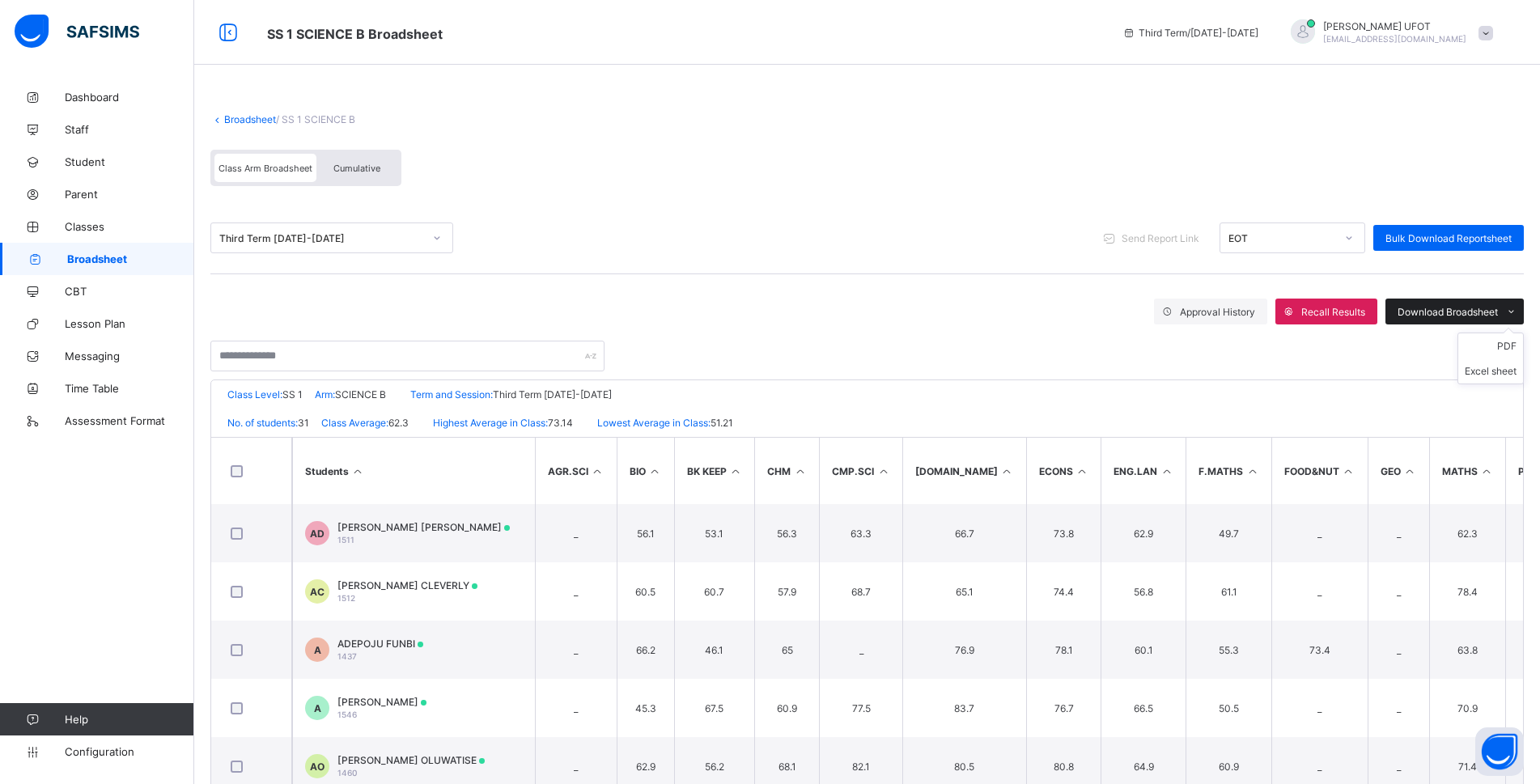
click at [796, 313] on span "Download Broadsheet" at bounding box center [1448, 312] width 100 height 13
click at [796, 348] on li "PDF" at bounding box center [1491, 345] width 64 height 25
drag, startPoint x: 139, startPoint y: 250, endPoint x: 540, endPoint y: 55, distance: 445.9
click at [139, 249] on link "Broadsheet" at bounding box center [97, 259] width 194 height 32
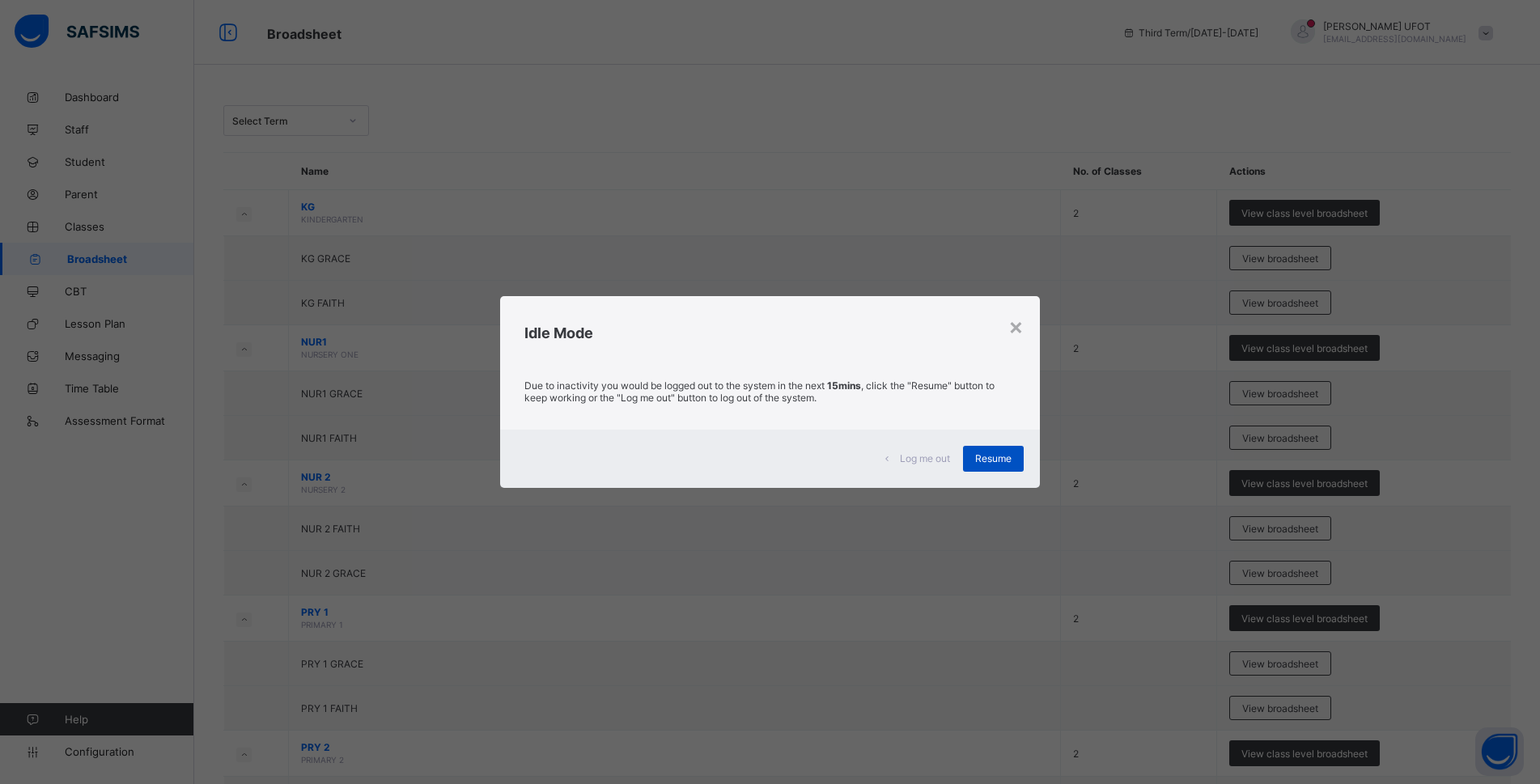
click at [796, 457] on span "Resume" at bounding box center [993, 458] width 37 height 13
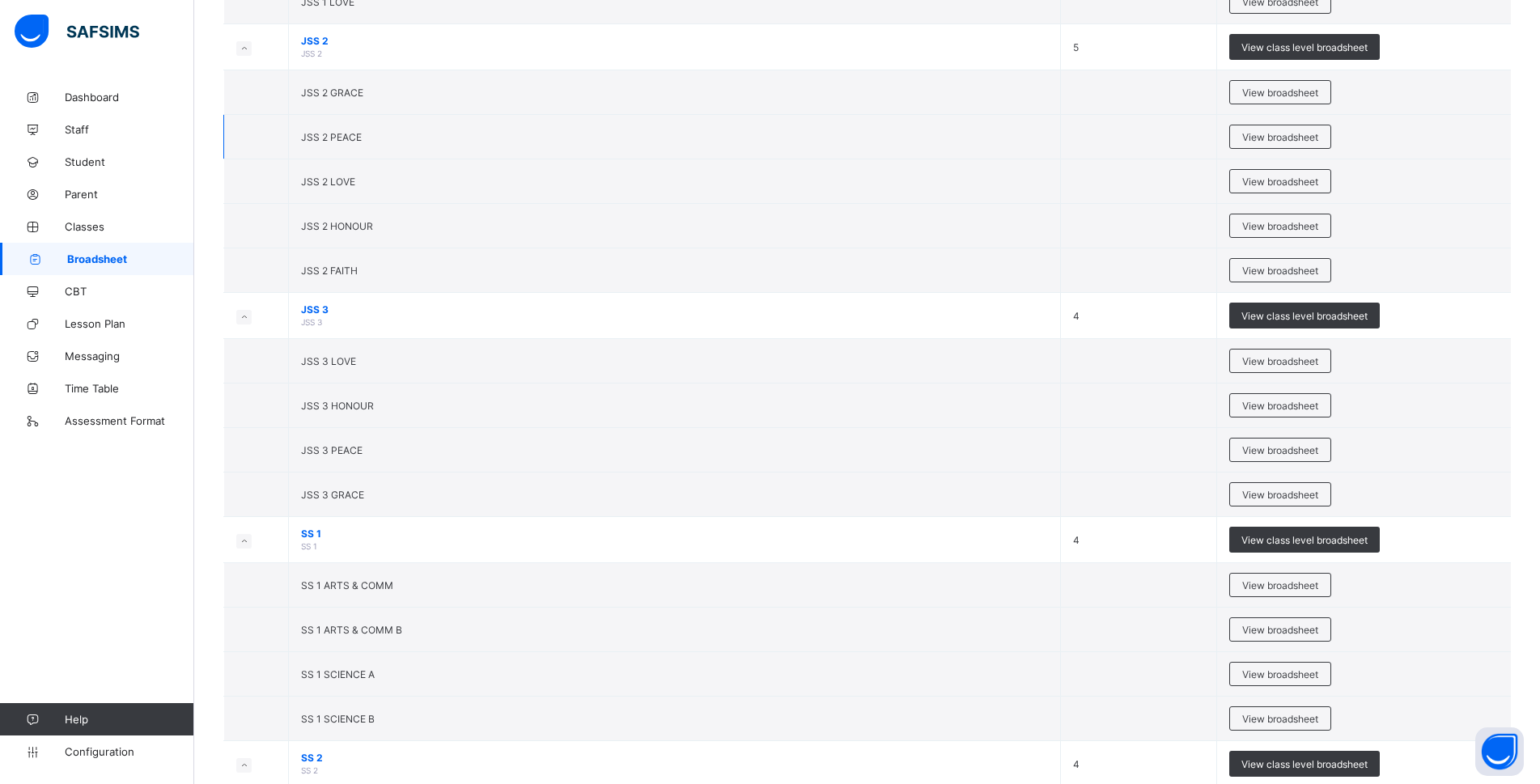
scroll to position [1861, 0]
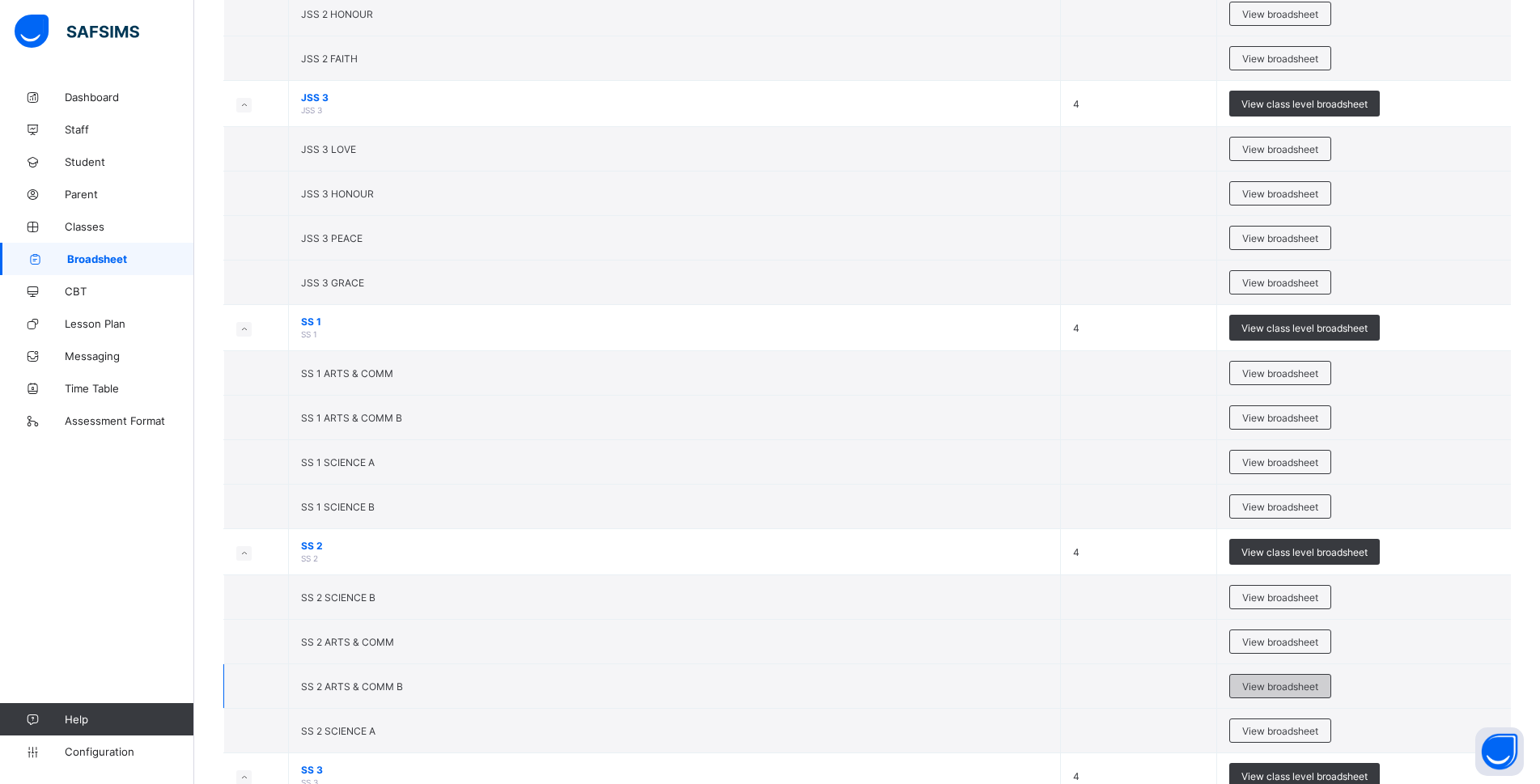
click at [796, 681] on span "View broadsheet" at bounding box center [1279, 686] width 76 height 13
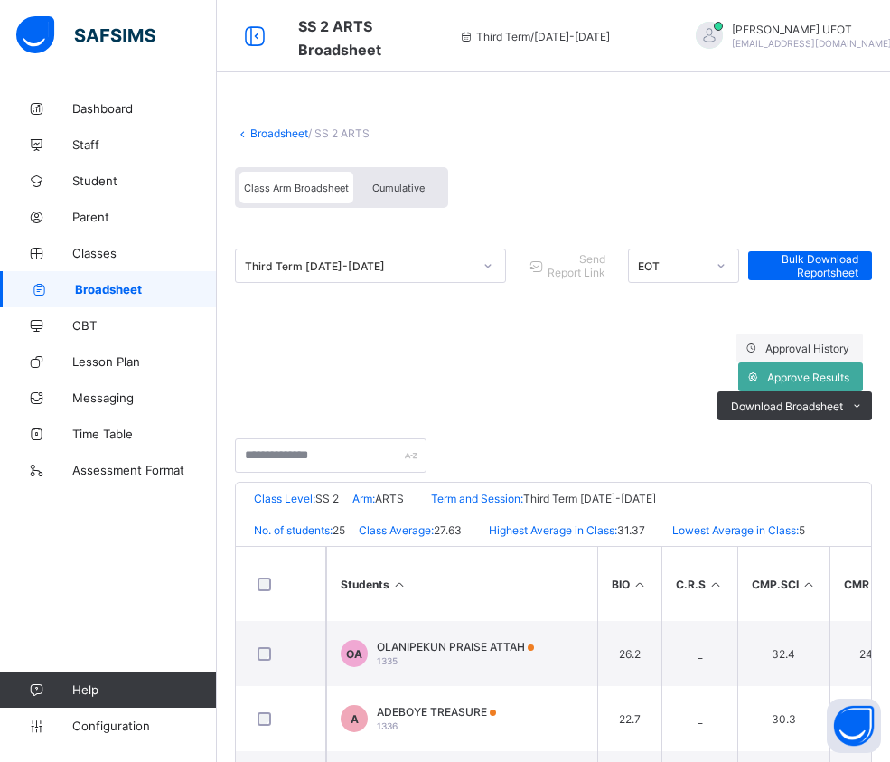
click at [382, 193] on span "Cumulative" at bounding box center [398, 188] width 52 height 13
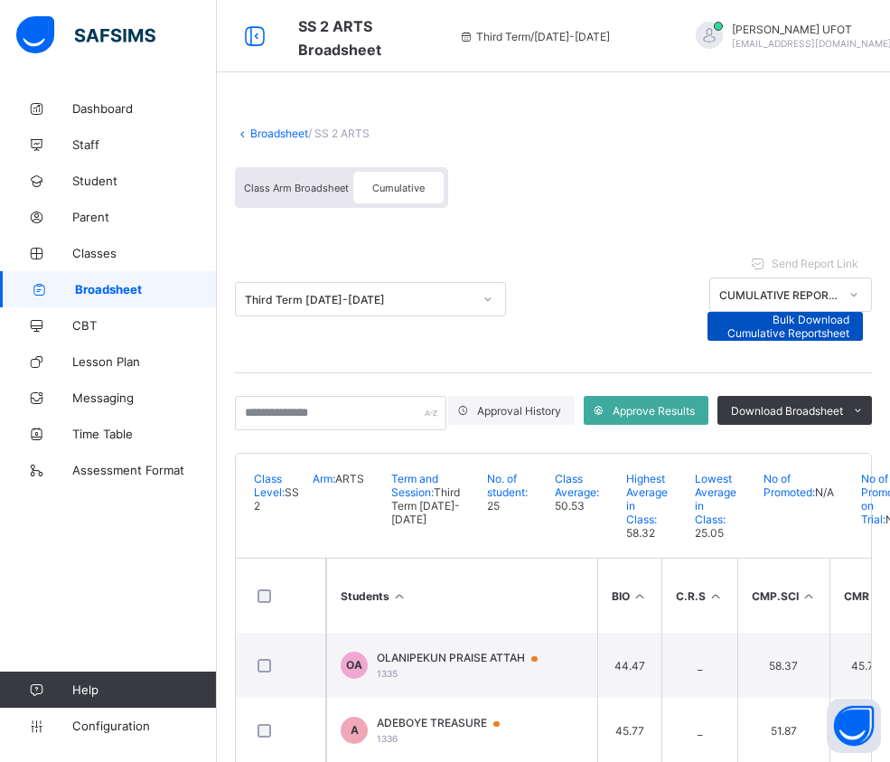
click at [850, 313] on span "Bulk Download Cumulative Reportsheet" at bounding box center [785, 326] width 129 height 27
click at [845, 312] on div "Bulk Download Cumulative Reportsheet" at bounding box center [786, 326] width 156 height 29
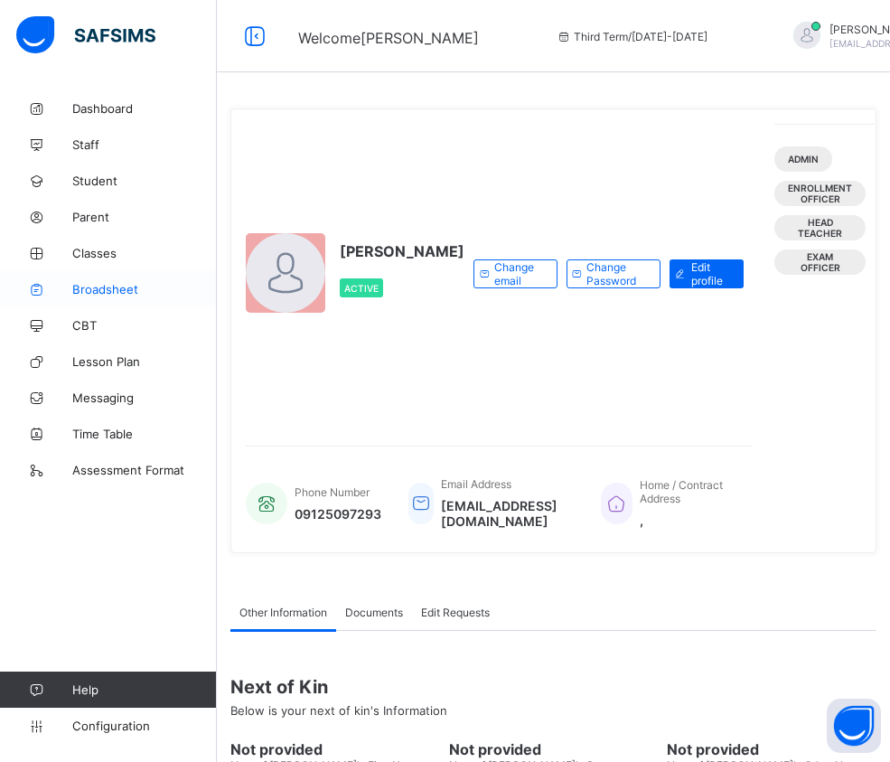
click at [114, 286] on span "Broadsheet" at bounding box center [144, 289] width 145 height 14
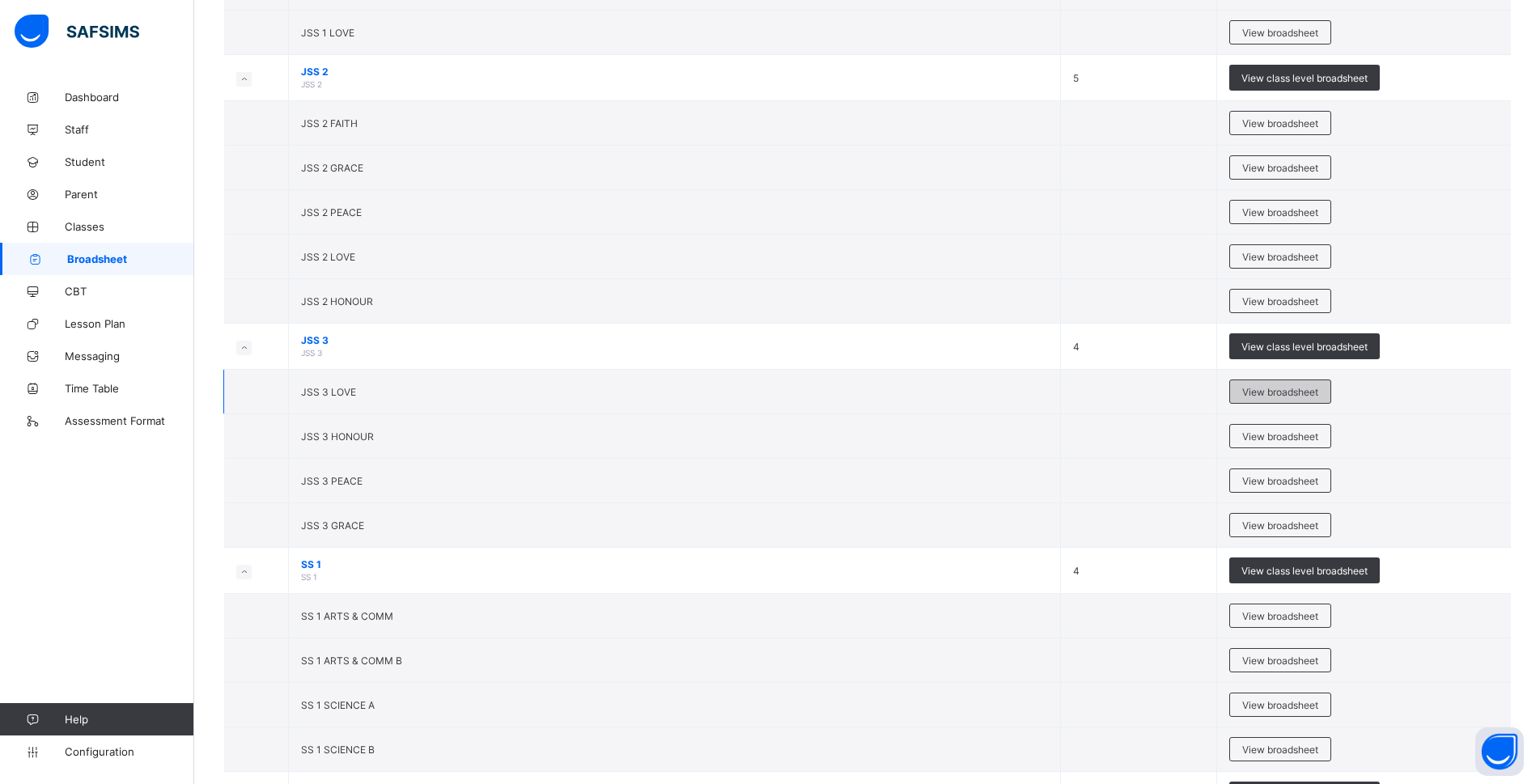
scroll to position [2022, 0]
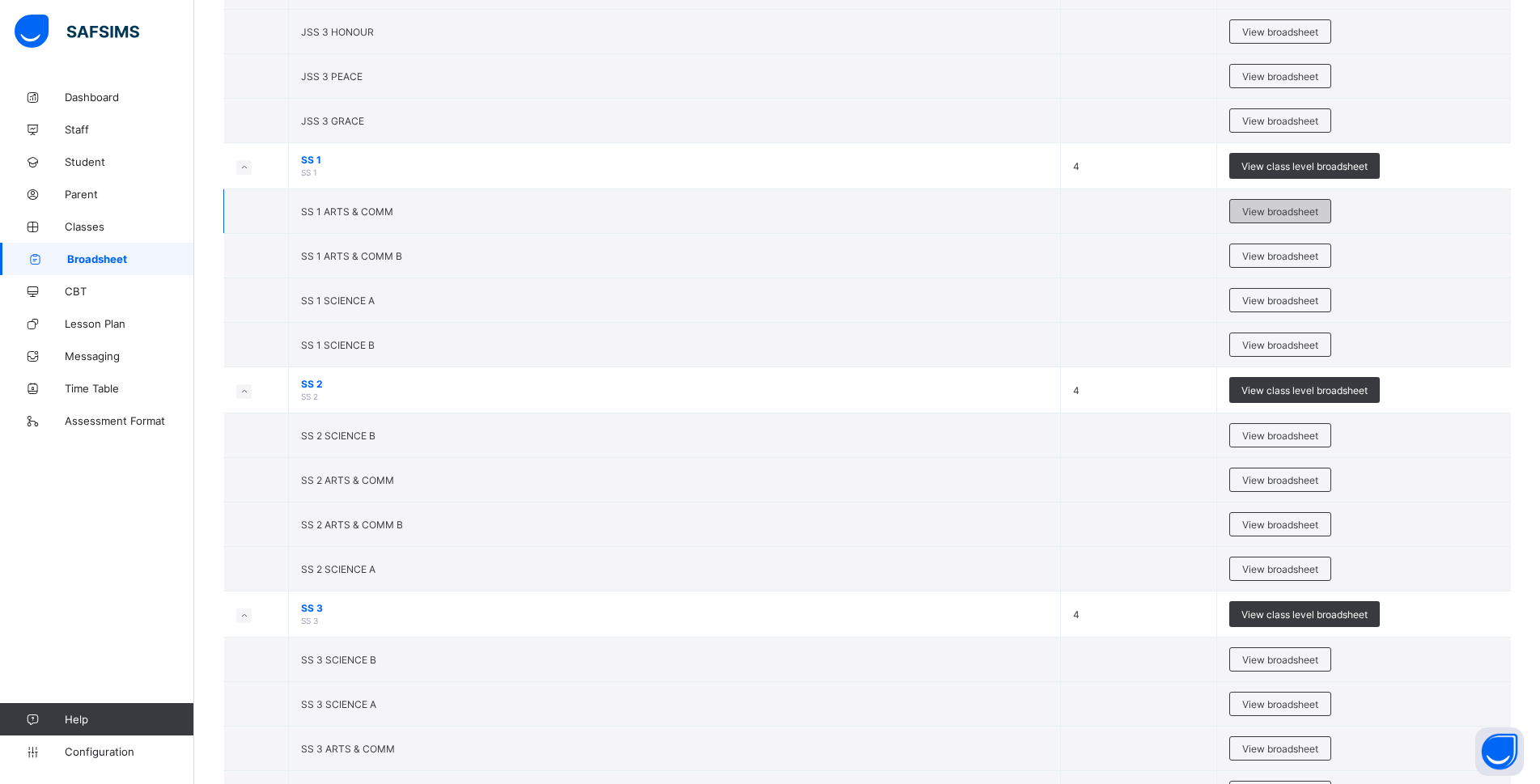
click at [810, 206] on span "View broadsheet" at bounding box center [1279, 212] width 76 height 13
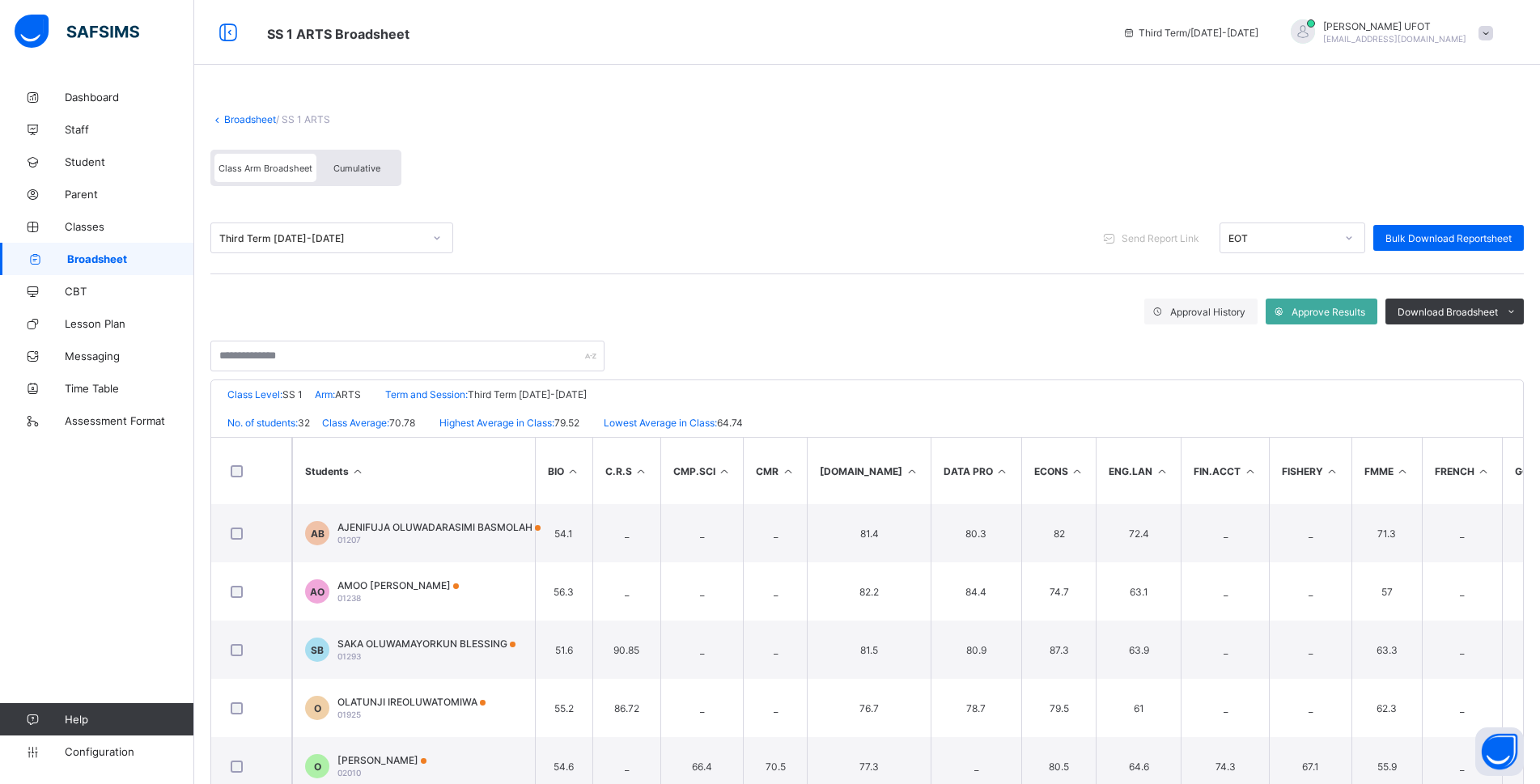
click at [353, 481] on th "Students" at bounding box center [413, 471] width 243 height 66
click at [356, 481] on th "Students" at bounding box center [413, 471] width 243 height 66
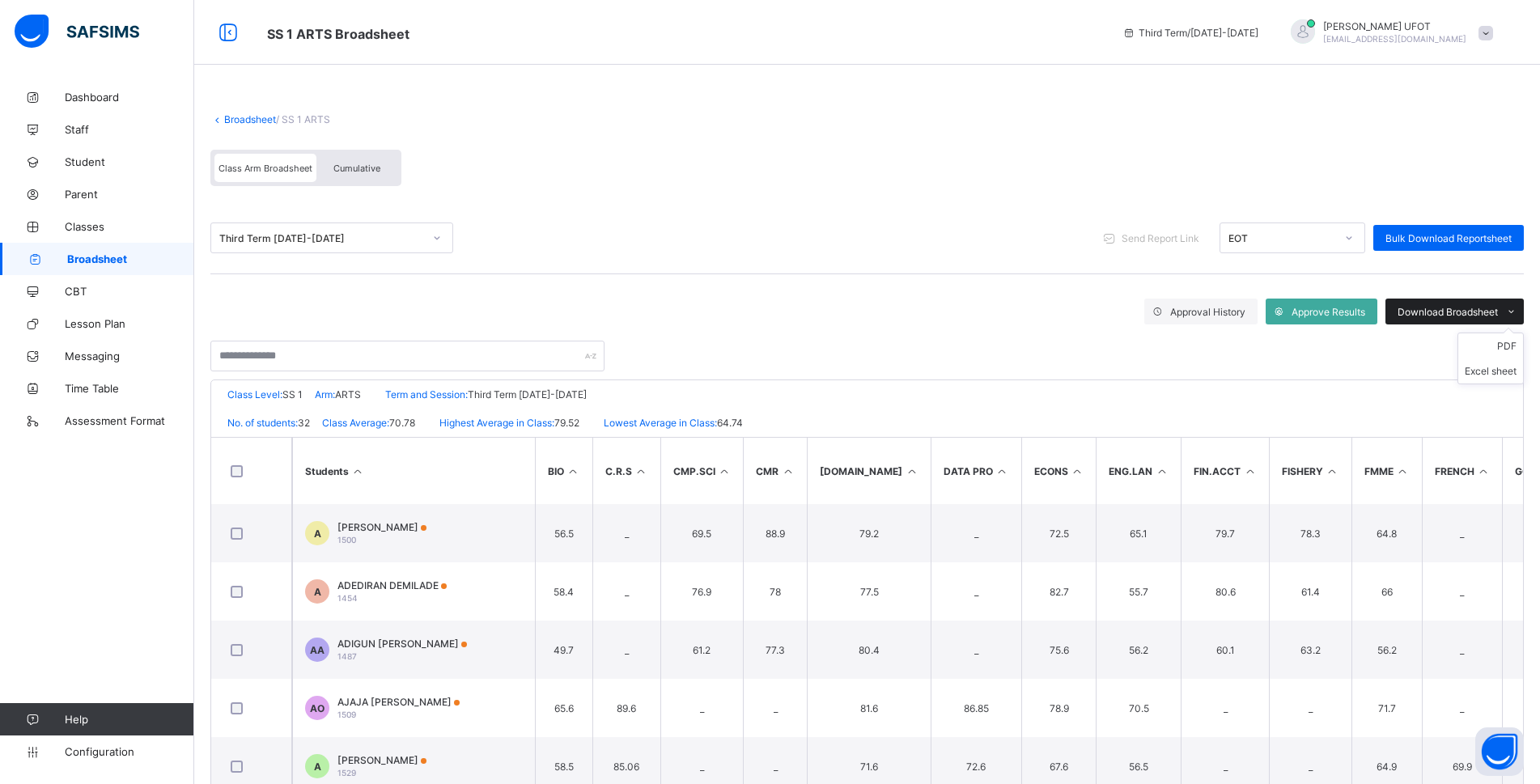
click at [810, 322] on div "Download Broadsheet" at bounding box center [1454, 311] width 139 height 26
click at [810, 349] on div at bounding box center [867, 347] width 1313 height 47
click at [810, 306] on span "Download Broadsheet" at bounding box center [1448, 312] width 100 height 13
click at [810, 354] on li "PDF" at bounding box center [1491, 345] width 64 height 25
click at [810, 351] on li "PDF" at bounding box center [1491, 345] width 64 height 25
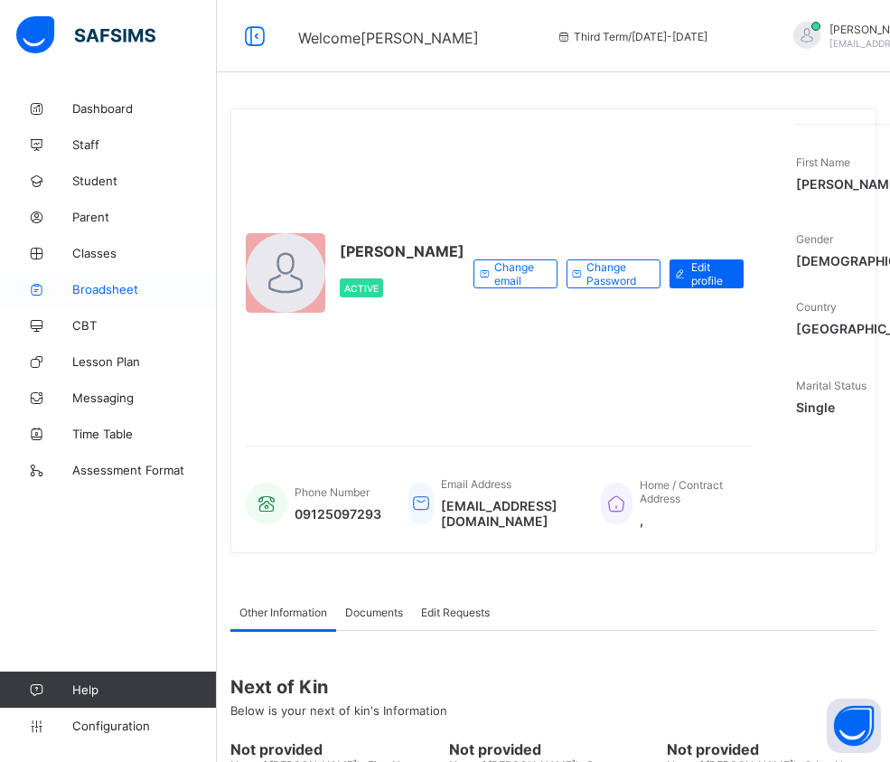
click at [112, 283] on span "Broadsheet" at bounding box center [144, 289] width 145 height 14
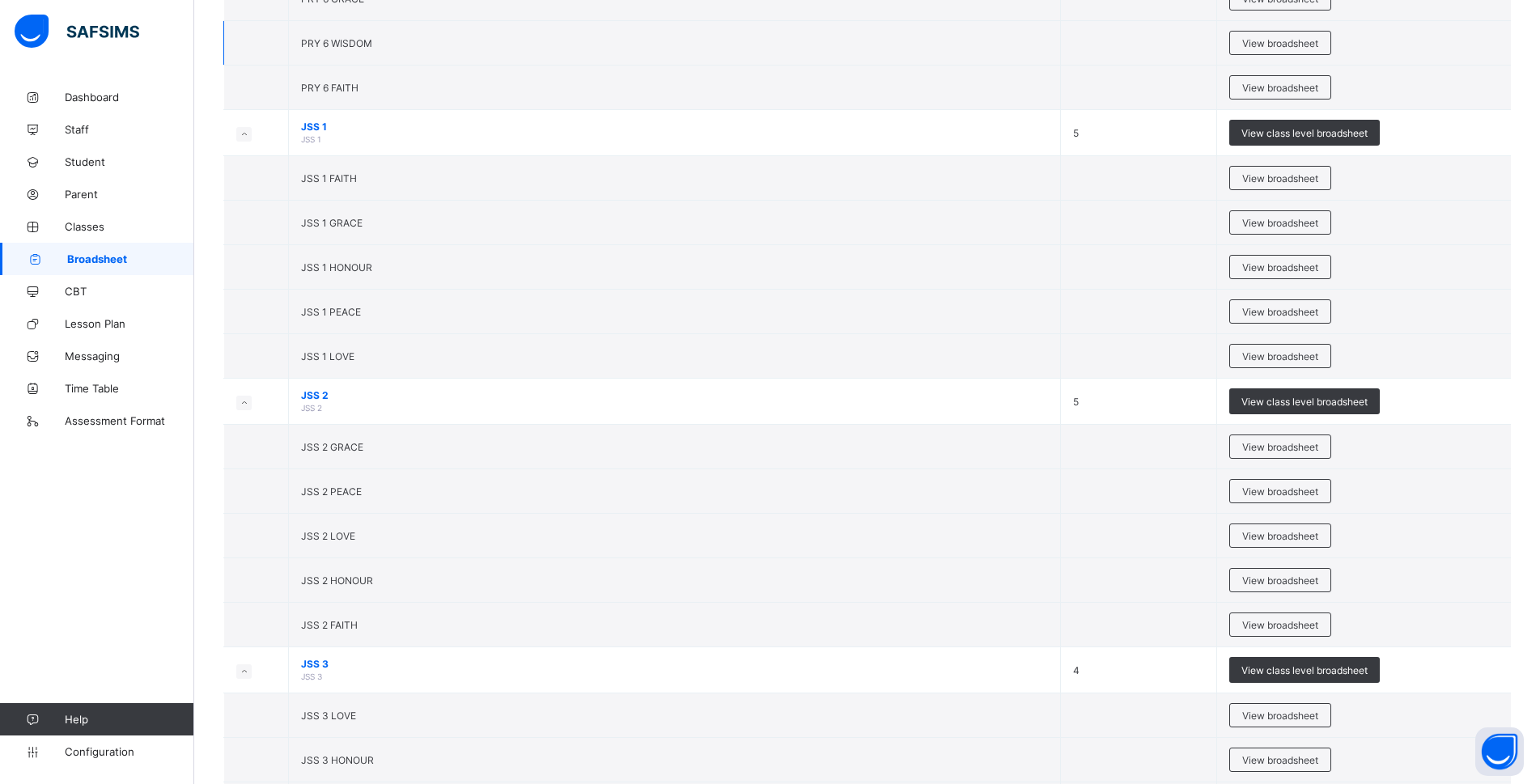
scroll to position [1618, 0]
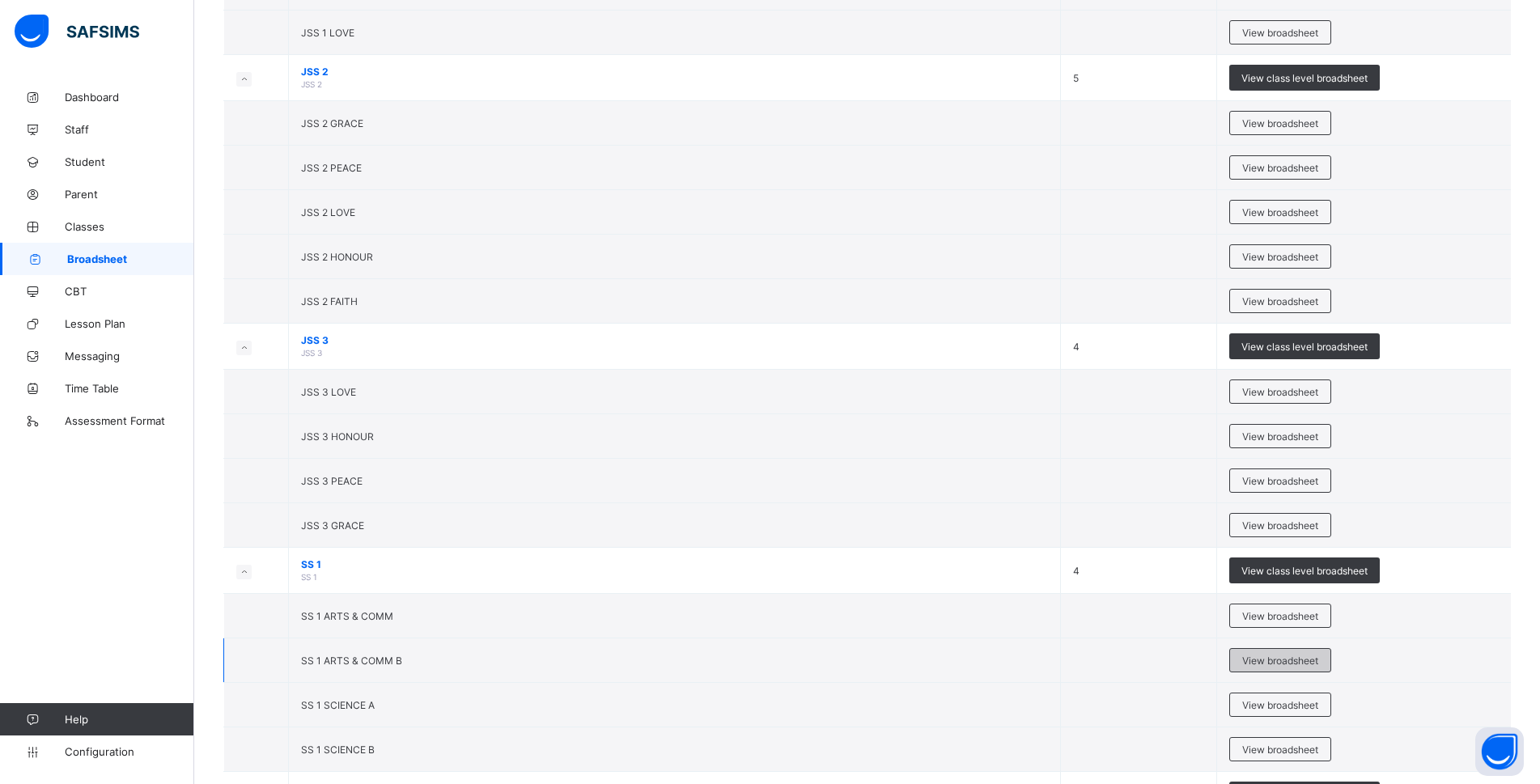
click at [810, 660] on span "View broadsheet" at bounding box center [1279, 660] width 76 height 13
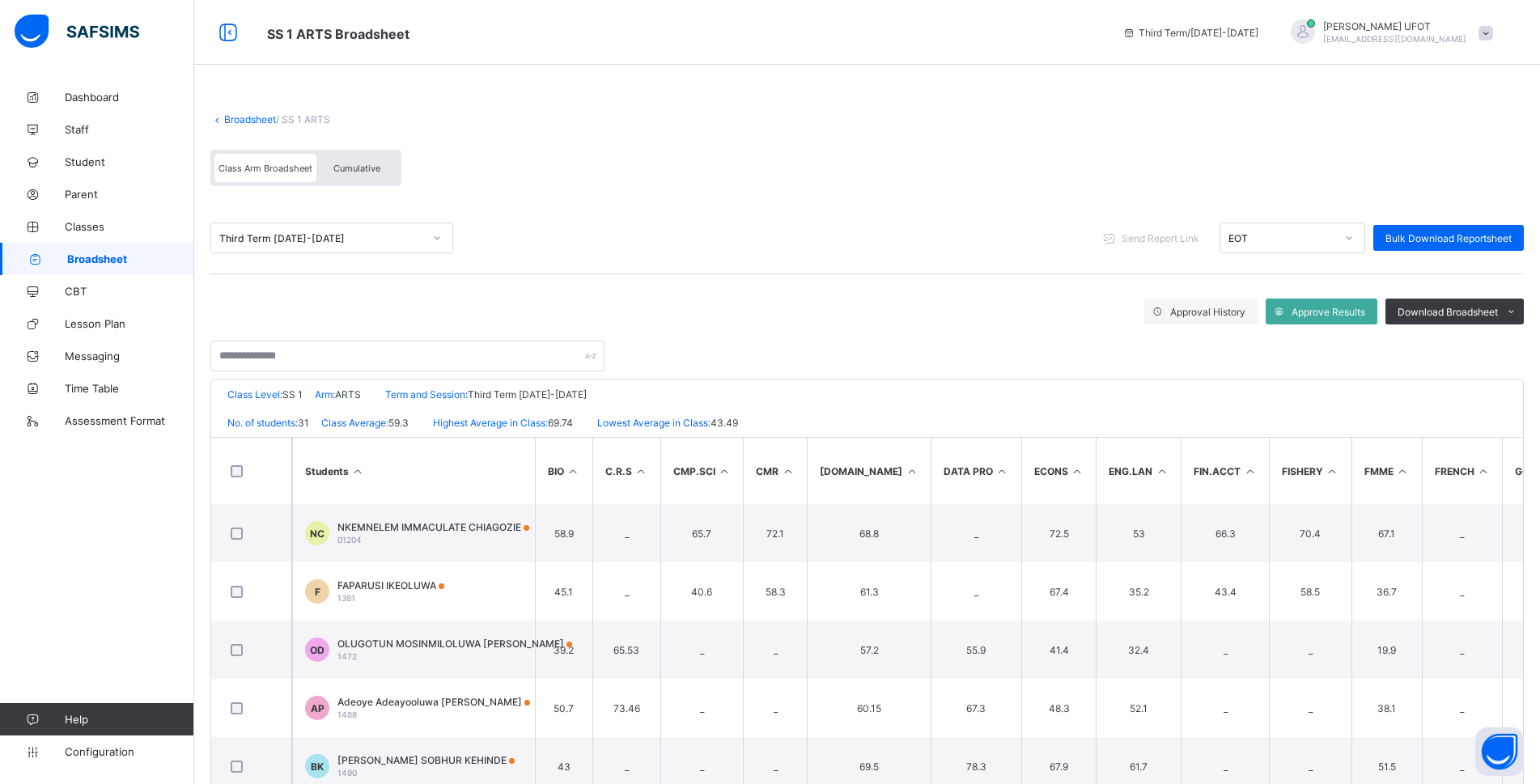
click at [363, 473] on icon at bounding box center [357, 472] width 13 height 13
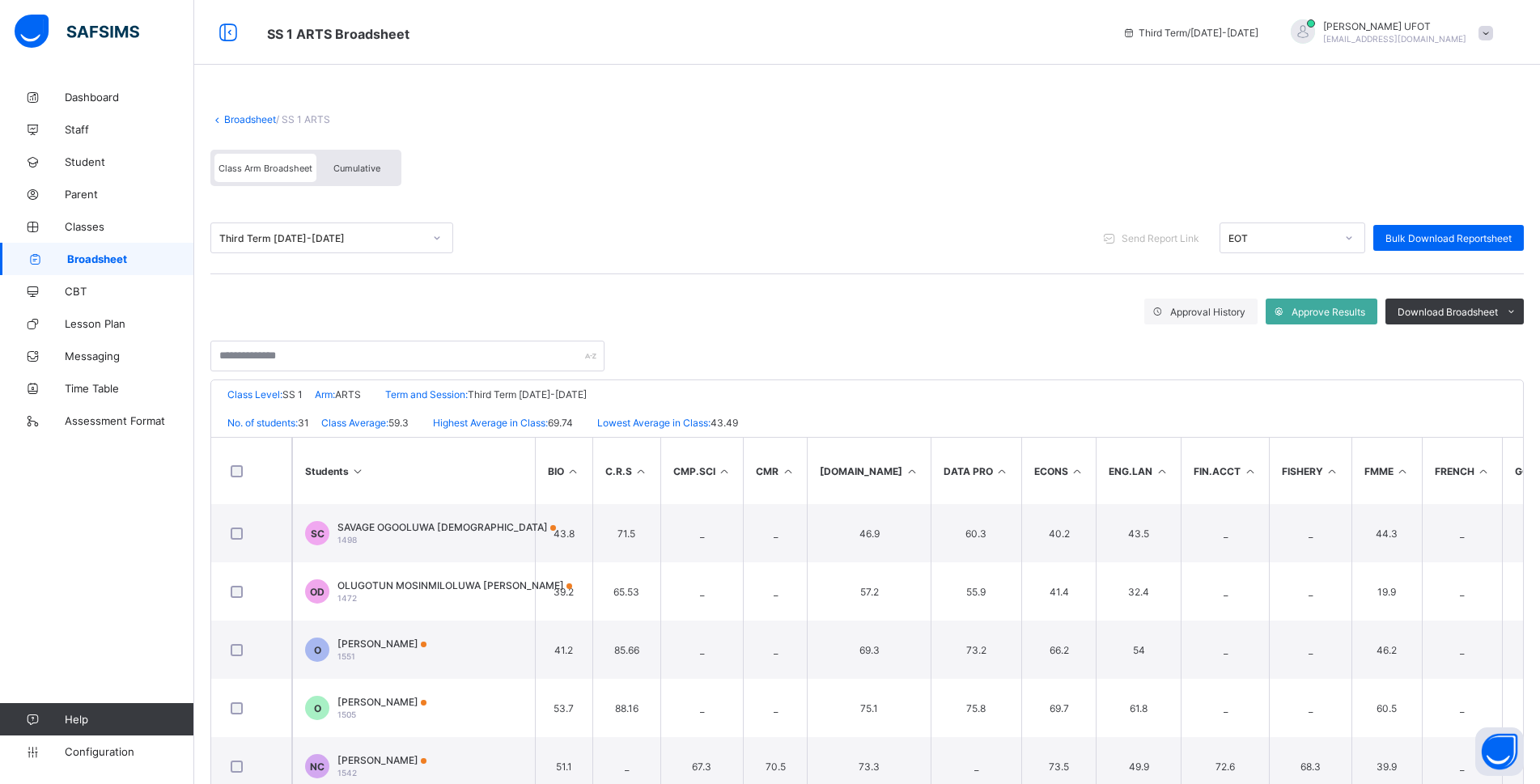
click at [363, 473] on icon at bounding box center [357, 472] width 13 height 13
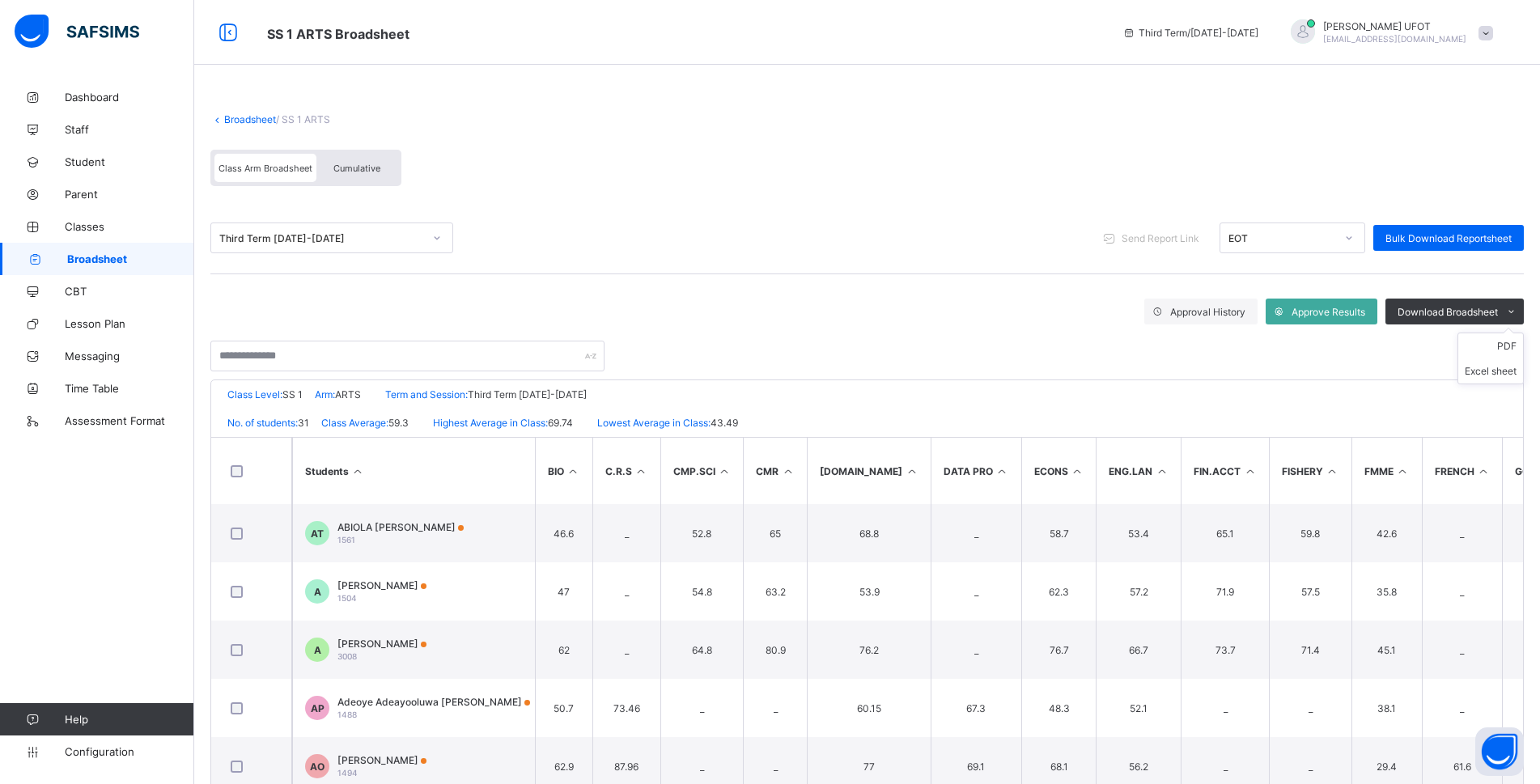
drag, startPoint x: 1450, startPoint y: 303, endPoint x: 1494, endPoint y: 338, distance: 56.2
click at [810, 317] on div "Download Broadsheet" at bounding box center [1454, 311] width 139 height 26
click at [810, 347] on li "PDF" at bounding box center [1491, 345] width 64 height 25
click at [810, 241] on span "Bulk Download Reportsheet" at bounding box center [1448, 238] width 126 height 13
click at [810, 239] on span "Bulk Download Reportsheet" at bounding box center [1448, 238] width 126 height 13
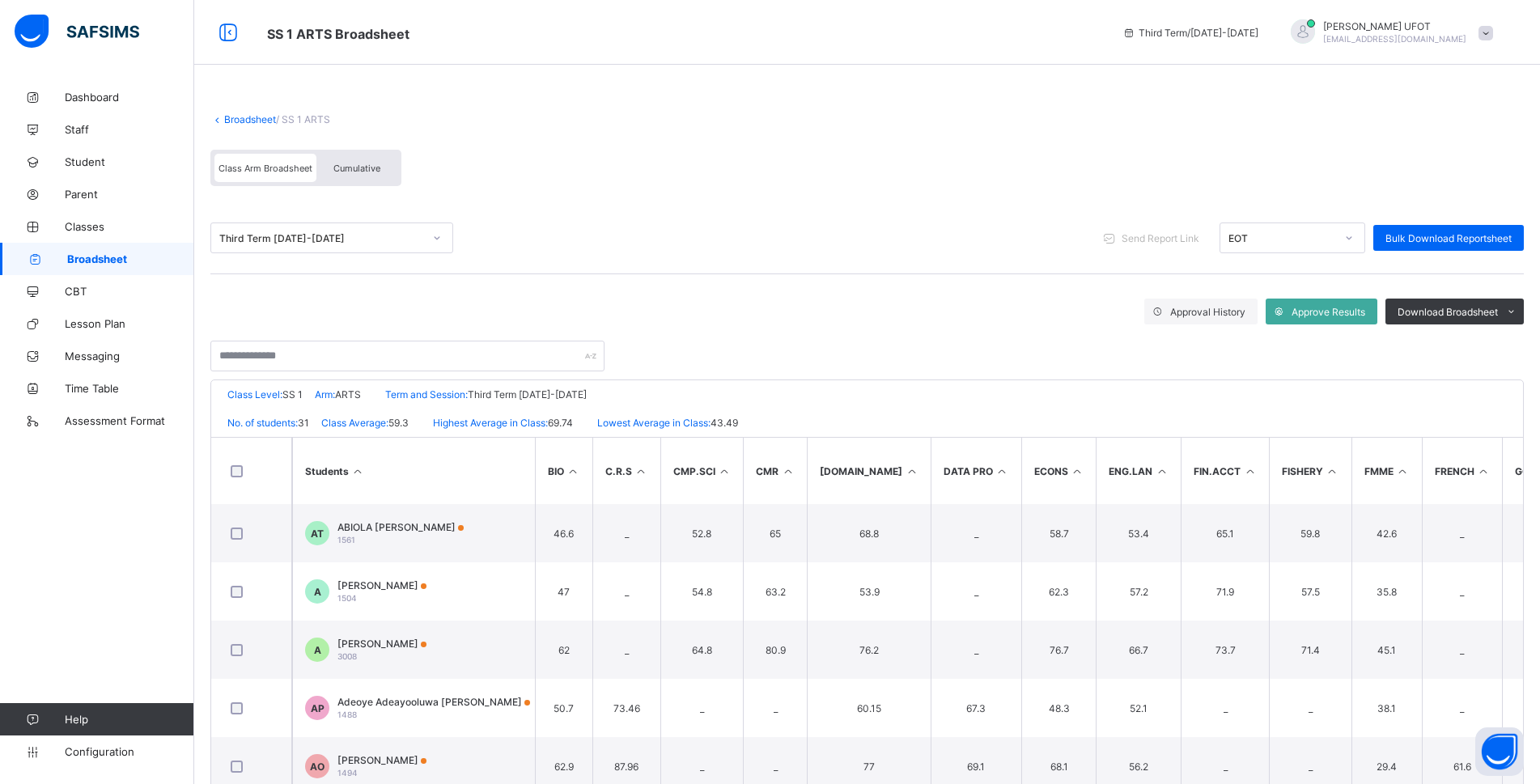
drag, startPoint x: 1440, startPoint y: 318, endPoint x: 1476, endPoint y: 345, distance: 45.0
click at [810, 328] on div "Approval History Approve Results Download Broadsheet PDF Excel sheet" at bounding box center [867, 330] width 1313 height 81
click at [810, 315] on span "Download Broadsheet" at bounding box center [1448, 312] width 100 height 13
click at [810, 350] on li "PDF" at bounding box center [1491, 345] width 64 height 25
click at [810, 351] on li "PDF" at bounding box center [1491, 345] width 64 height 25
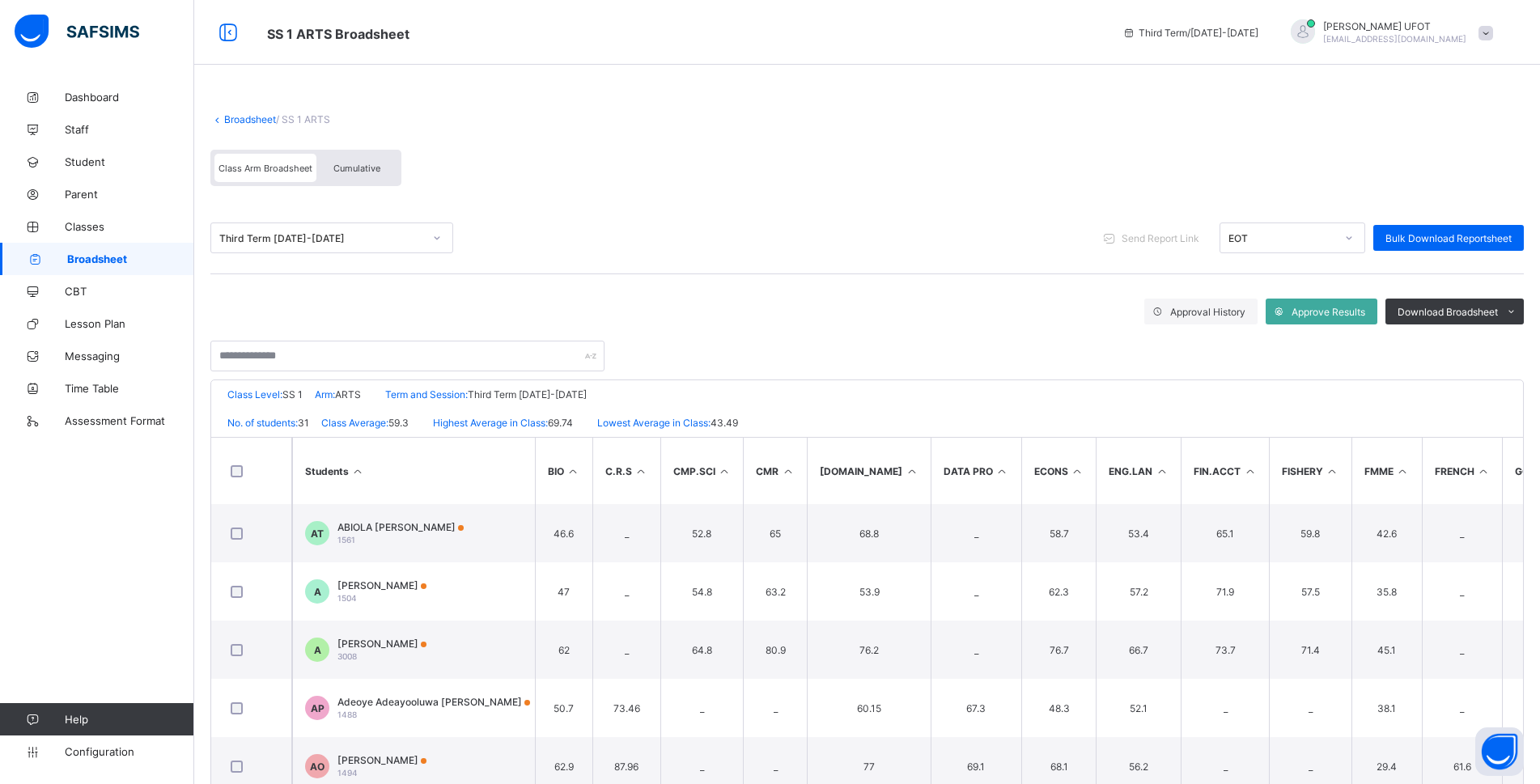
click at [810, 669] on td "73.7" at bounding box center [1225, 649] width 89 height 58
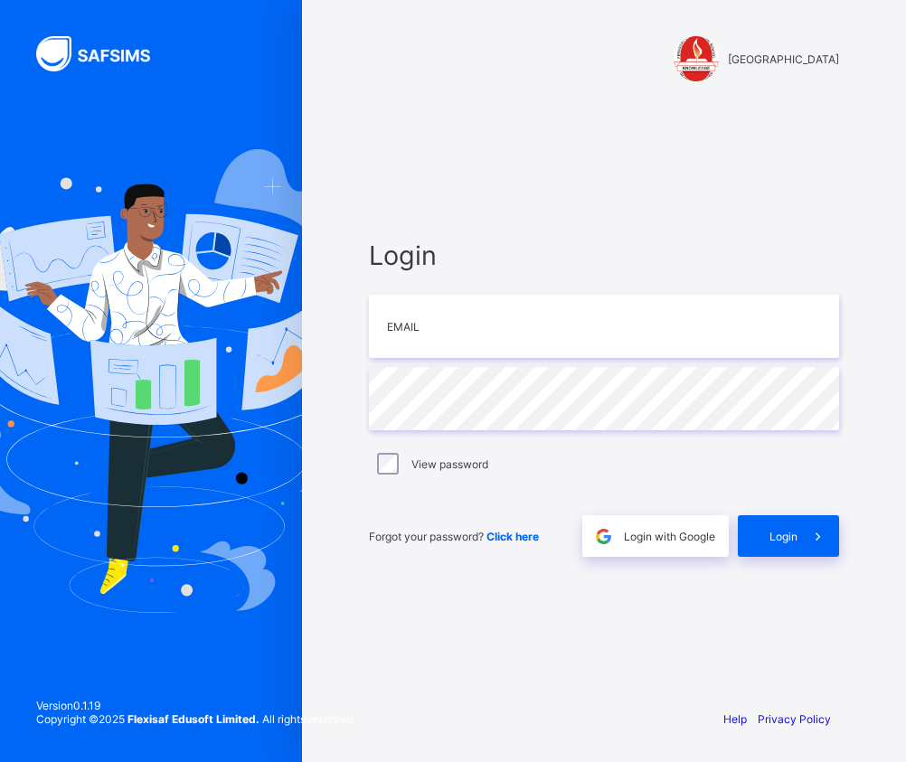
click at [787, 167] on div "Login Email Password View password Forgot your password? Click here Login with …" at bounding box center [604, 398] width 506 height 592
click at [497, 339] on input "email" at bounding box center [604, 326] width 470 height 63
type input "**********"
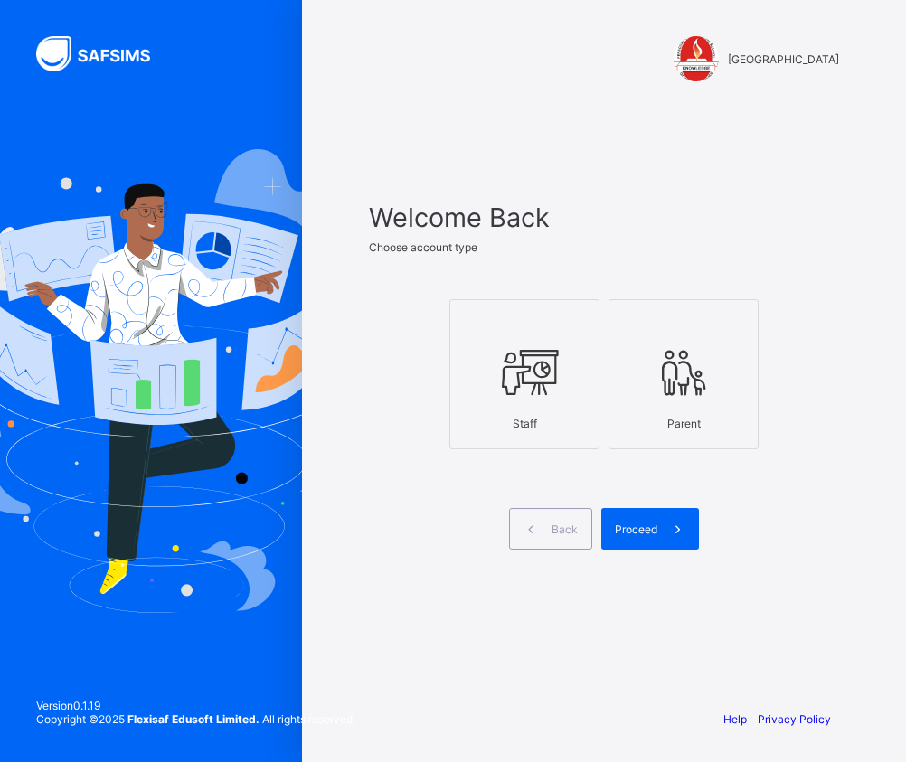
click at [509, 416] on div "Staff" at bounding box center [524, 424] width 130 height 32
click at [653, 534] on span "Proceed" at bounding box center [636, 529] width 42 height 14
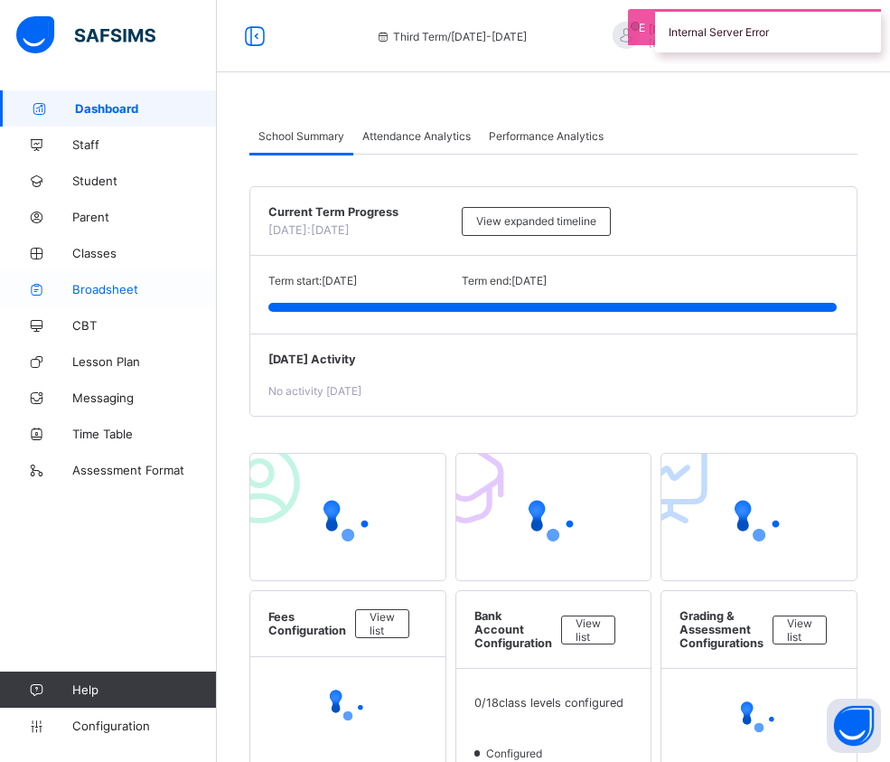
click at [125, 286] on span "Broadsheet" at bounding box center [144, 289] width 145 height 14
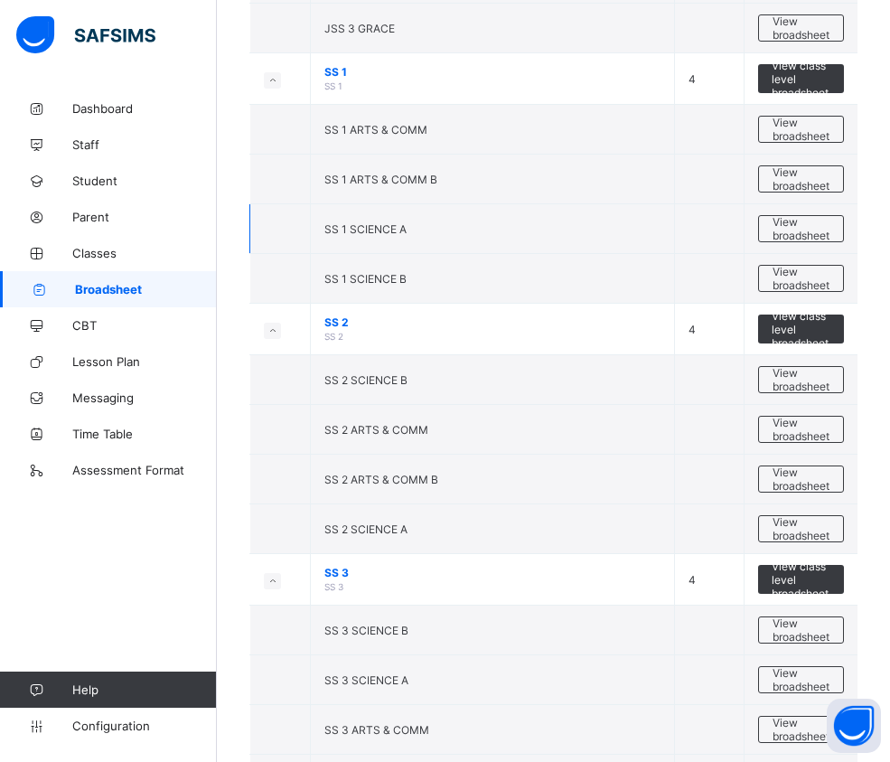
scroll to position [2467, 0]
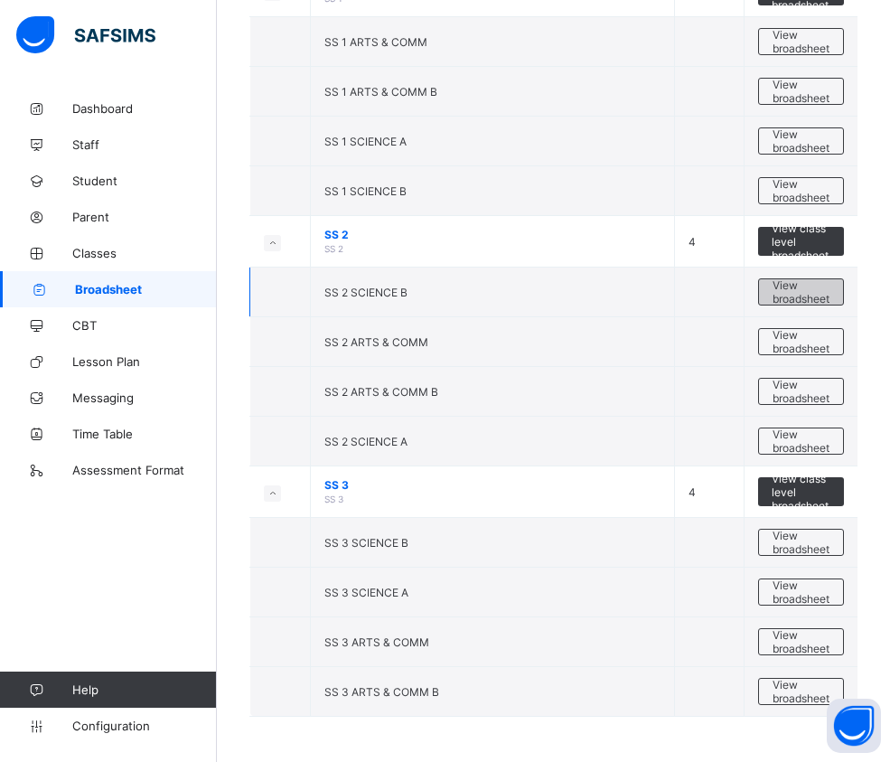
click at [816, 290] on span "View broadsheet" at bounding box center [801, 291] width 57 height 27
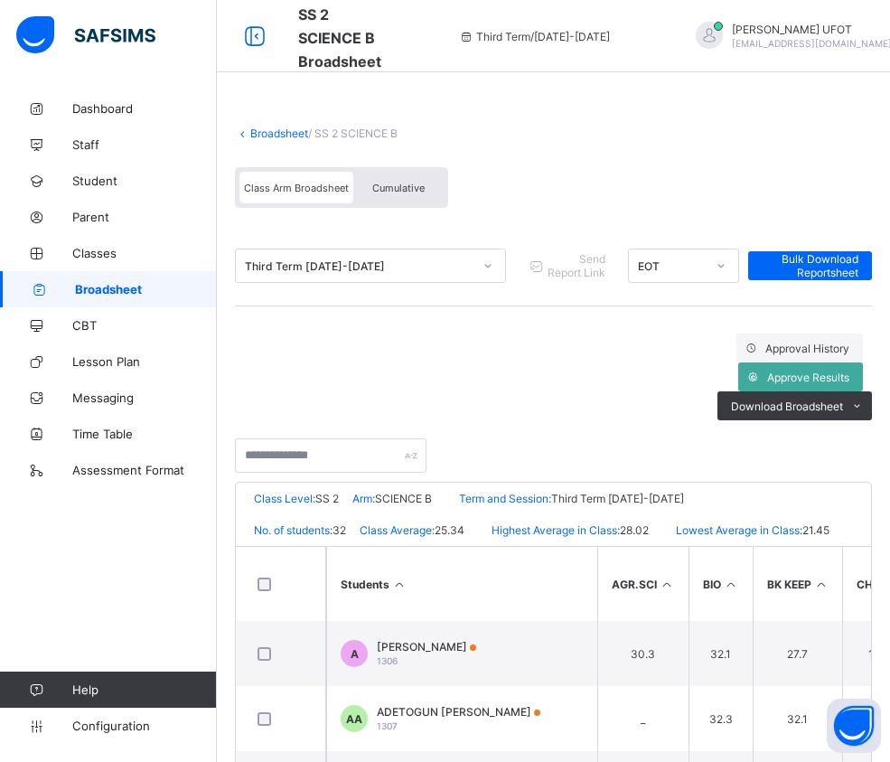
click at [392, 193] on span "Cumulative" at bounding box center [398, 188] width 52 height 13
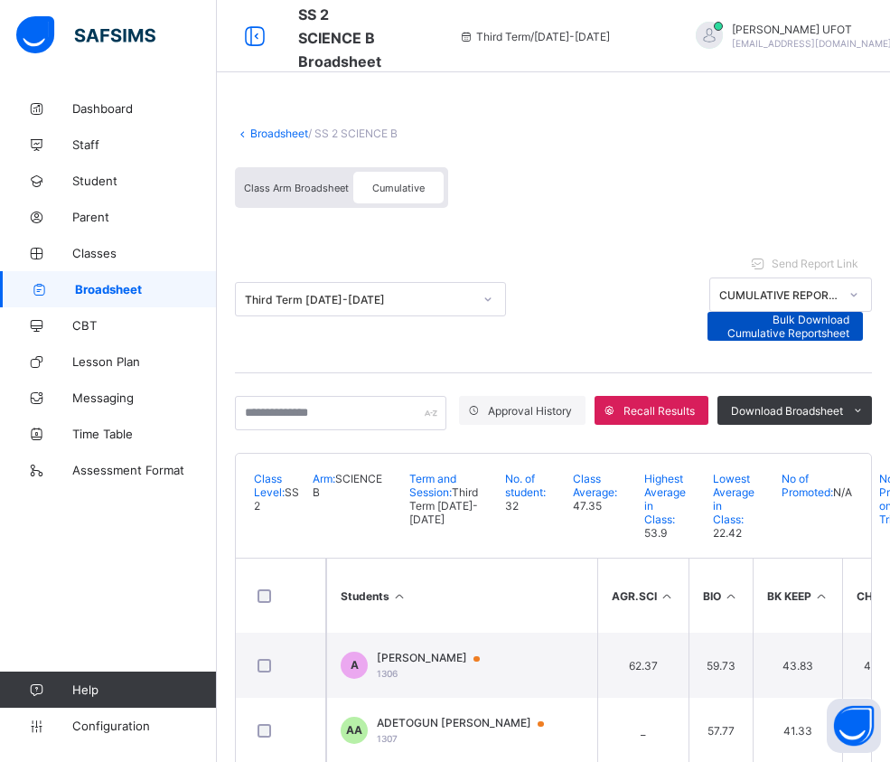
click at [850, 313] on span "Bulk Download Cumulative Reportsheet" at bounding box center [785, 326] width 129 height 27
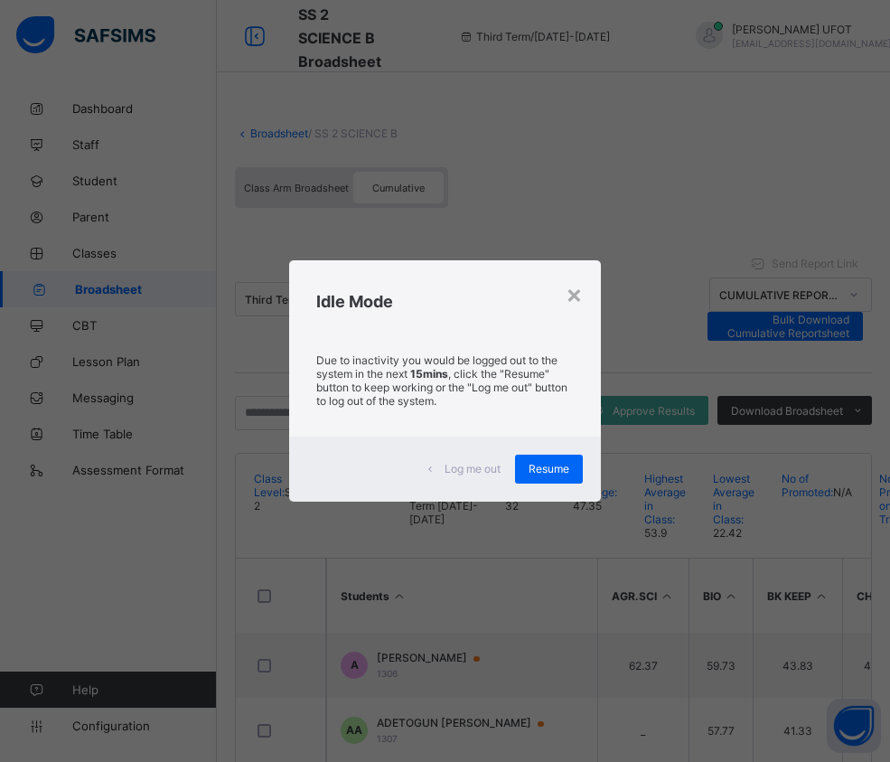
click at [547, 472] on span "Resume" at bounding box center [549, 469] width 41 height 14
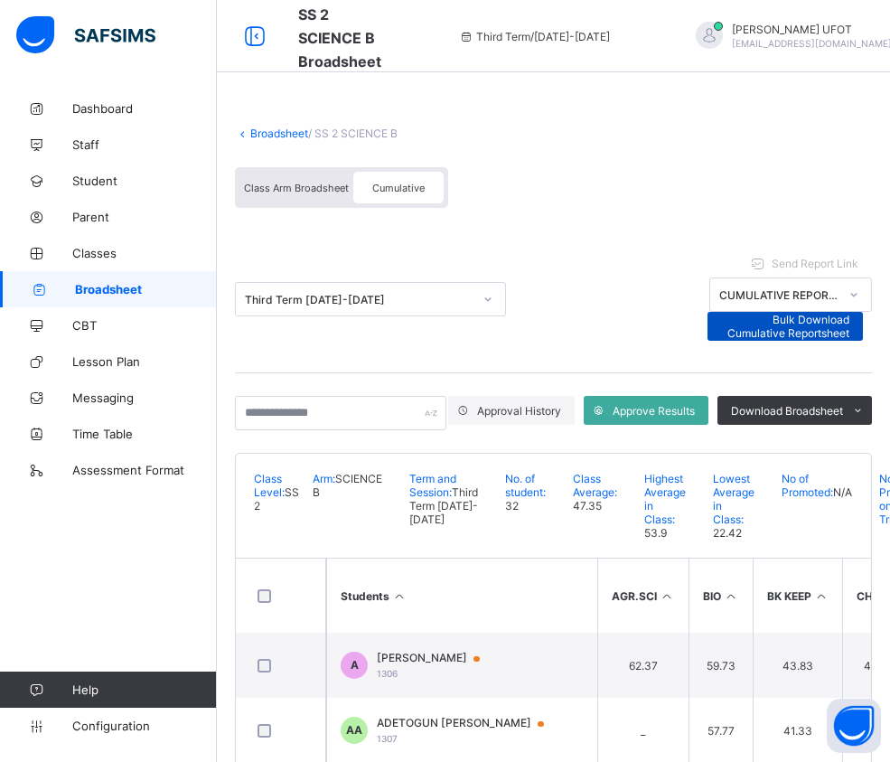
click at [850, 313] on span "Bulk Download Cumulative Reportsheet" at bounding box center [785, 326] width 129 height 27
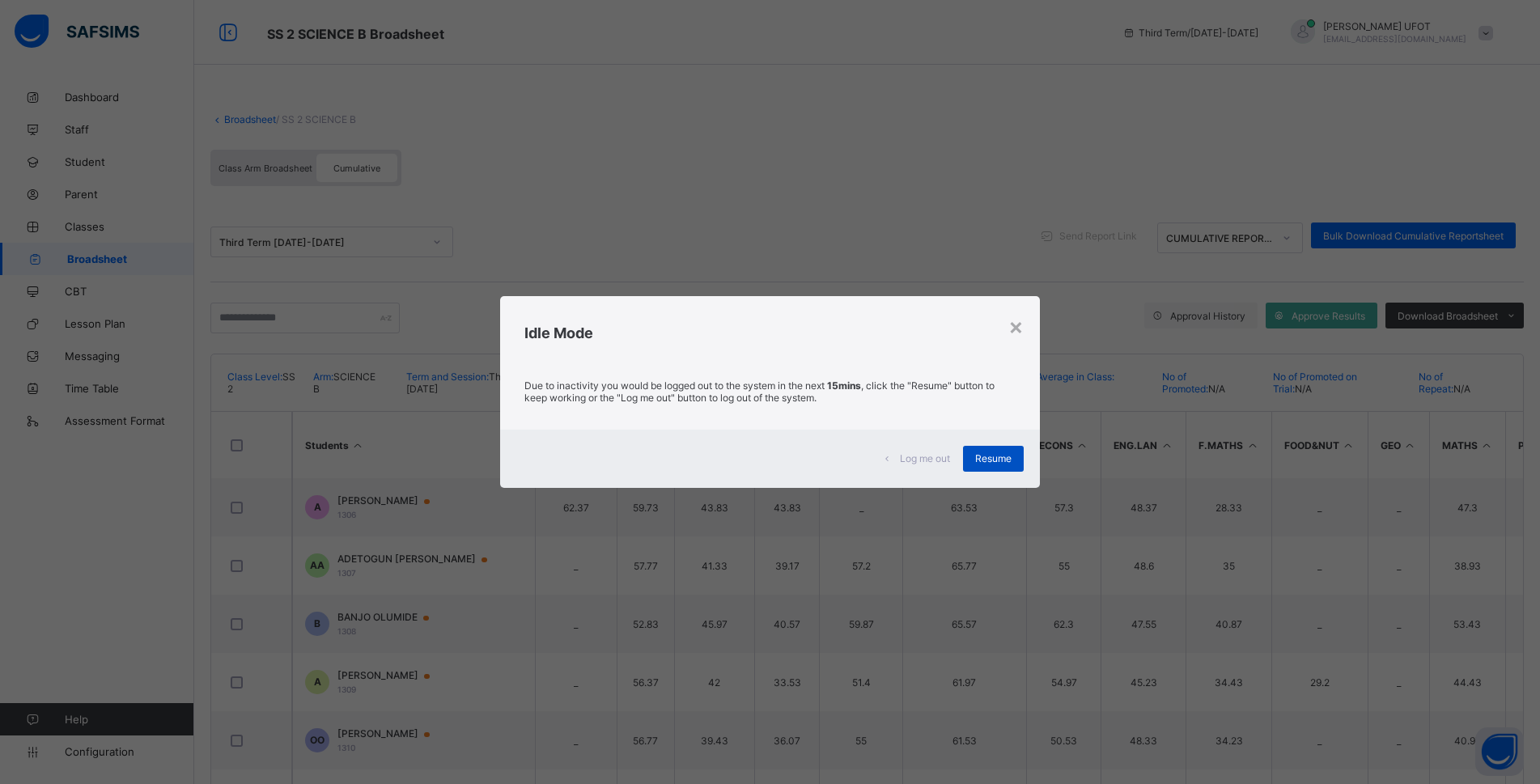
click at [810, 455] on span "Resume" at bounding box center [993, 458] width 37 height 13
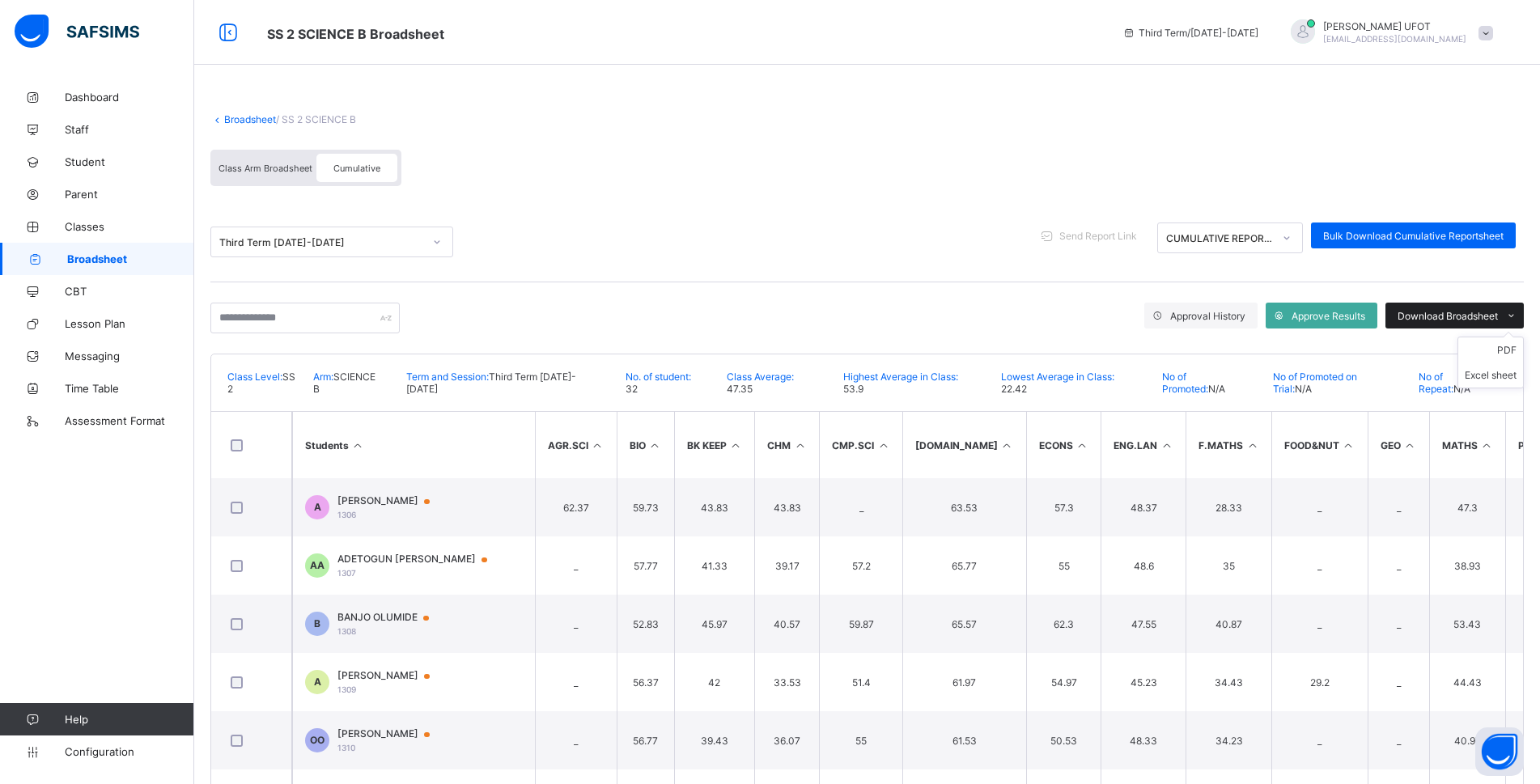
click at [810, 318] on span "Download Broadsheet" at bounding box center [1448, 316] width 100 height 13
click at [810, 240] on span "Bulk Download Cumulative Reportsheet" at bounding box center [1414, 236] width 181 height 13
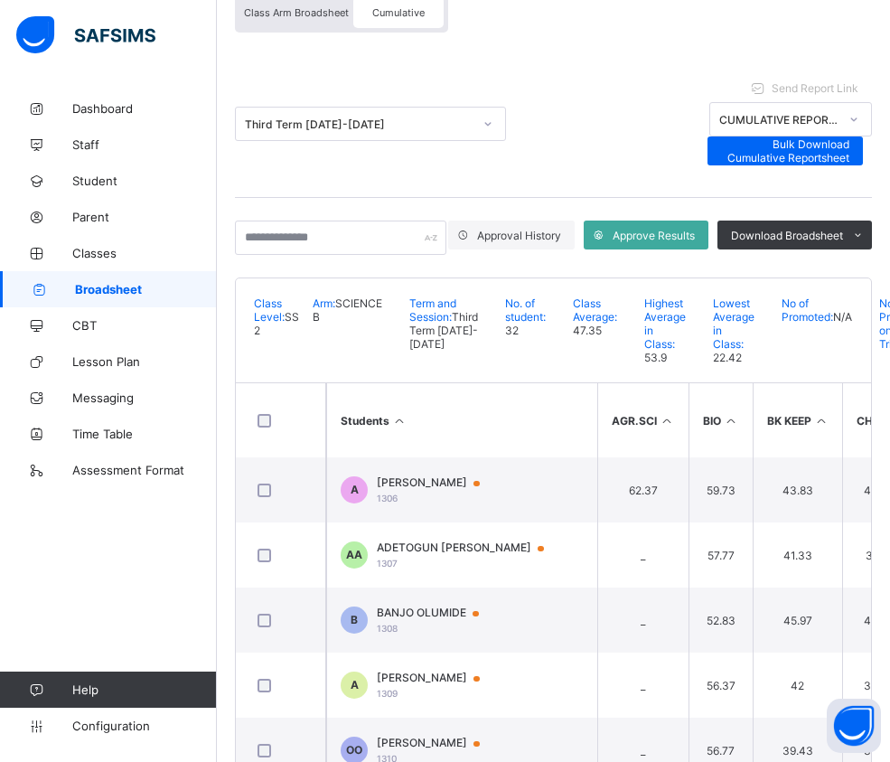
scroll to position [254, 0]
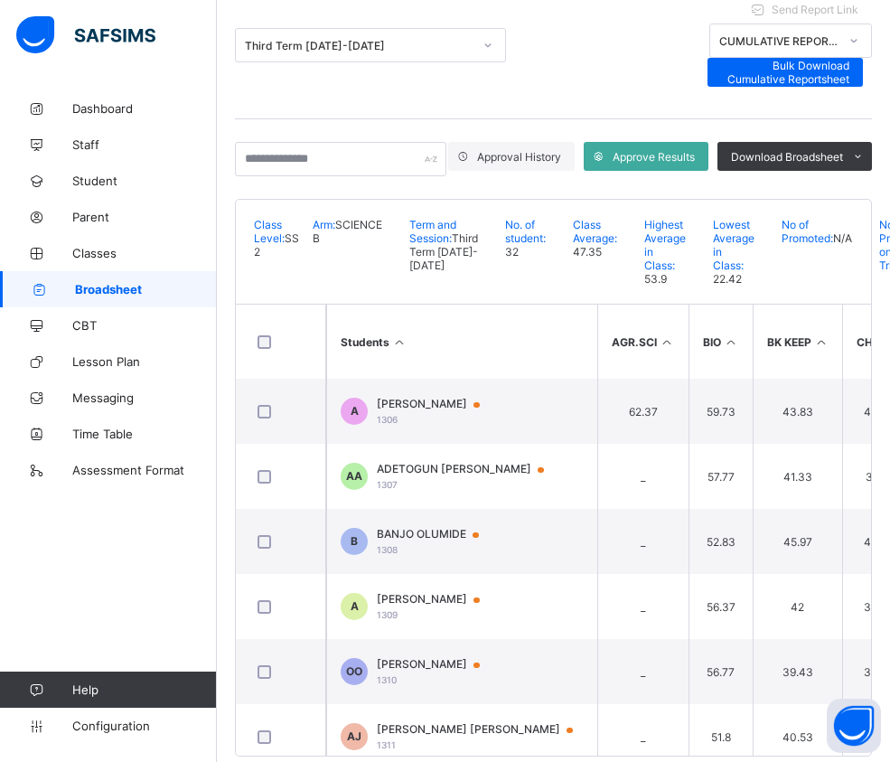
click at [414, 397] on span "[PERSON_NAME]" at bounding box center [437, 404] width 120 height 14
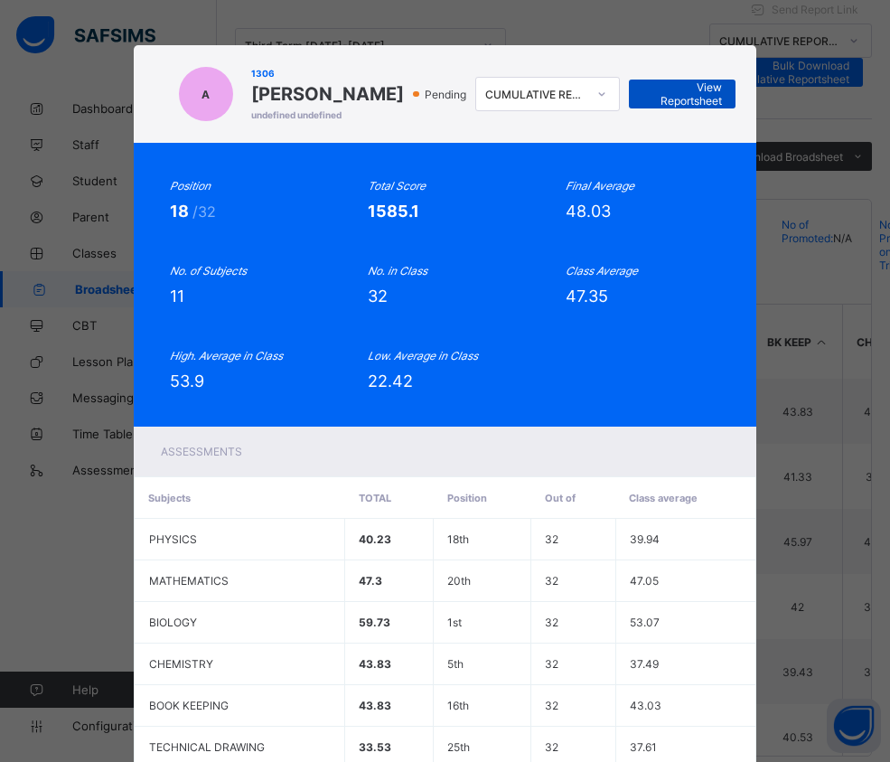
click at [672, 108] on span "View Reportsheet" at bounding box center [683, 93] width 80 height 27
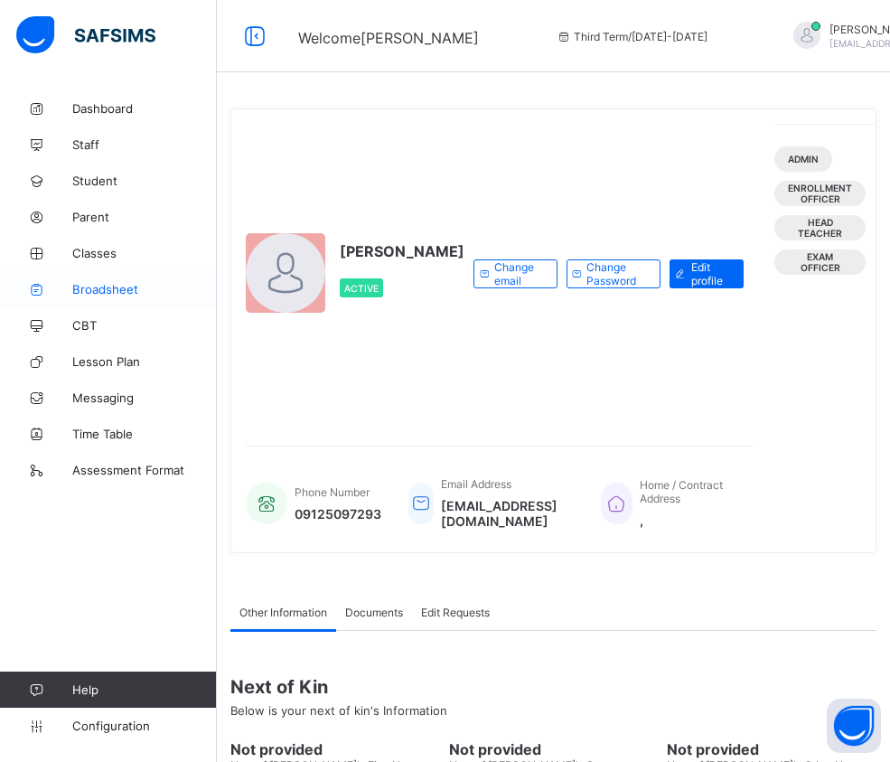
click at [117, 291] on span "Broadsheet" at bounding box center [144, 289] width 145 height 14
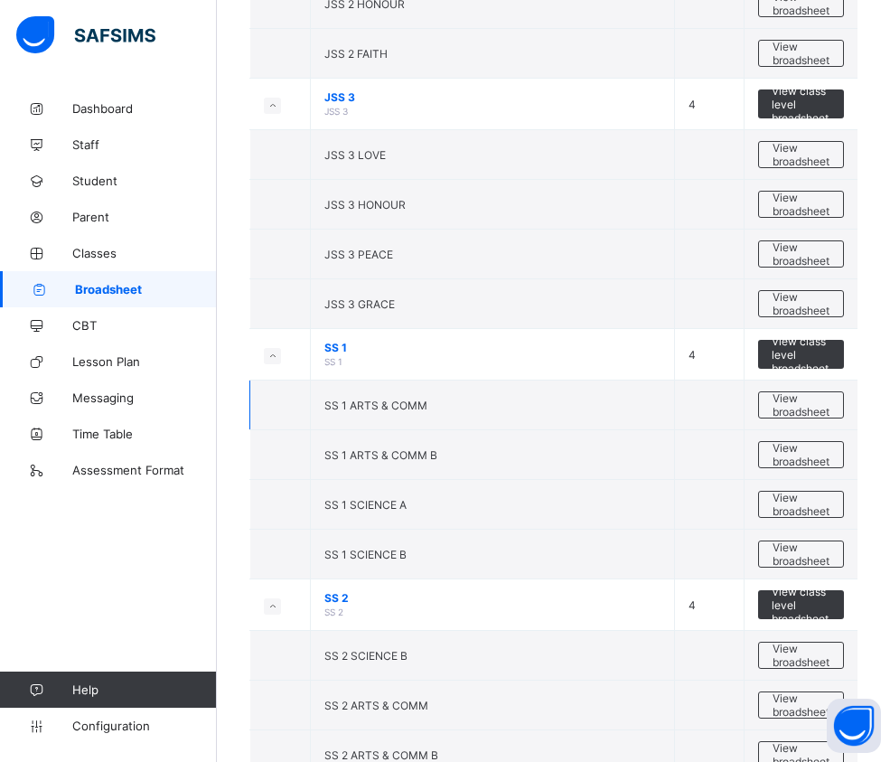
scroll to position [2440, 0]
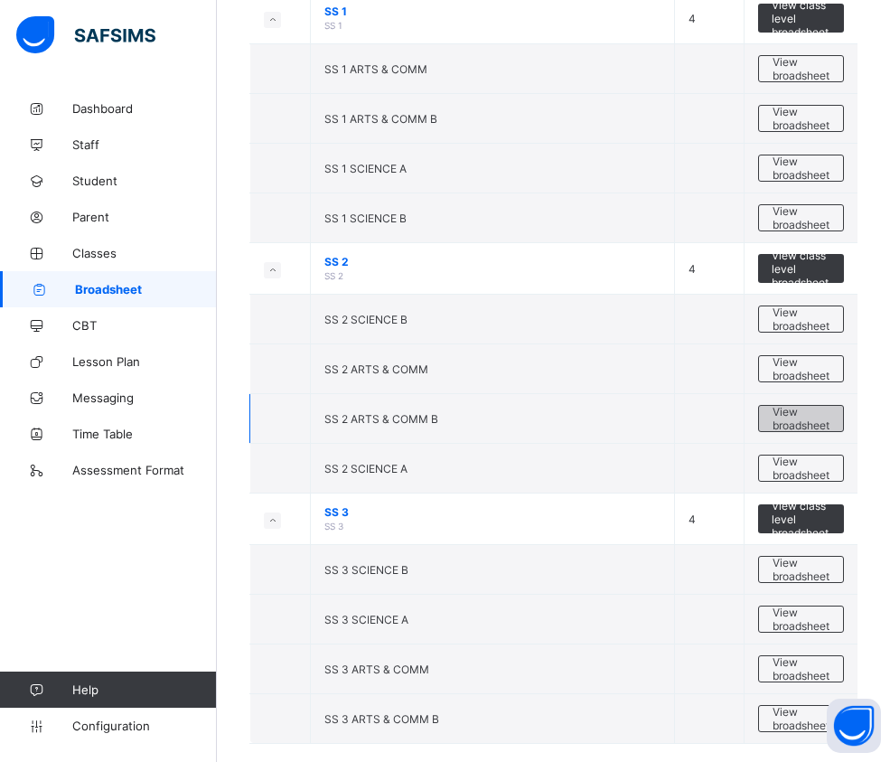
click at [830, 419] on span "View broadsheet" at bounding box center [801, 418] width 57 height 27
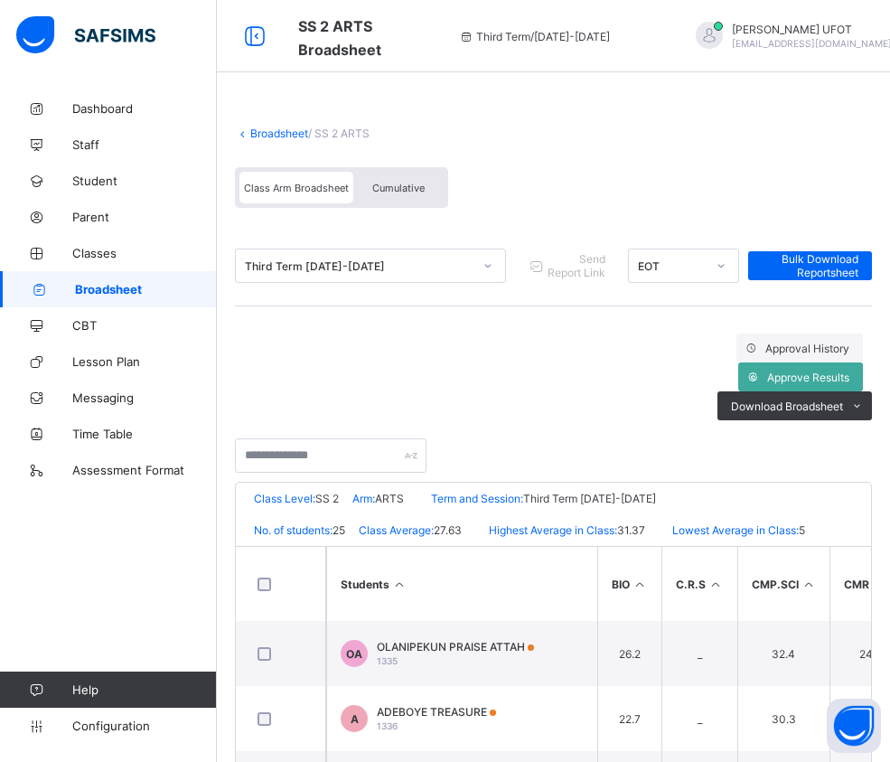
click at [399, 187] on span "Cumulative" at bounding box center [398, 188] width 52 height 13
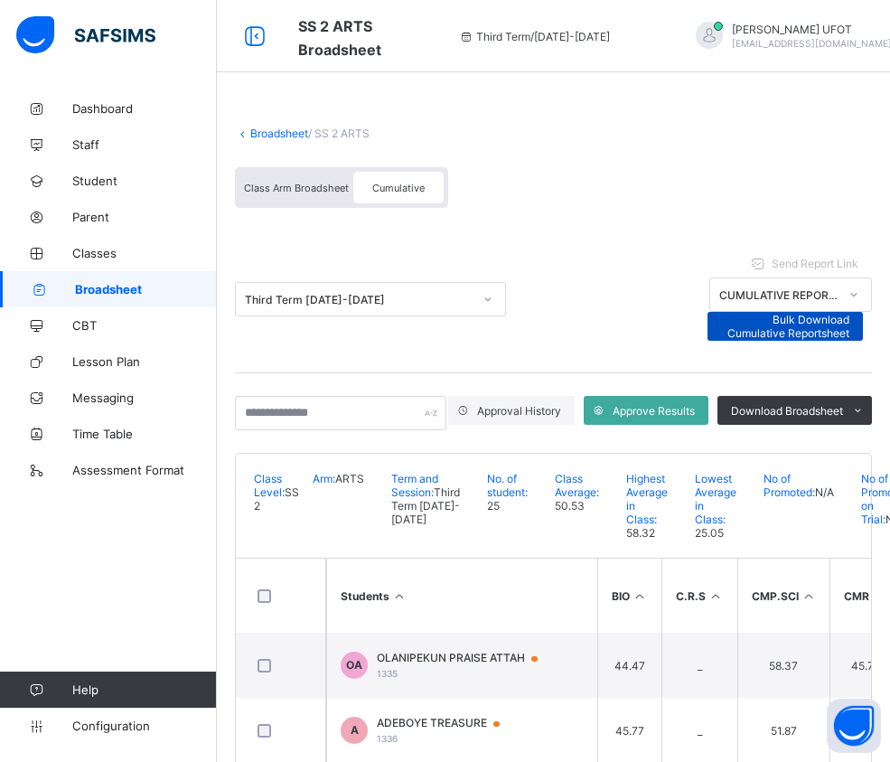
click at [849, 313] on span "Bulk Download Cumulative Reportsheet" at bounding box center [785, 326] width 129 height 27
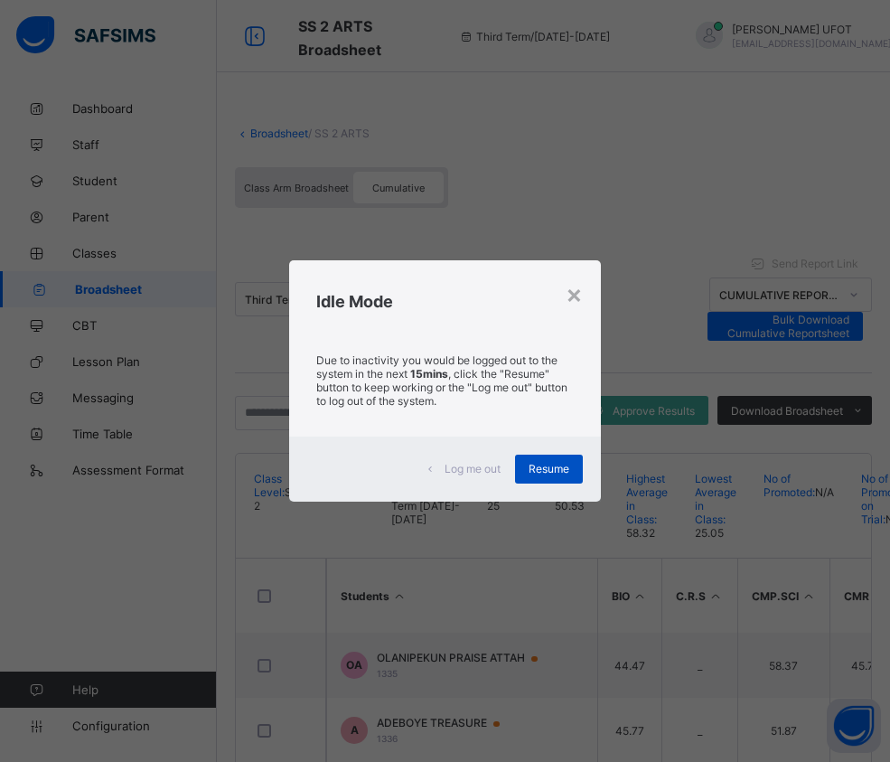
click at [550, 477] on div "Resume" at bounding box center [549, 469] width 68 height 29
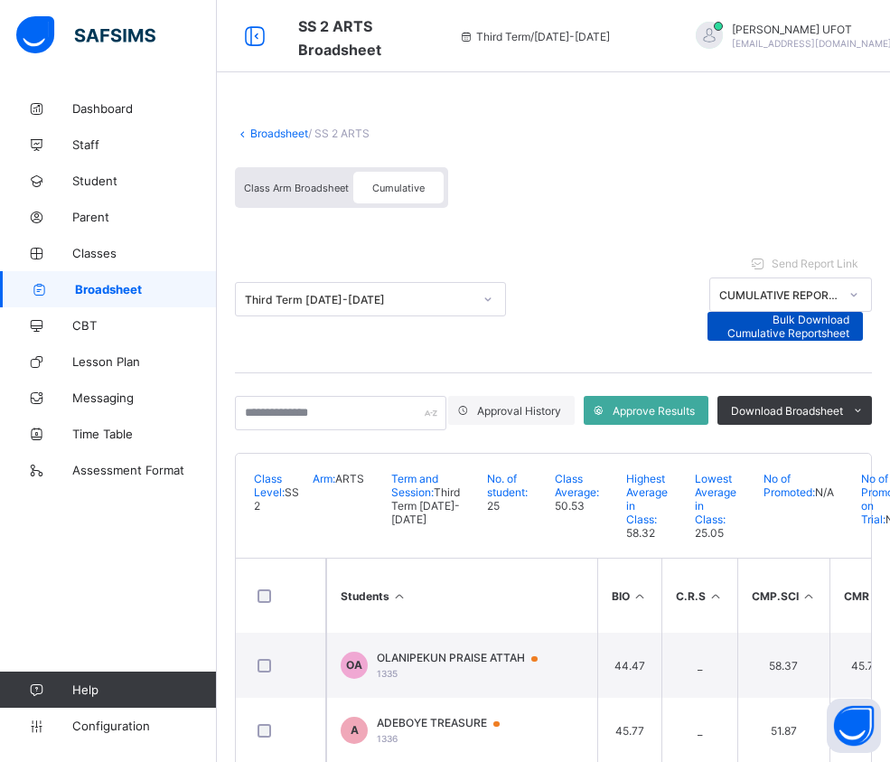
click at [850, 313] on span "Bulk Download Cumulative Reportsheet" at bounding box center [785, 326] width 129 height 27
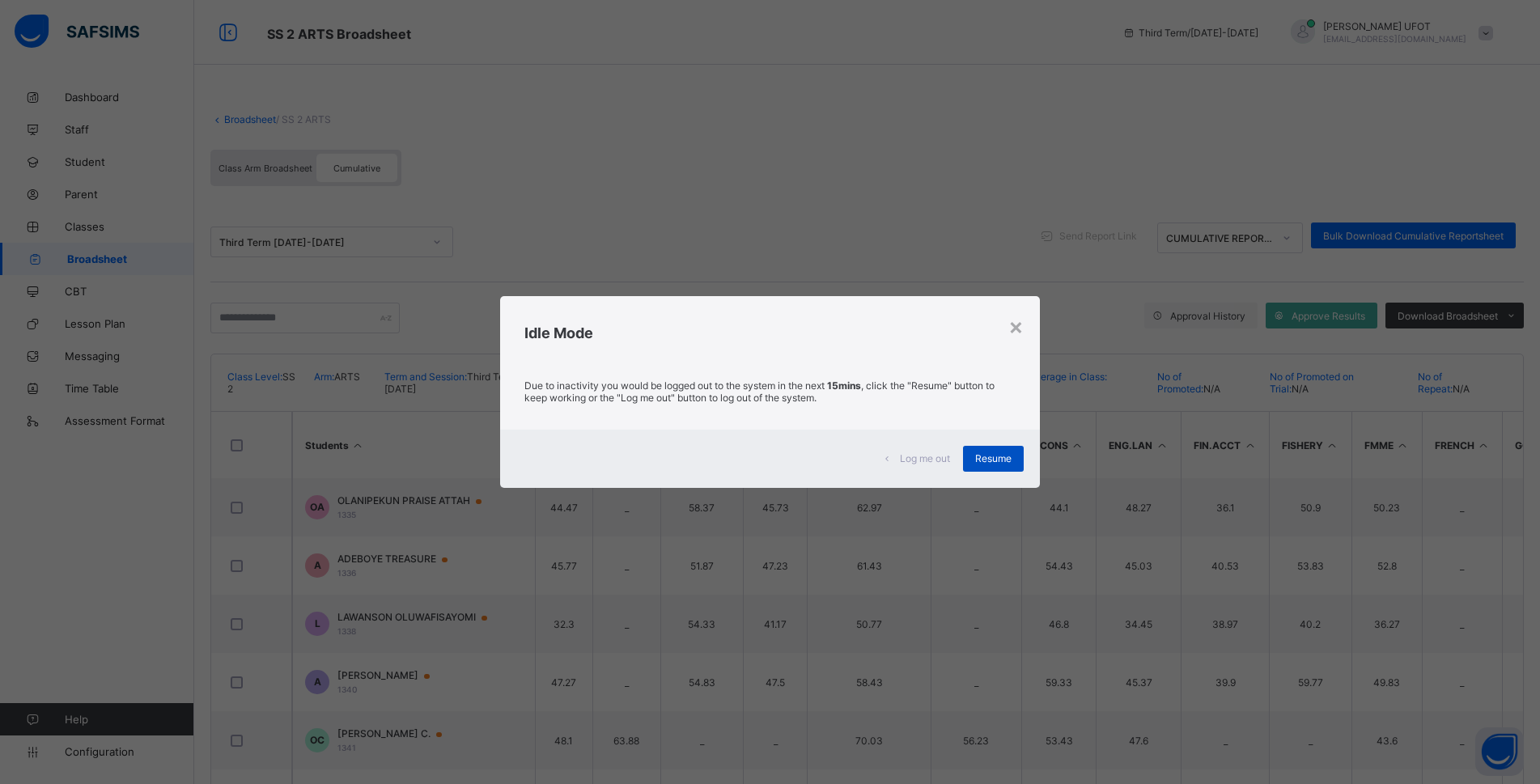
click at [796, 462] on span "Resume" at bounding box center [993, 458] width 37 height 13
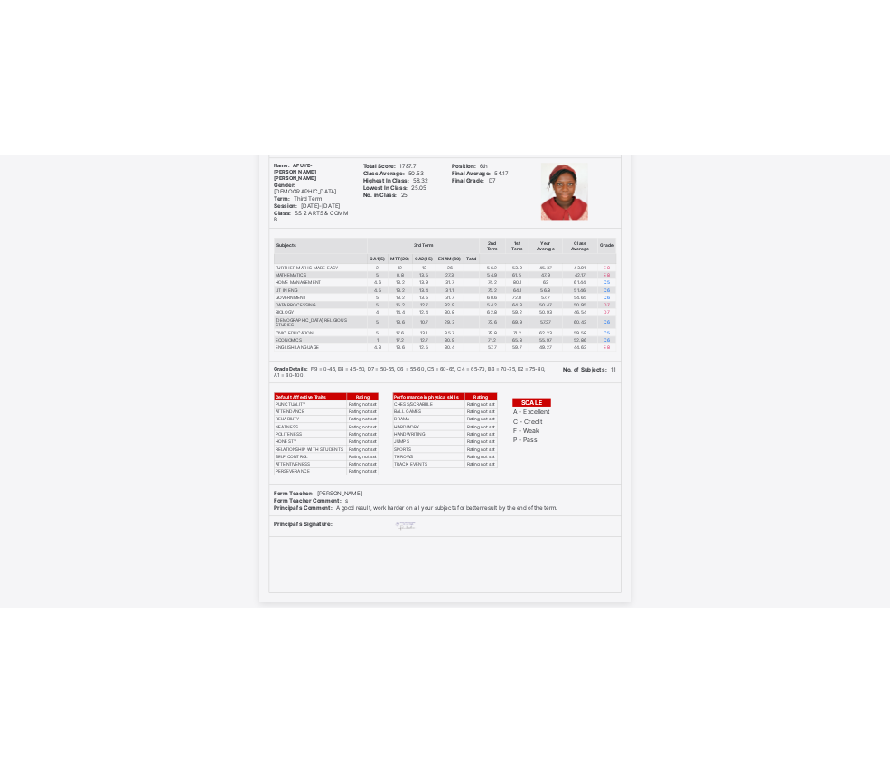
scroll to position [1536, 0]
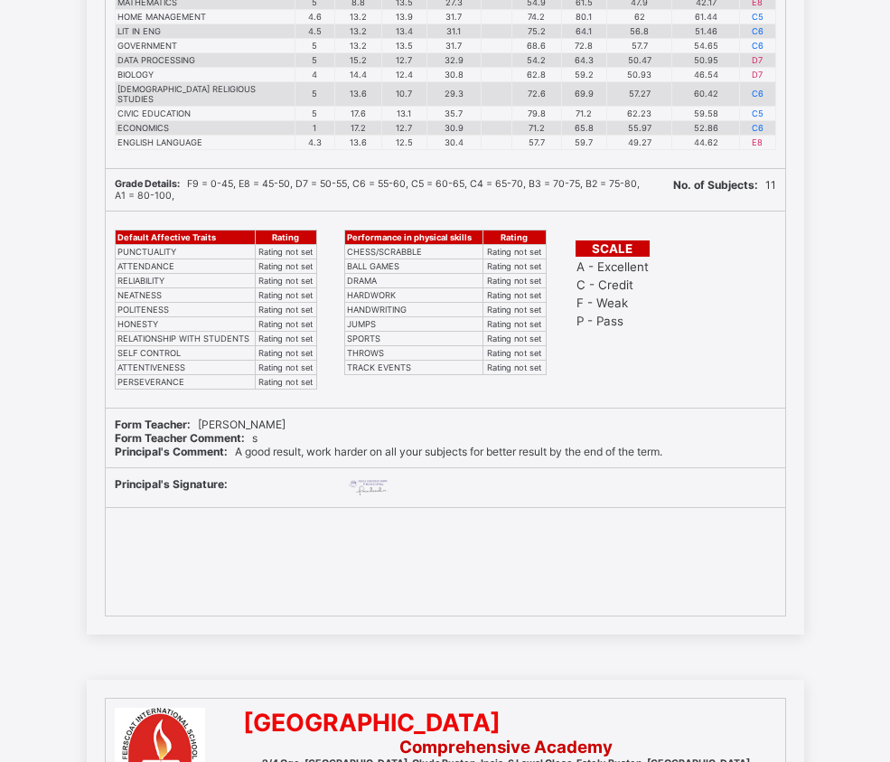
click at [852, 182] on div "[GEOGRAPHIC_DATA] 2/4 Ogo-[GEOGRAPHIC_DATA]. Olude Bustop. Ipaja, [STREET_ADDRE…" at bounding box center [445, 132] width 890 height 1003
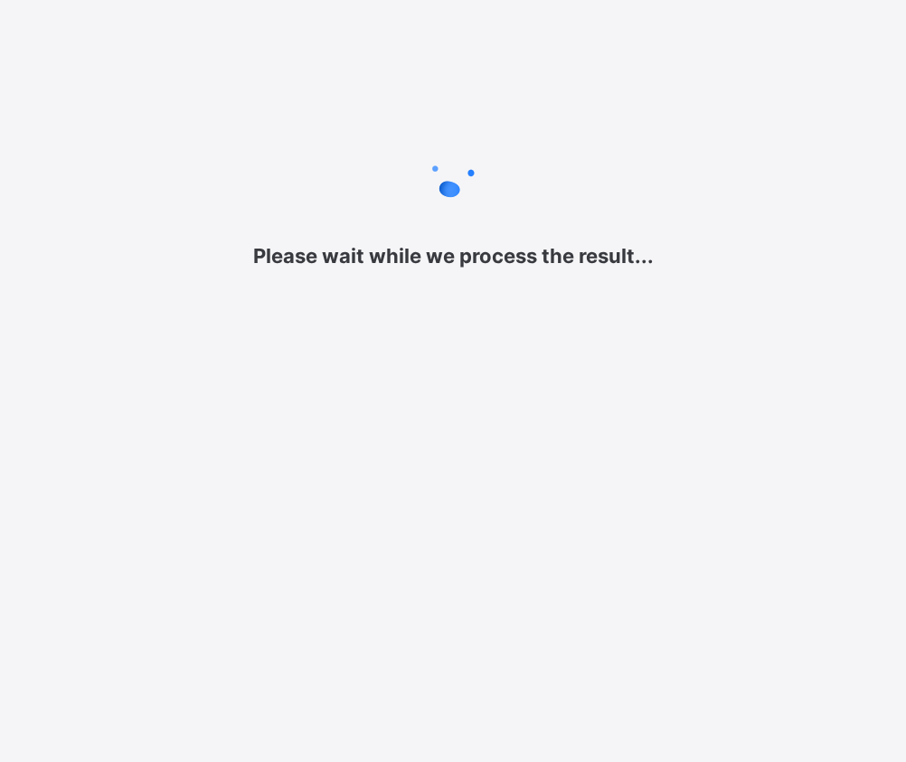
drag, startPoint x: 503, startPoint y: 127, endPoint x: 484, endPoint y: 110, distance: 25.0
click at [503, 126] on div "Please wait while we process the result..." at bounding box center [453, 201] width 906 height 403
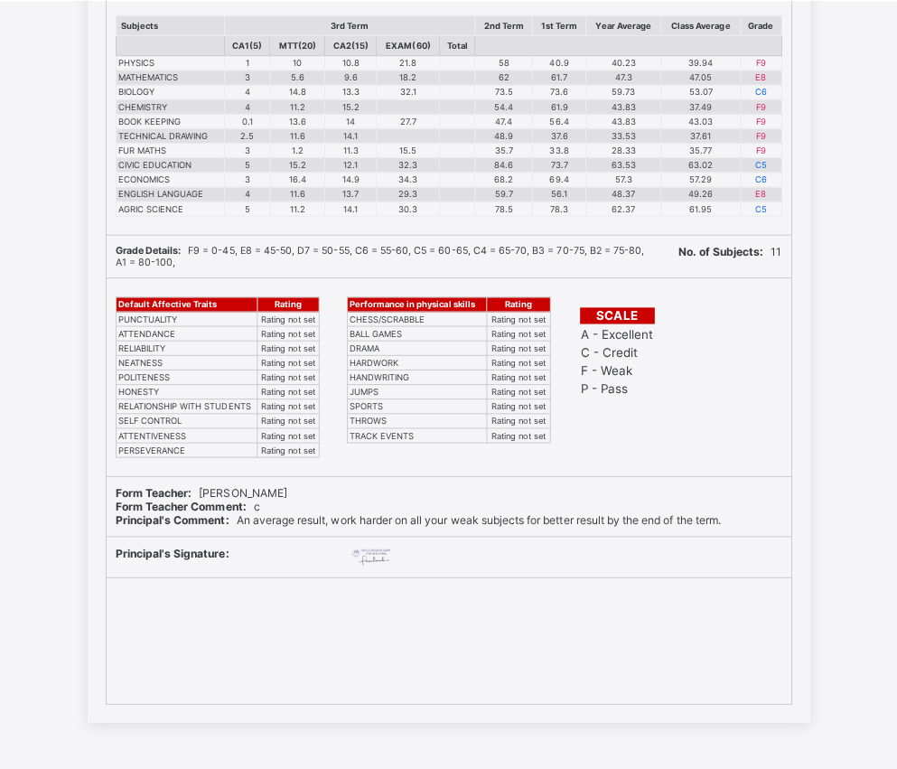
scroll to position [399, 0]
